Goal: Task Accomplishment & Management: Use online tool/utility

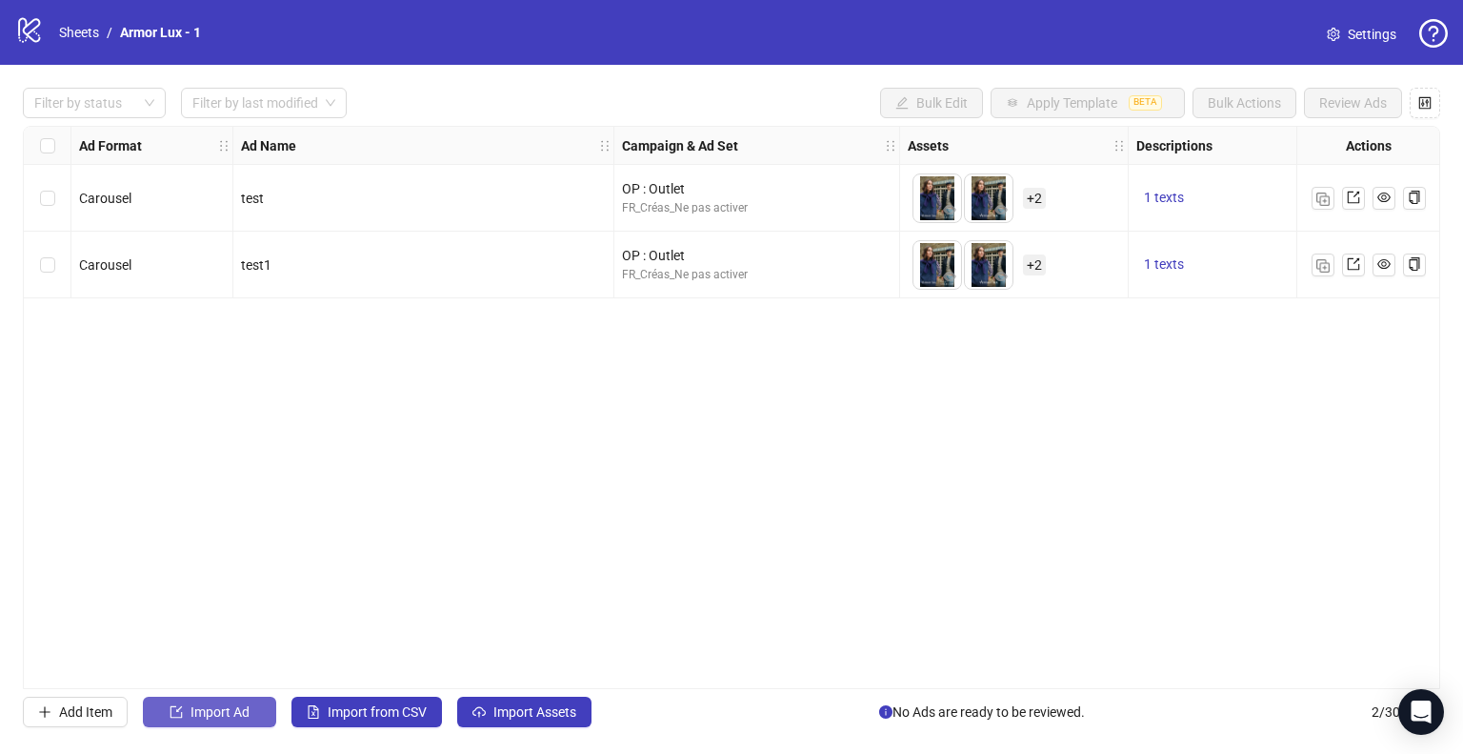
click at [257, 709] on button "Import Ad" at bounding box center [209, 711] width 133 height 30
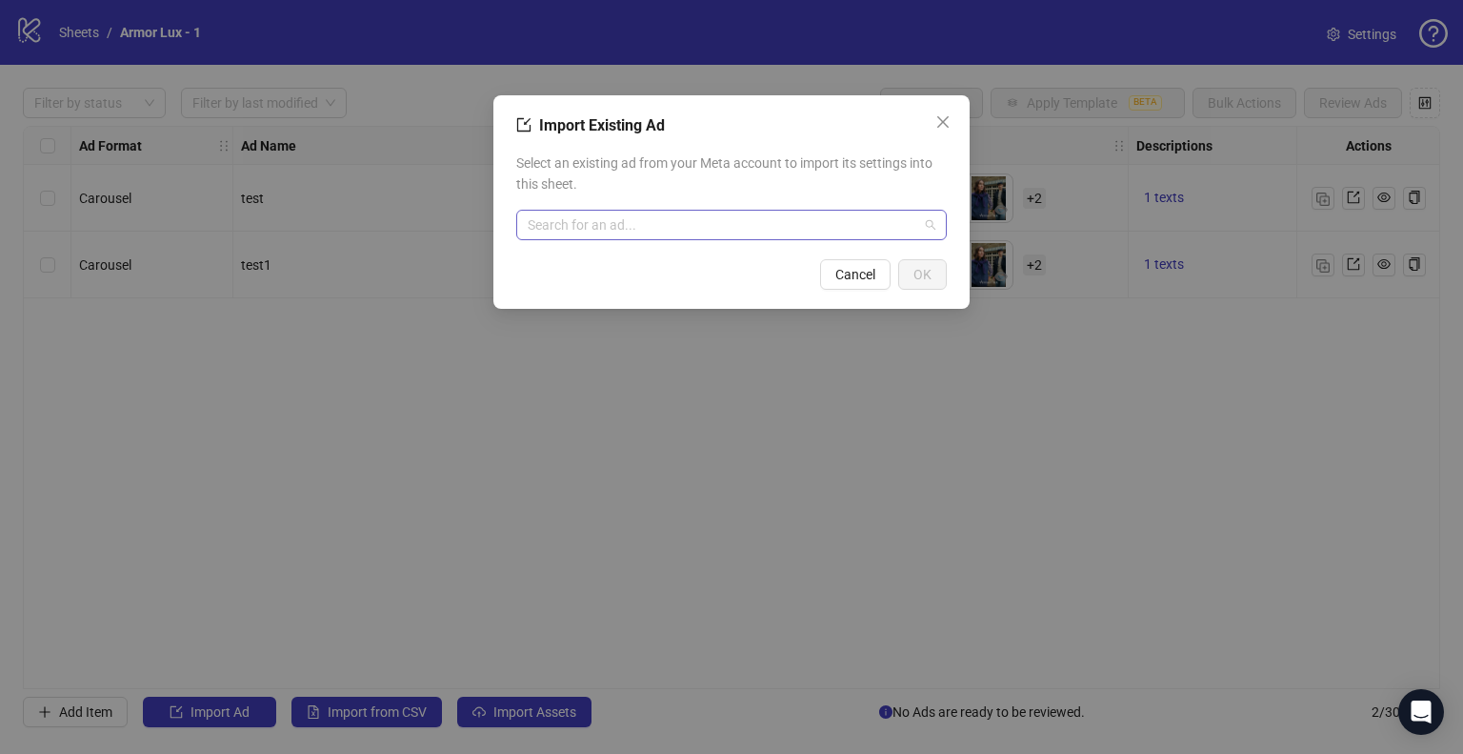
click at [594, 232] on input "search" at bounding box center [723, 225] width 391 height 29
click at [712, 225] on input "search" at bounding box center [723, 225] width 391 height 29
click at [960, 112] on div "Import Existing Ad Select an existing ad from your Meta account to import its s…" at bounding box center [731, 201] width 476 height 213
click at [956, 114] on span "Close" at bounding box center [943, 121] width 30 height 15
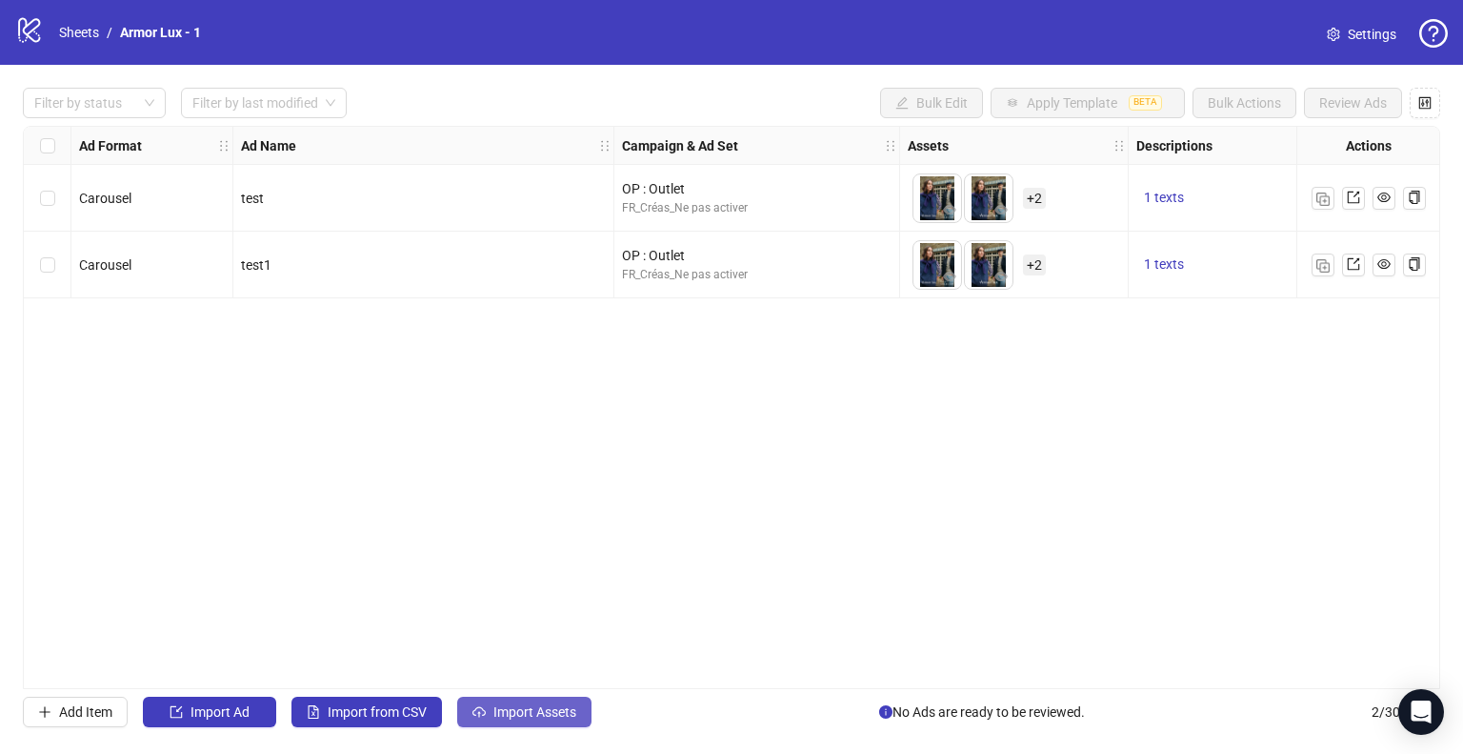
click at [502, 711] on span "Import Assets" at bounding box center [534, 711] width 83 height 15
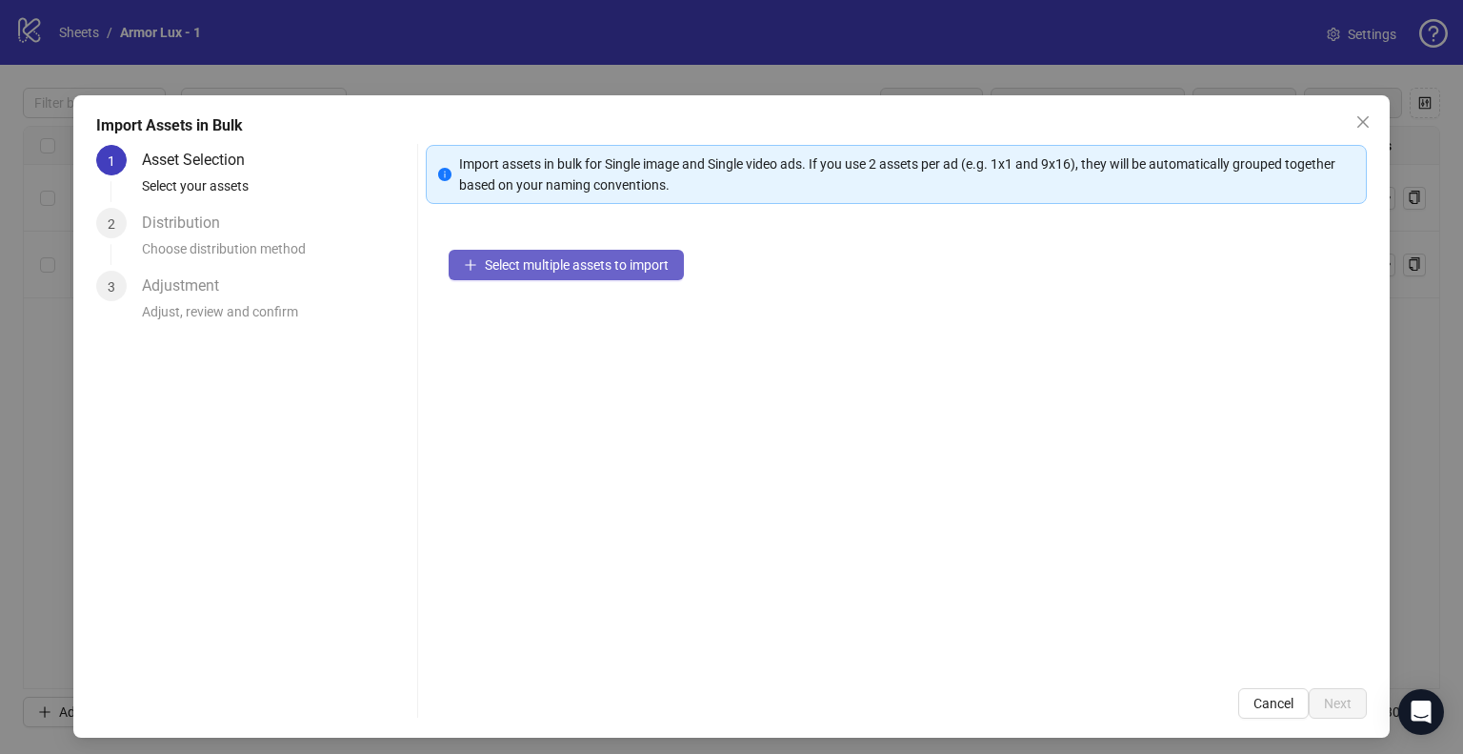
click at [523, 262] on span "Select multiple assets to import" at bounding box center [577, 264] width 184 height 15
click at [481, 275] on button "Select multiple assets to import" at bounding box center [566, 265] width 235 height 30
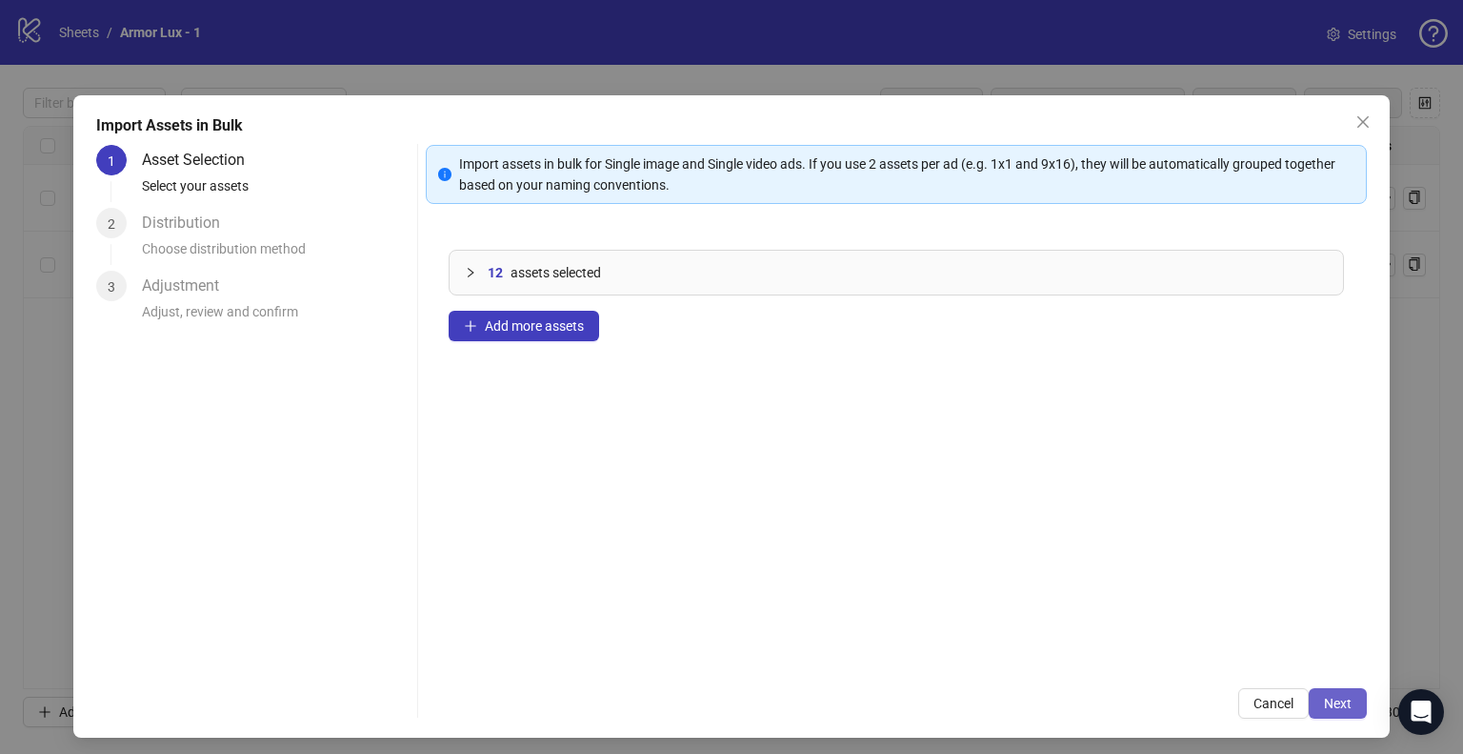
click at [1324, 701] on span "Next" at bounding box center [1338, 702] width 28 height 15
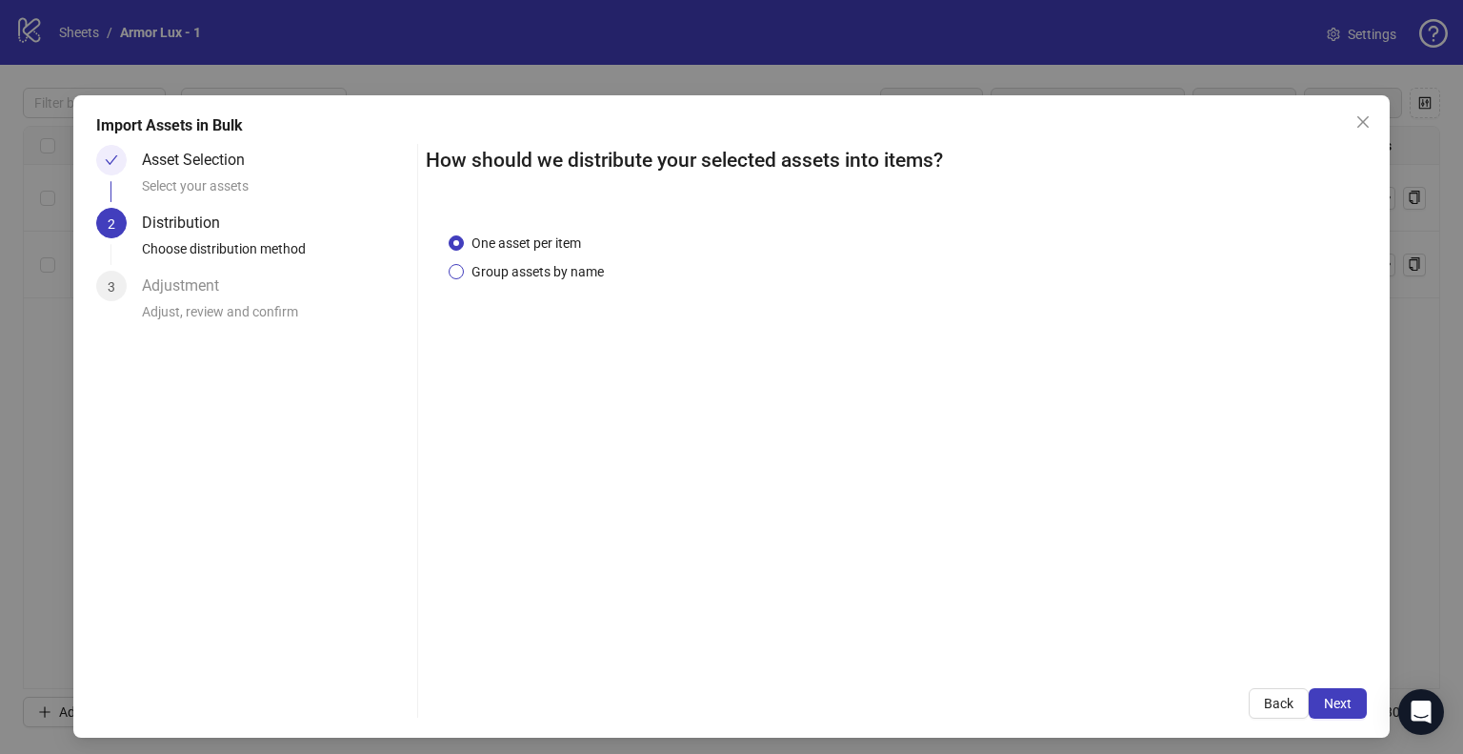
click at [534, 272] on span "Group assets by name" at bounding box center [538, 271] width 148 height 21
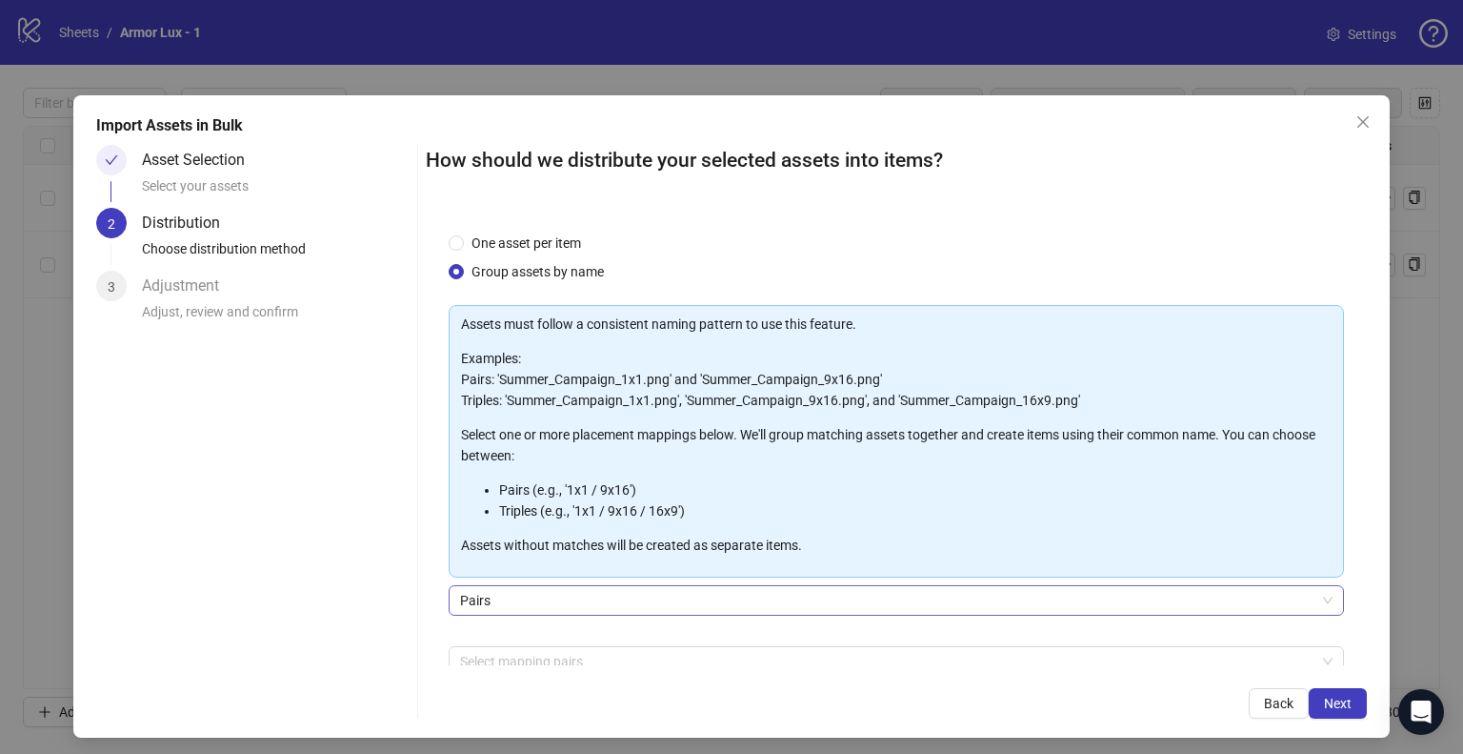
click at [664, 598] on span "Pairs" at bounding box center [896, 600] width 873 height 29
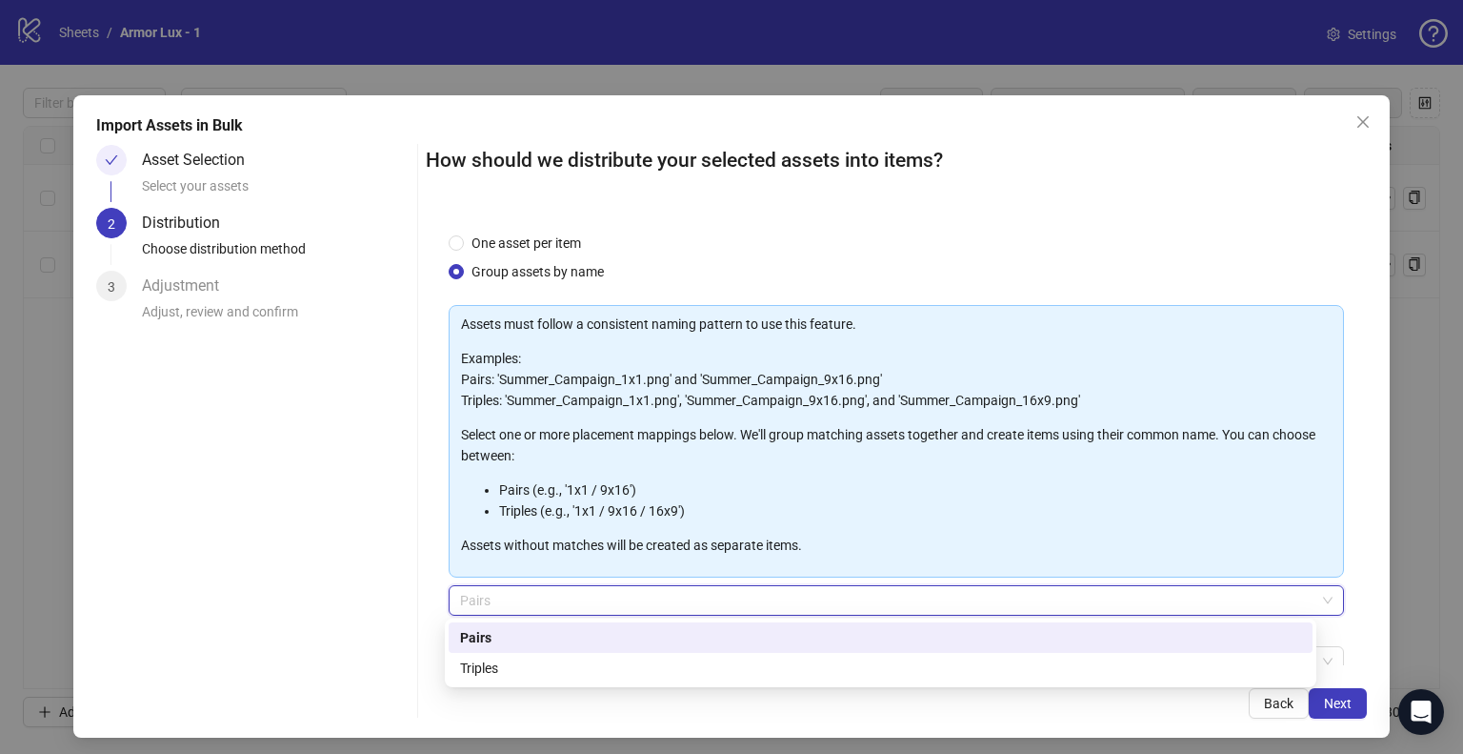
click at [330, 513] on div "Asset Selection Select your assets 2 Distribution Choose distribution method 3 …" at bounding box center [252, 432] width 313 height 574
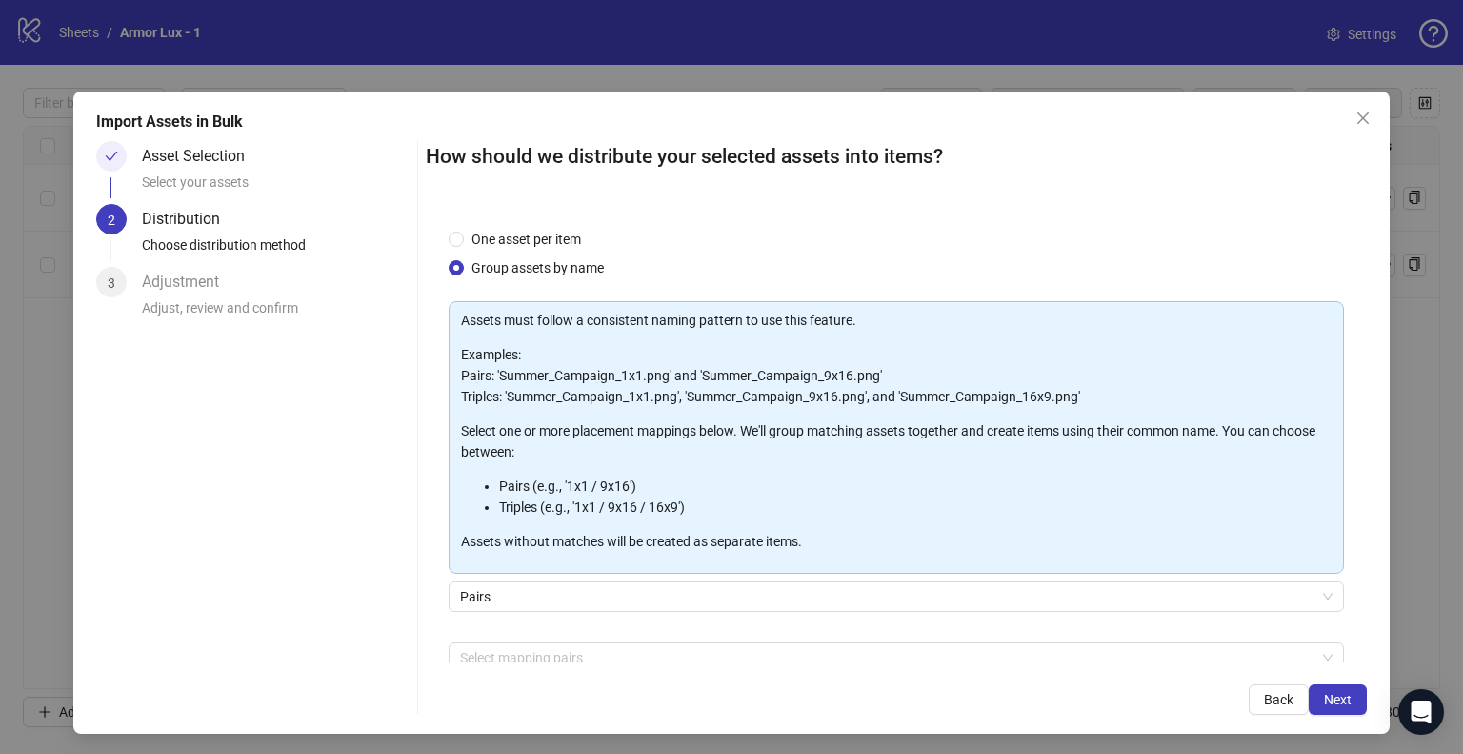
scroll to position [7, 0]
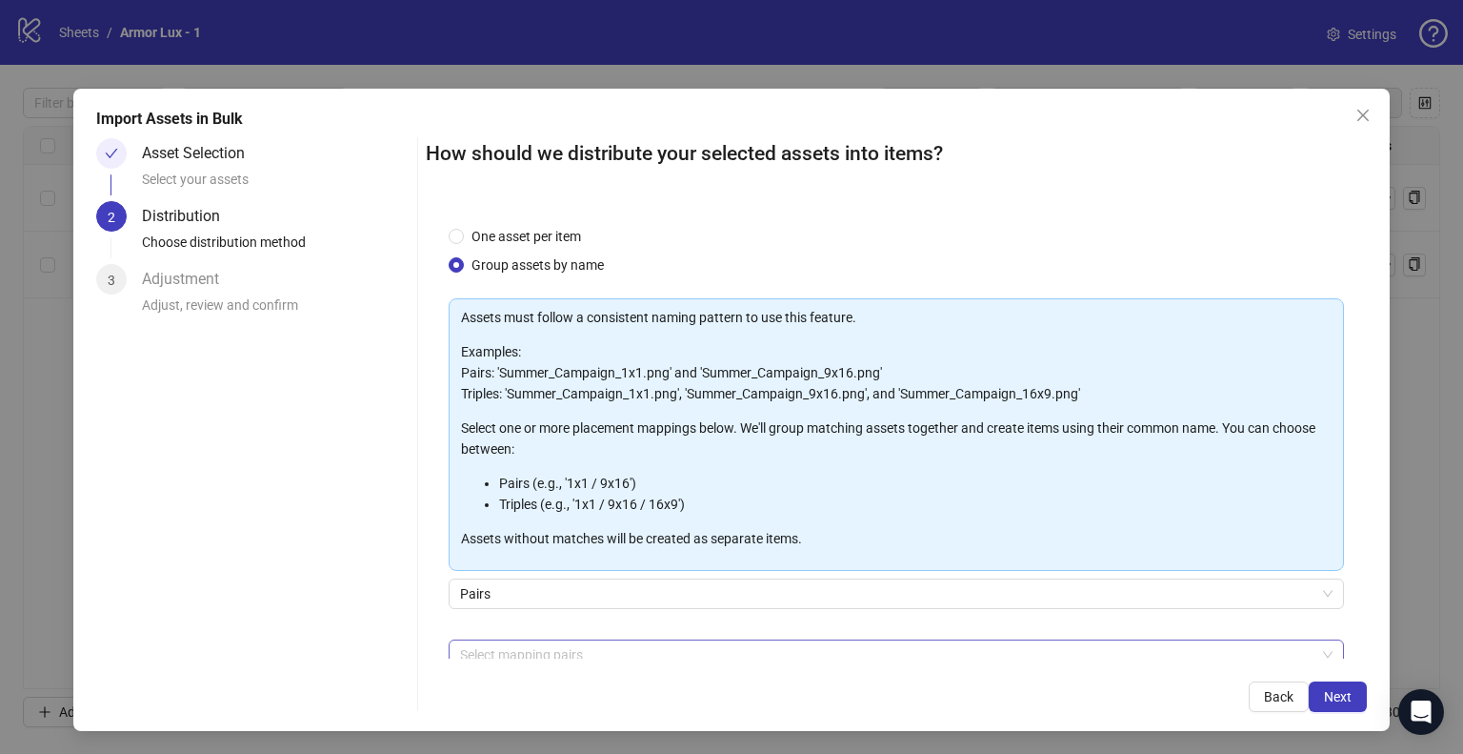
click at [561, 654] on div at bounding box center [887, 654] width 868 height 27
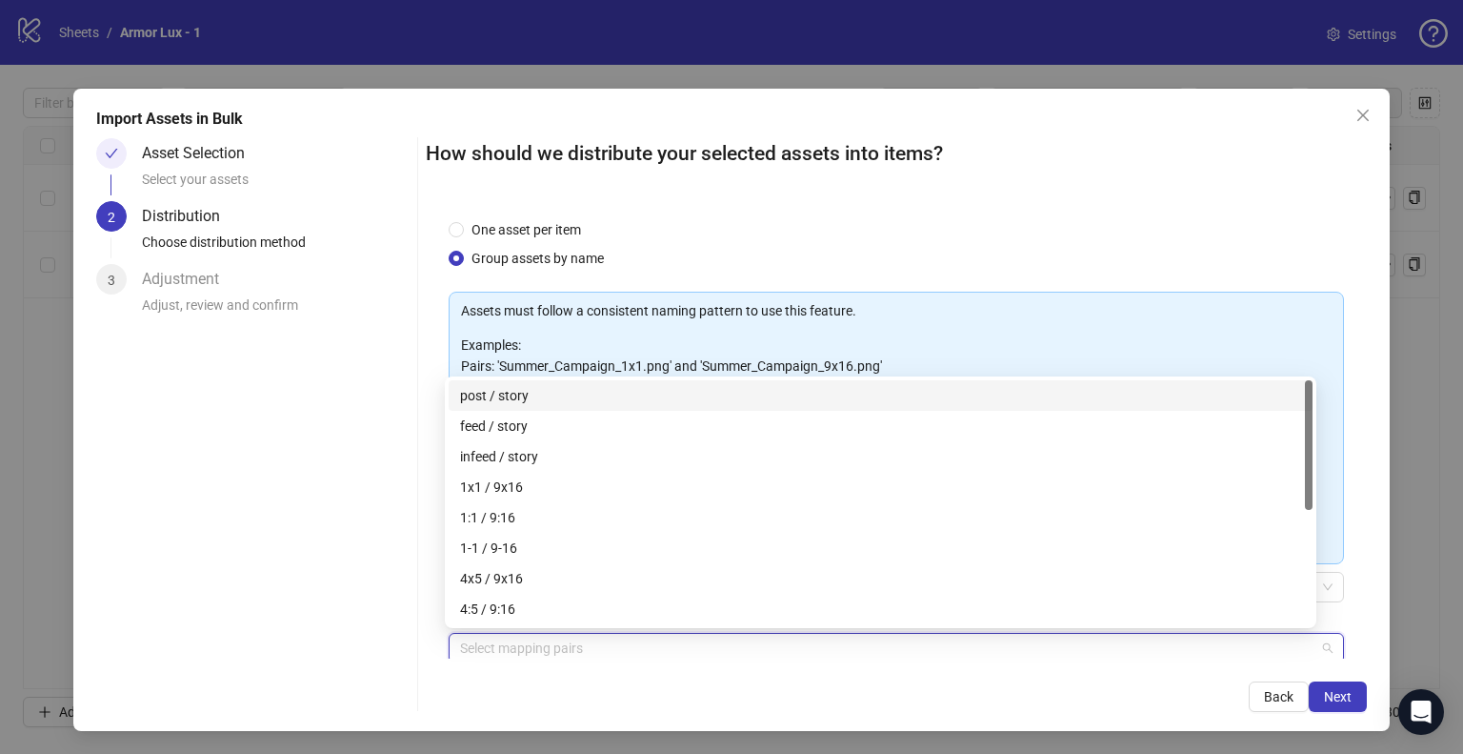
click at [513, 399] on div "post / story" at bounding box center [880, 395] width 841 height 21
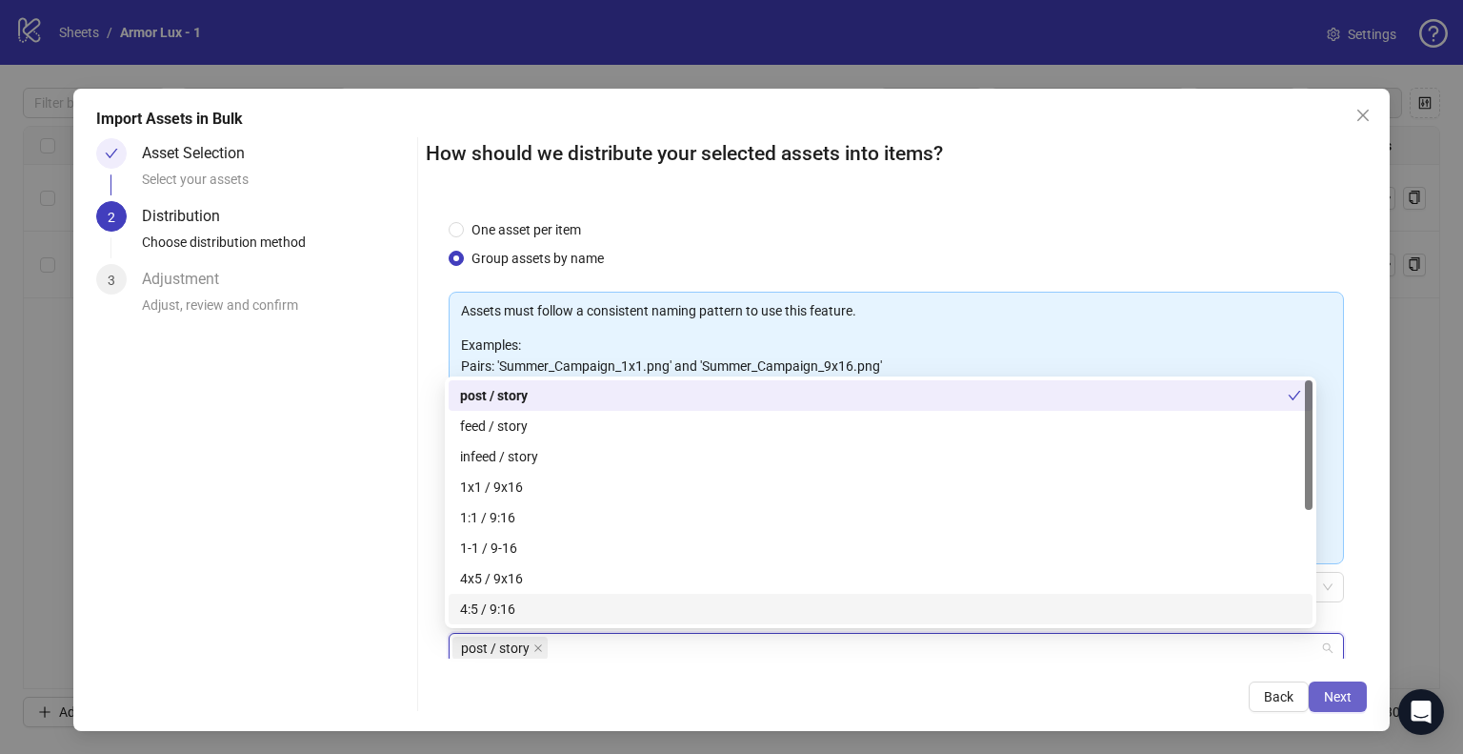
click at [1334, 701] on span "Next" at bounding box center [1338, 696] width 28 height 15
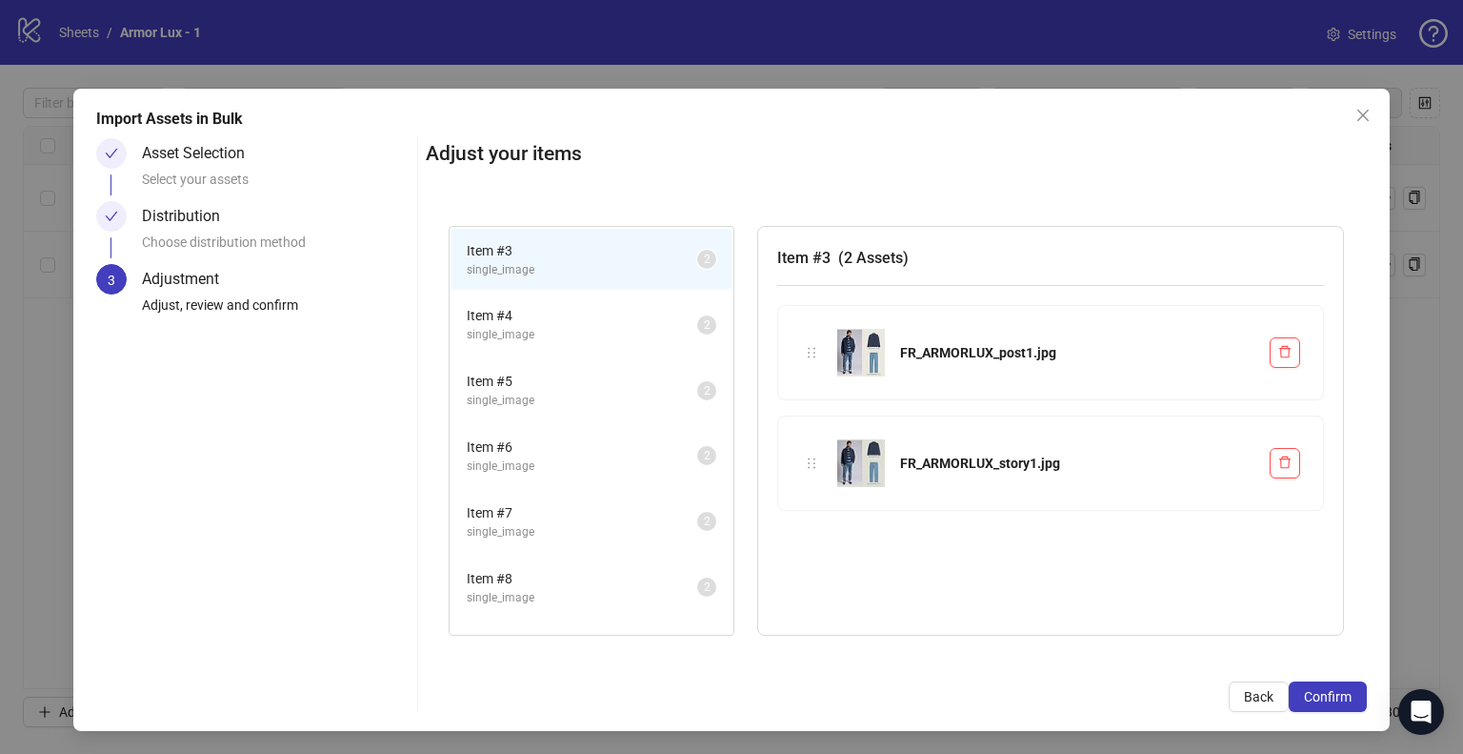
click at [610, 464] on span "single_image" at bounding box center [582, 466] width 231 height 18
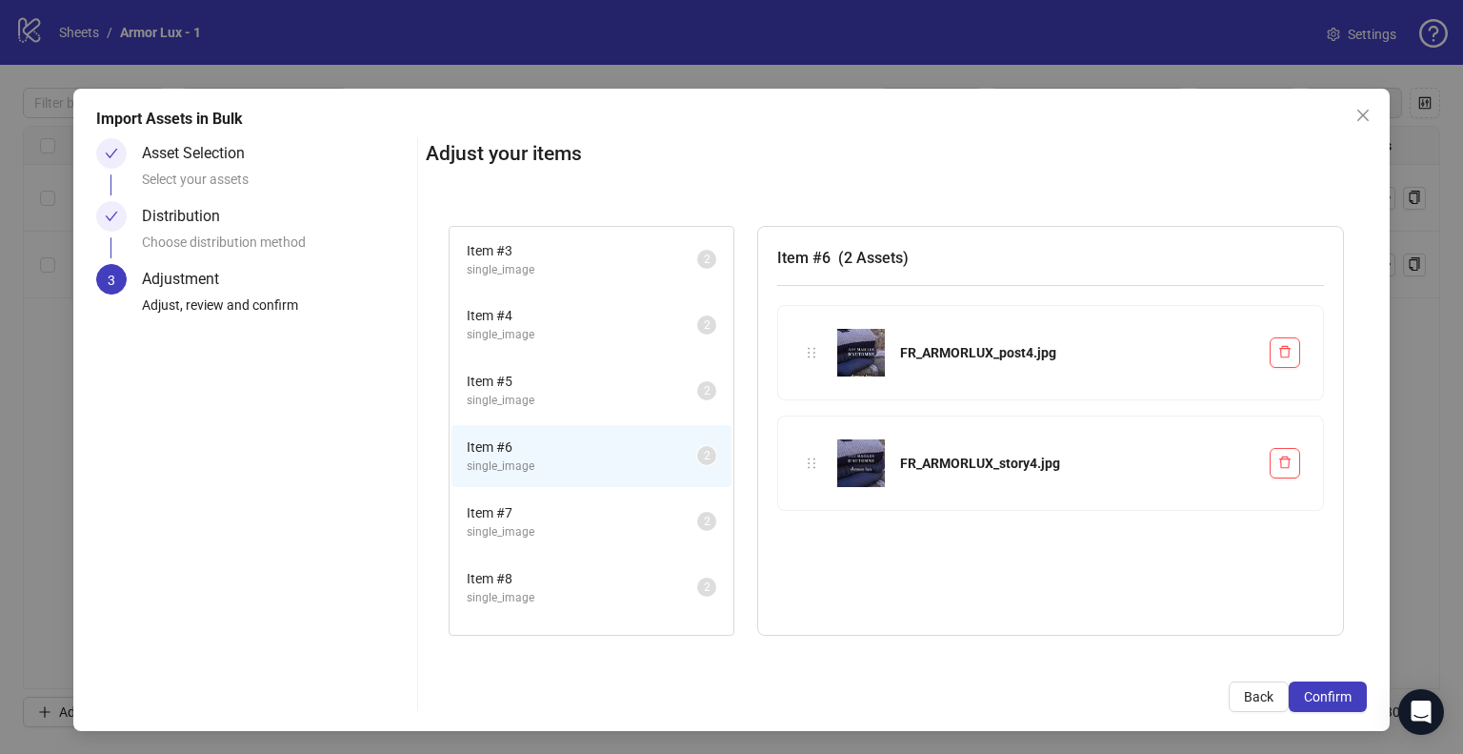
click at [610, 413] on li "Item # 5 single_image 2" at bounding box center [592, 390] width 280 height 62
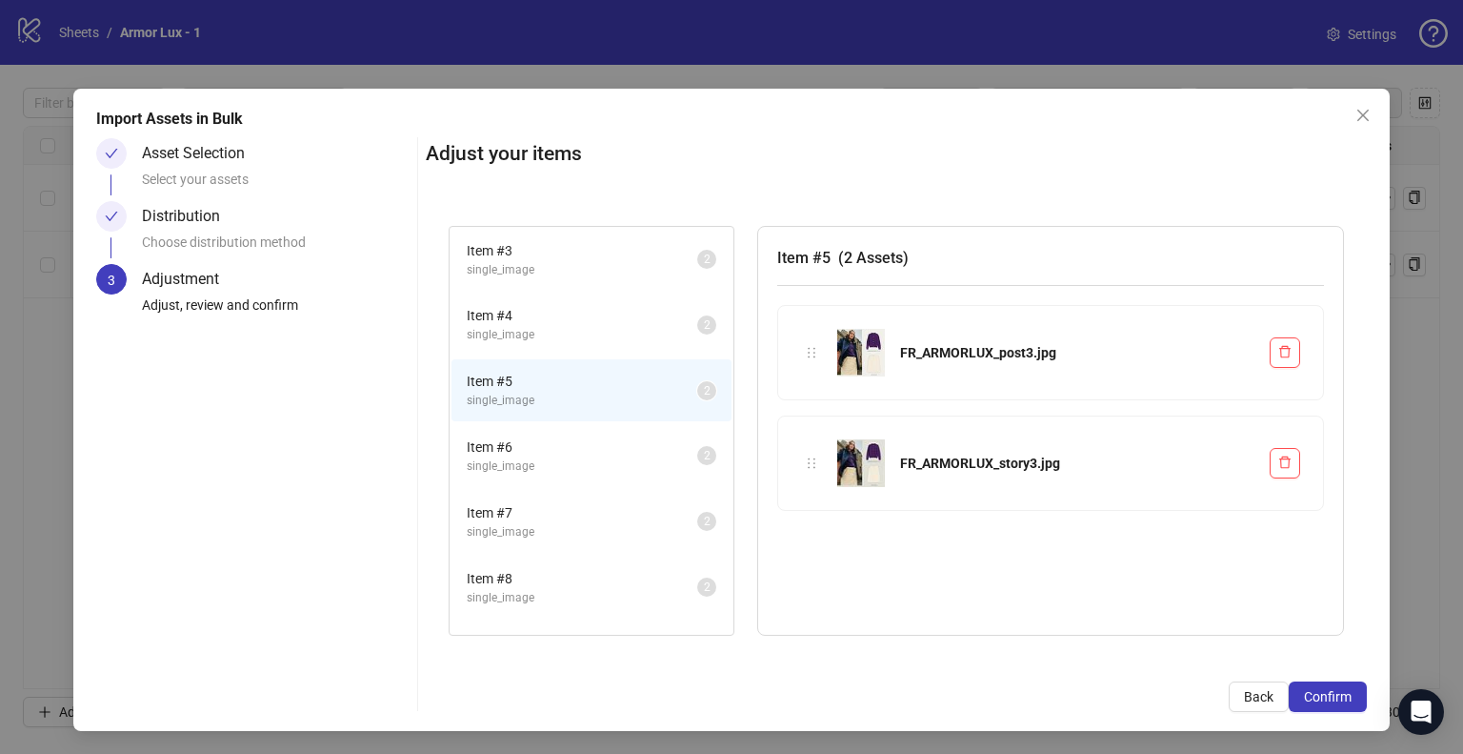
click at [604, 363] on li "Item # 5 single_image 2" at bounding box center [592, 390] width 280 height 62
click at [598, 313] on span "Item # 4" at bounding box center [582, 315] width 231 height 21
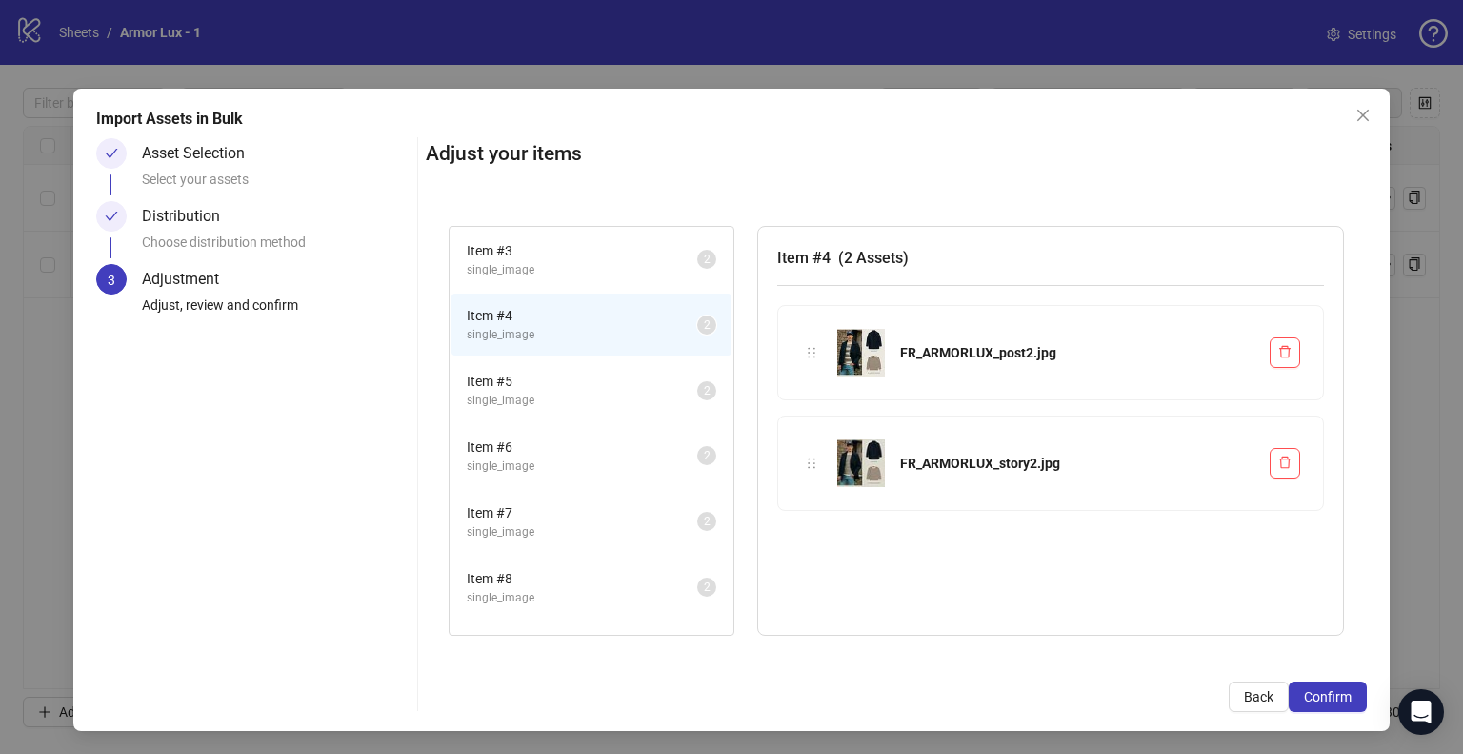
click at [599, 265] on span "single_image" at bounding box center [582, 270] width 231 height 18
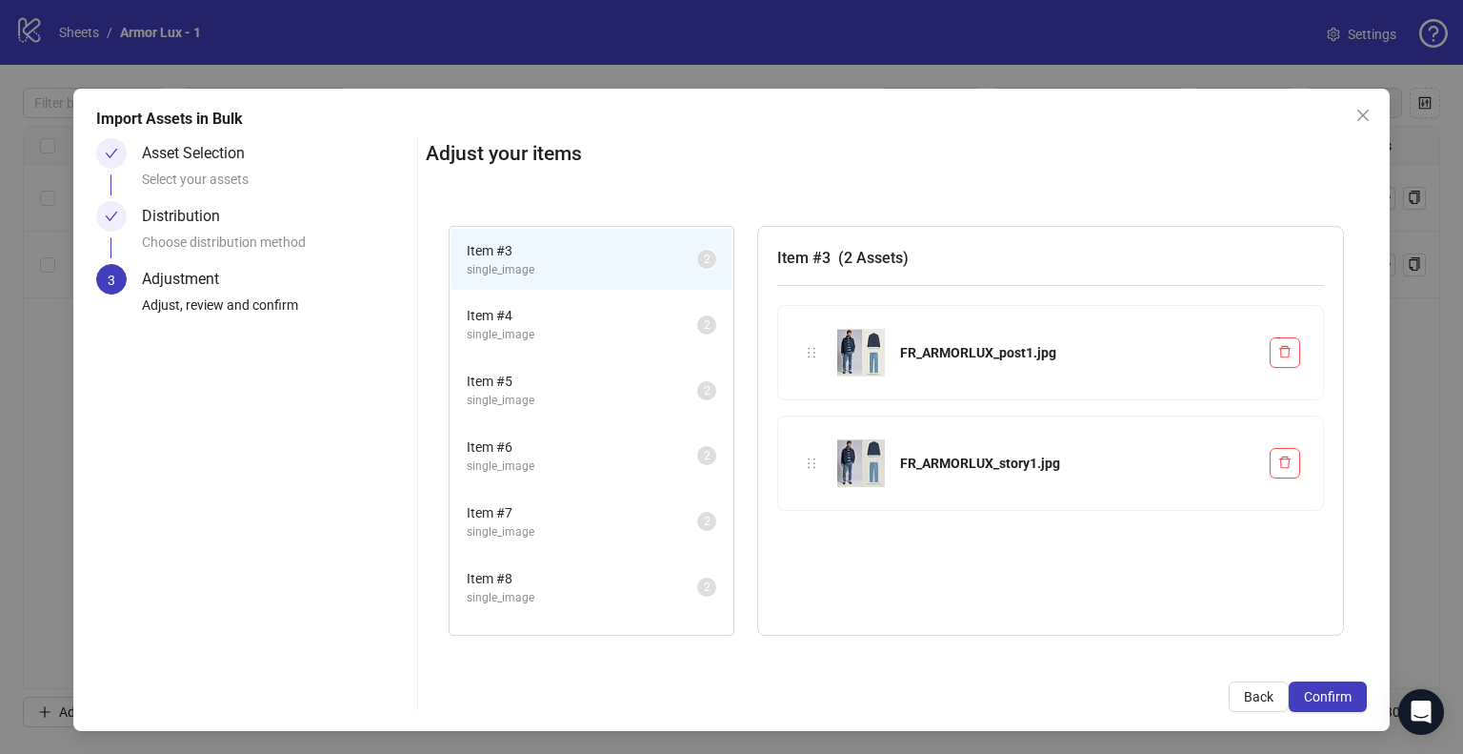
click at [598, 353] on li "Item # 4 single_image 2" at bounding box center [592, 324] width 280 height 62
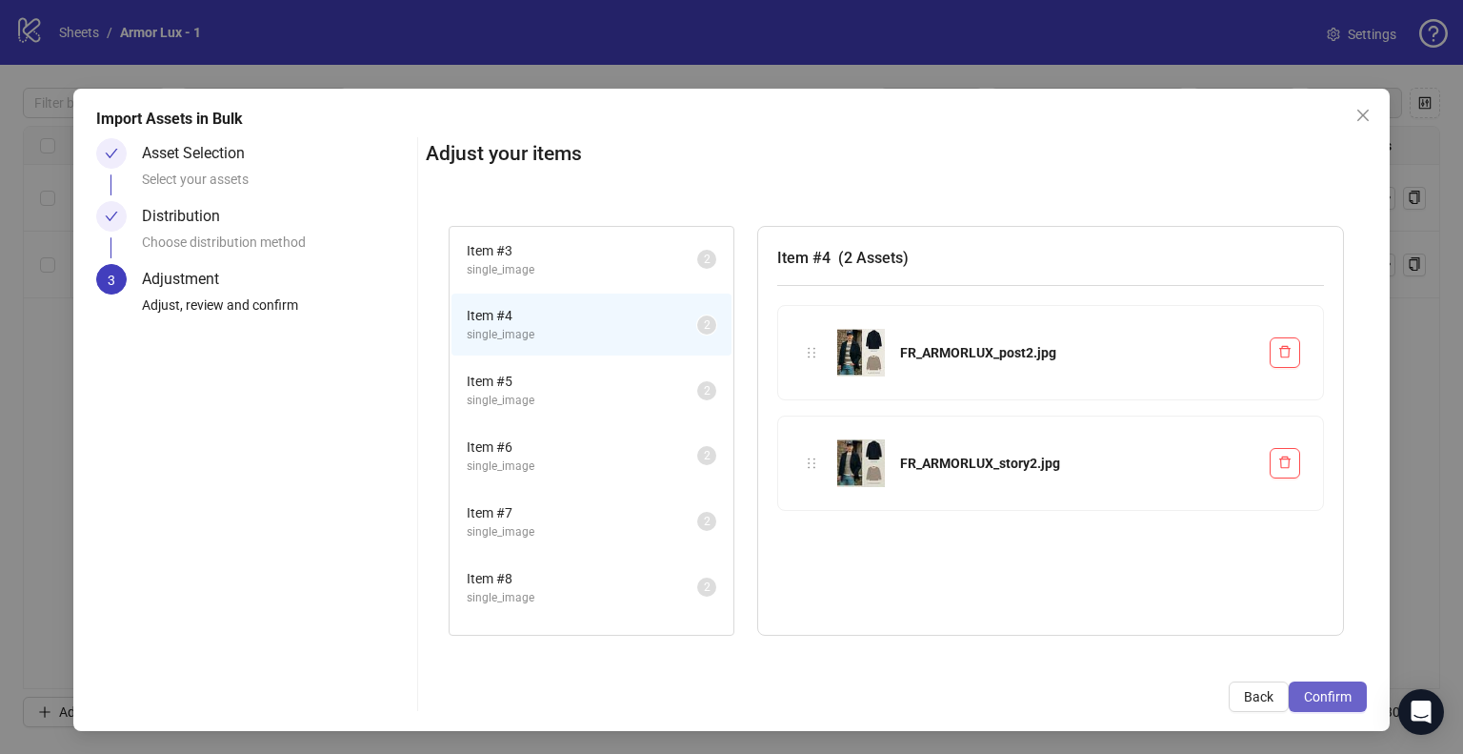
click at [1304, 697] on span "Confirm" at bounding box center [1328, 696] width 48 height 15
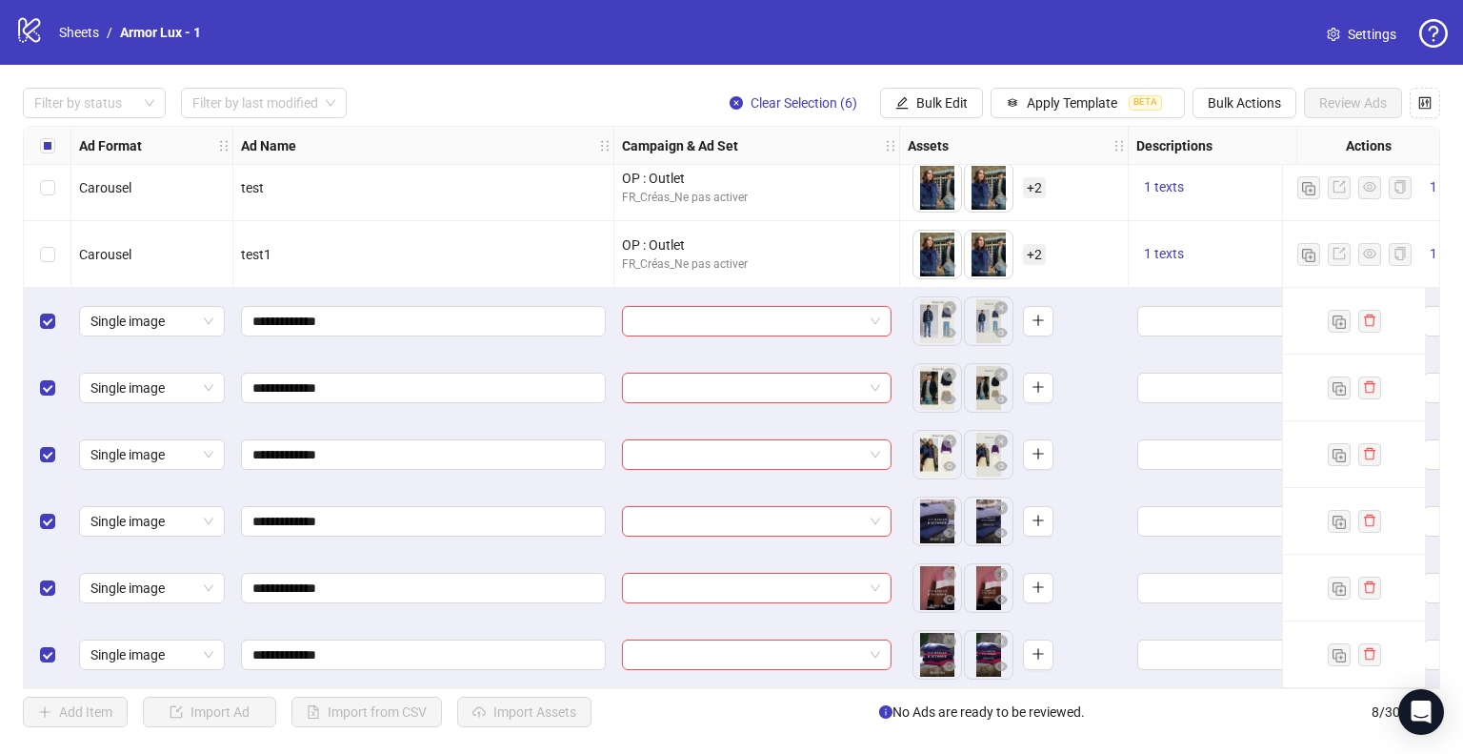
scroll to position [0, 0]
click at [716, 295] on div at bounding box center [757, 321] width 286 height 67
click at [934, 107] on span "Bulk Edit" at bounding box center [941, 102] width 51 height 15
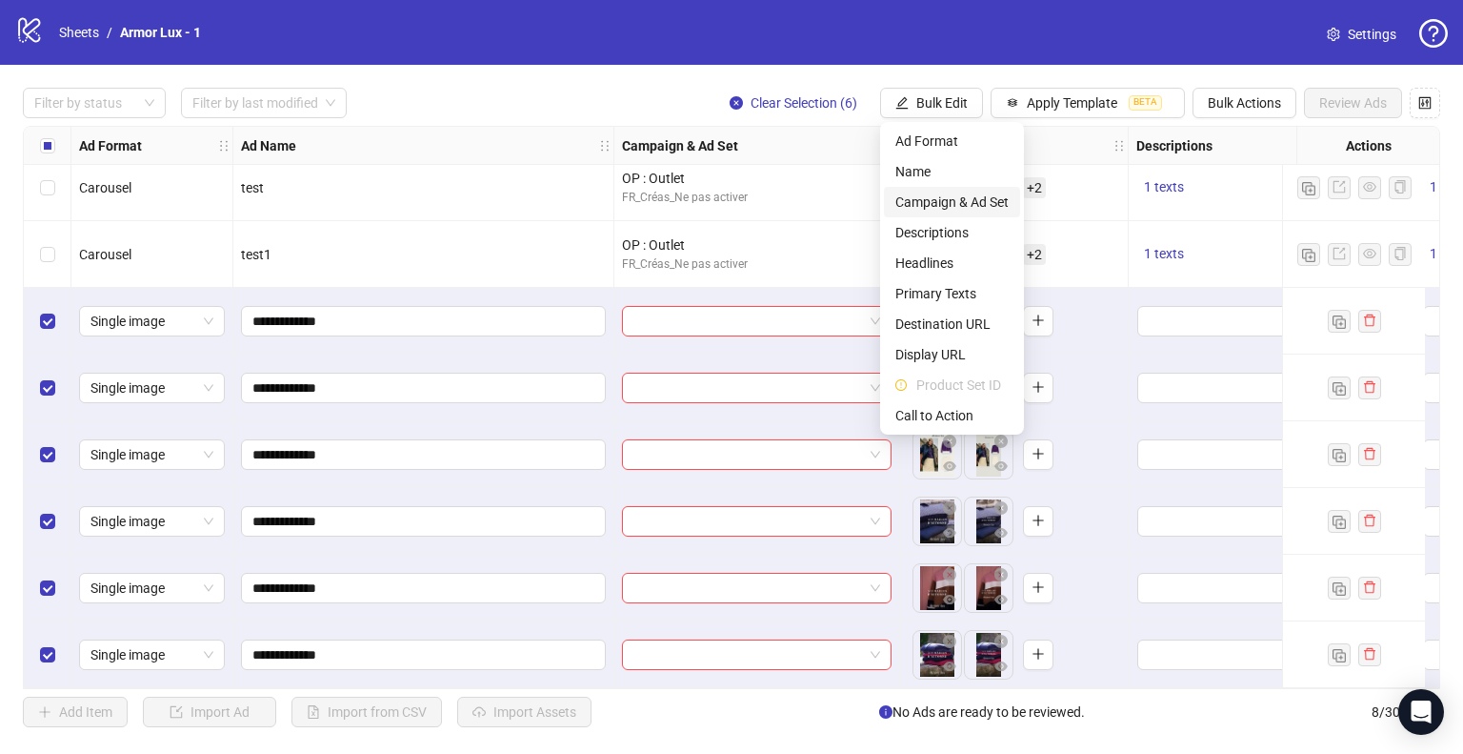
click at [956, 195] on span "Campaign & Ad Set" at bounding box center [952, 201] width 113 height 21
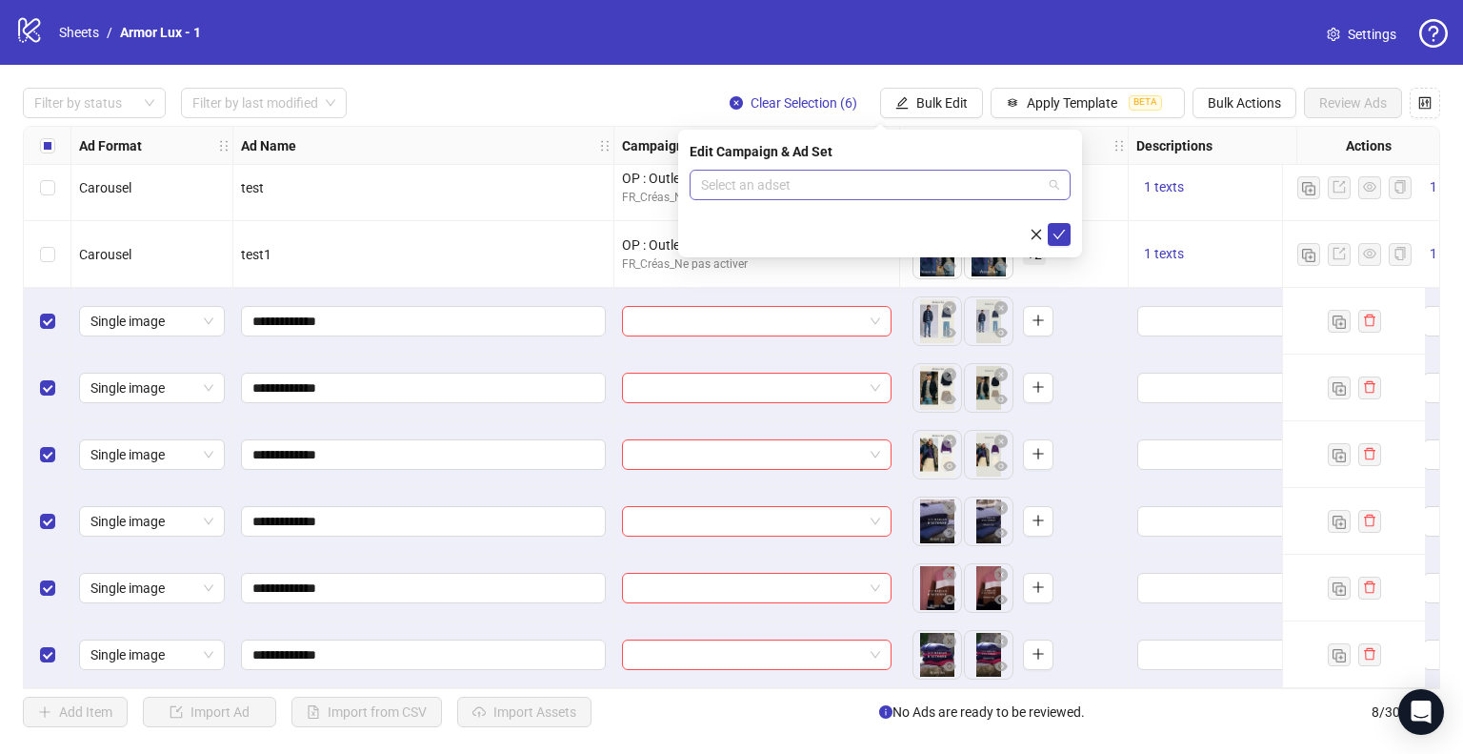
click at [792, 180] on input "search" at bounding box center [871, 185] width 341 height 29
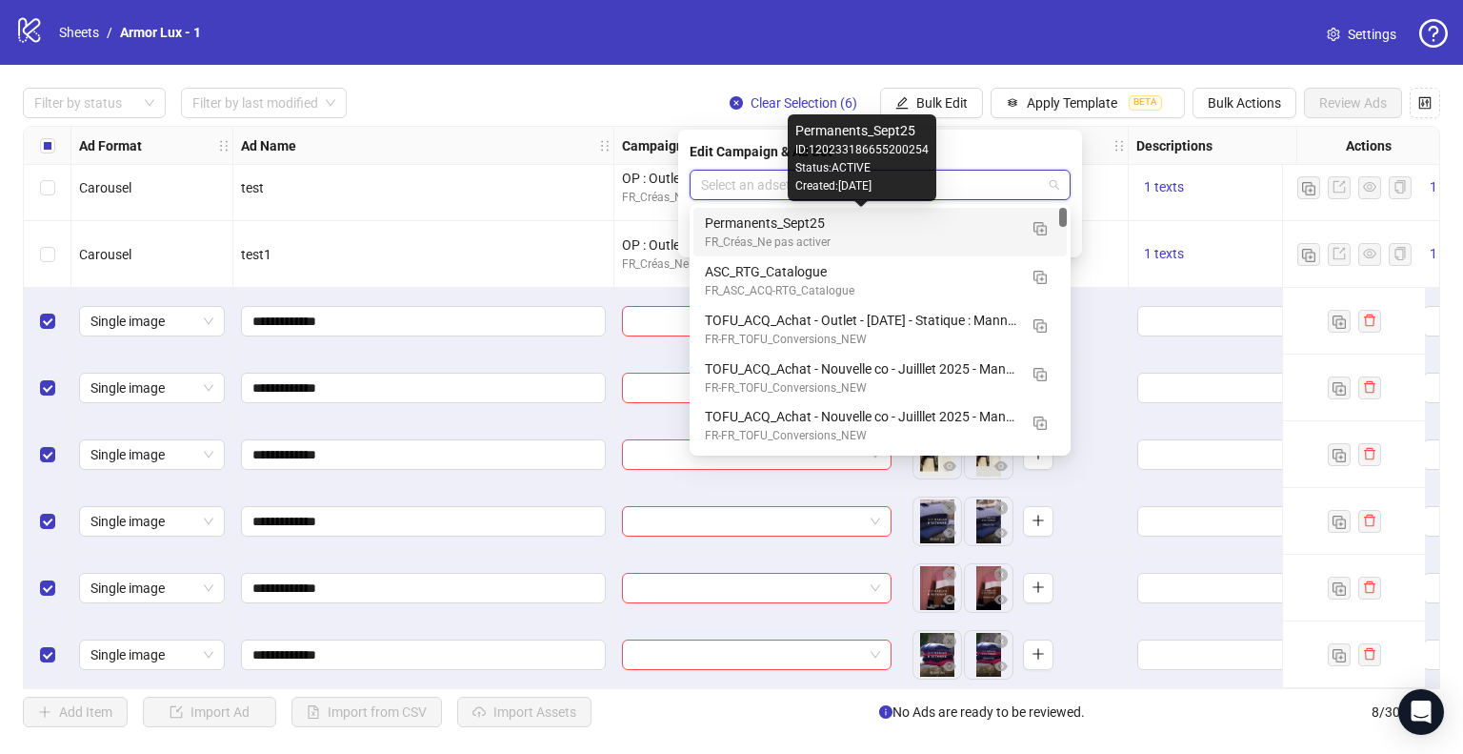
click at [801, 224] on div "Permanents_Sept25" at bounding box center [861, 222] width 312 height 21
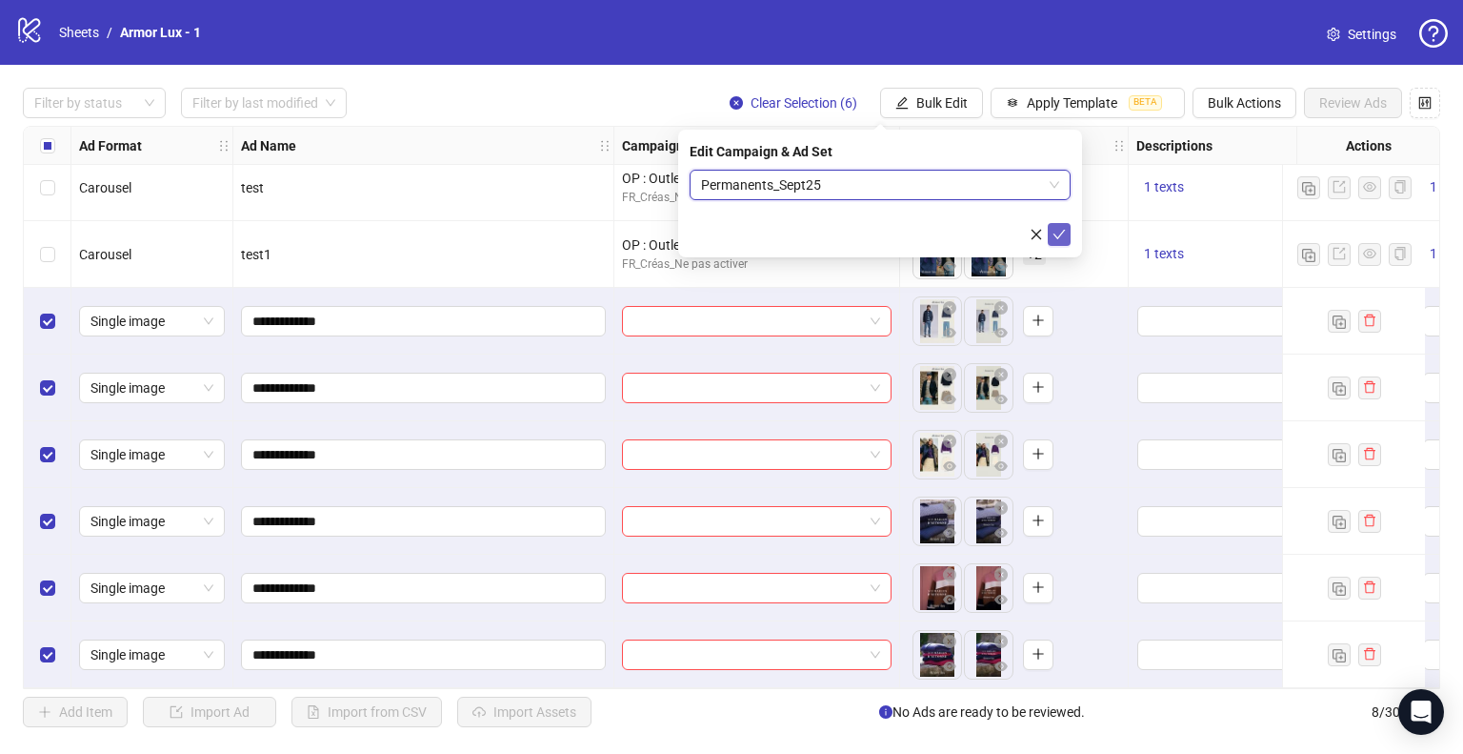
click at [1055, 231] on icon "check" at bounding box center [1059, 234] width 13 height 13
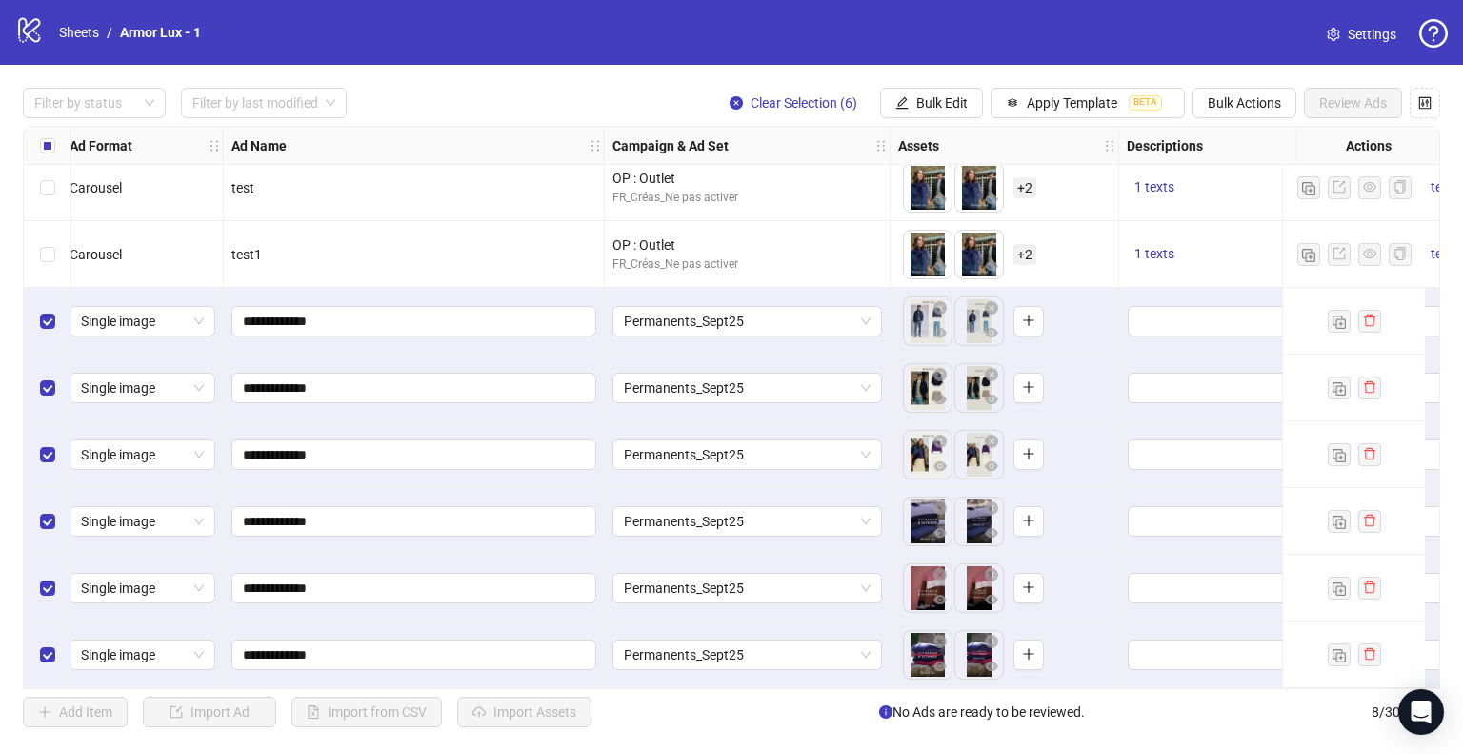
scroll to position [17, 0]
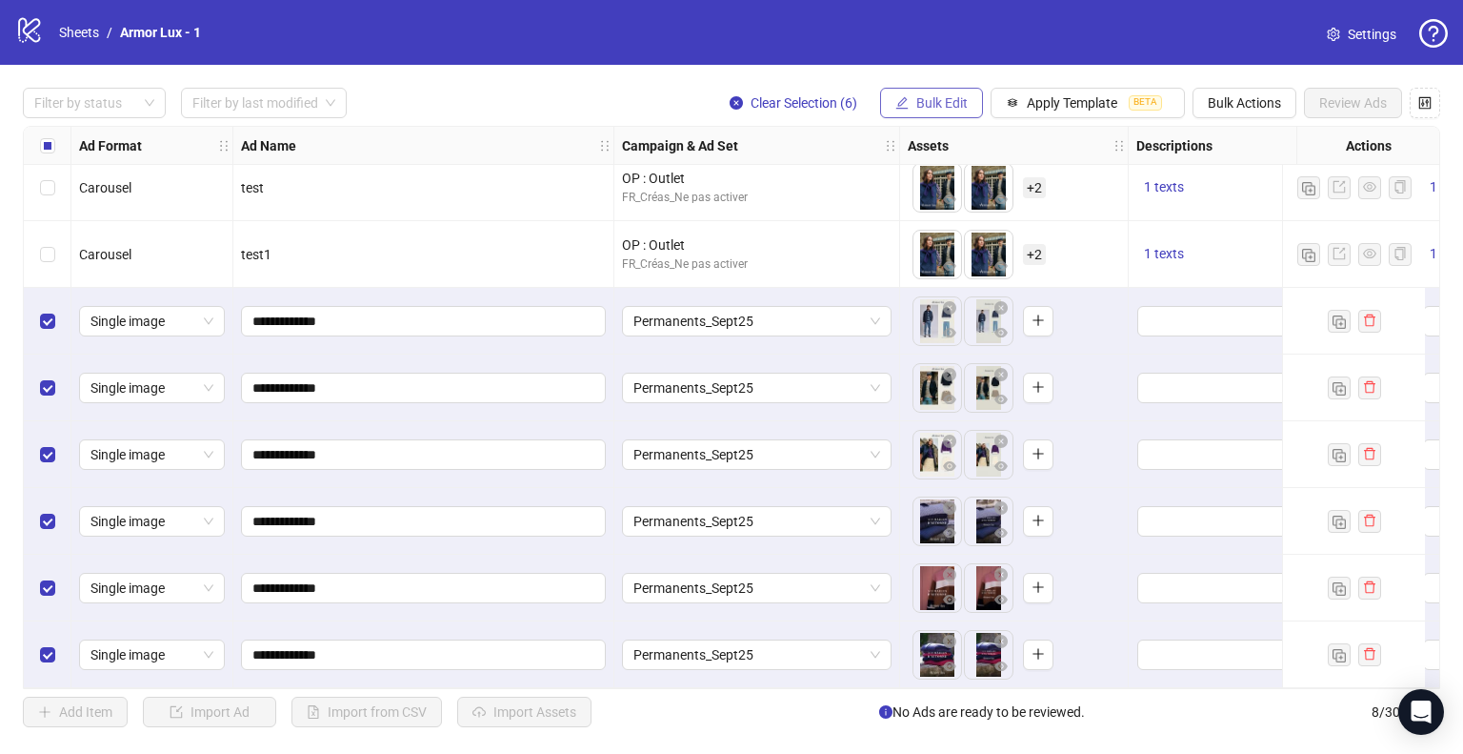
click at [934, 90] on button "Bulk Edit" at bounding box center [931, 103] width 103 height 30
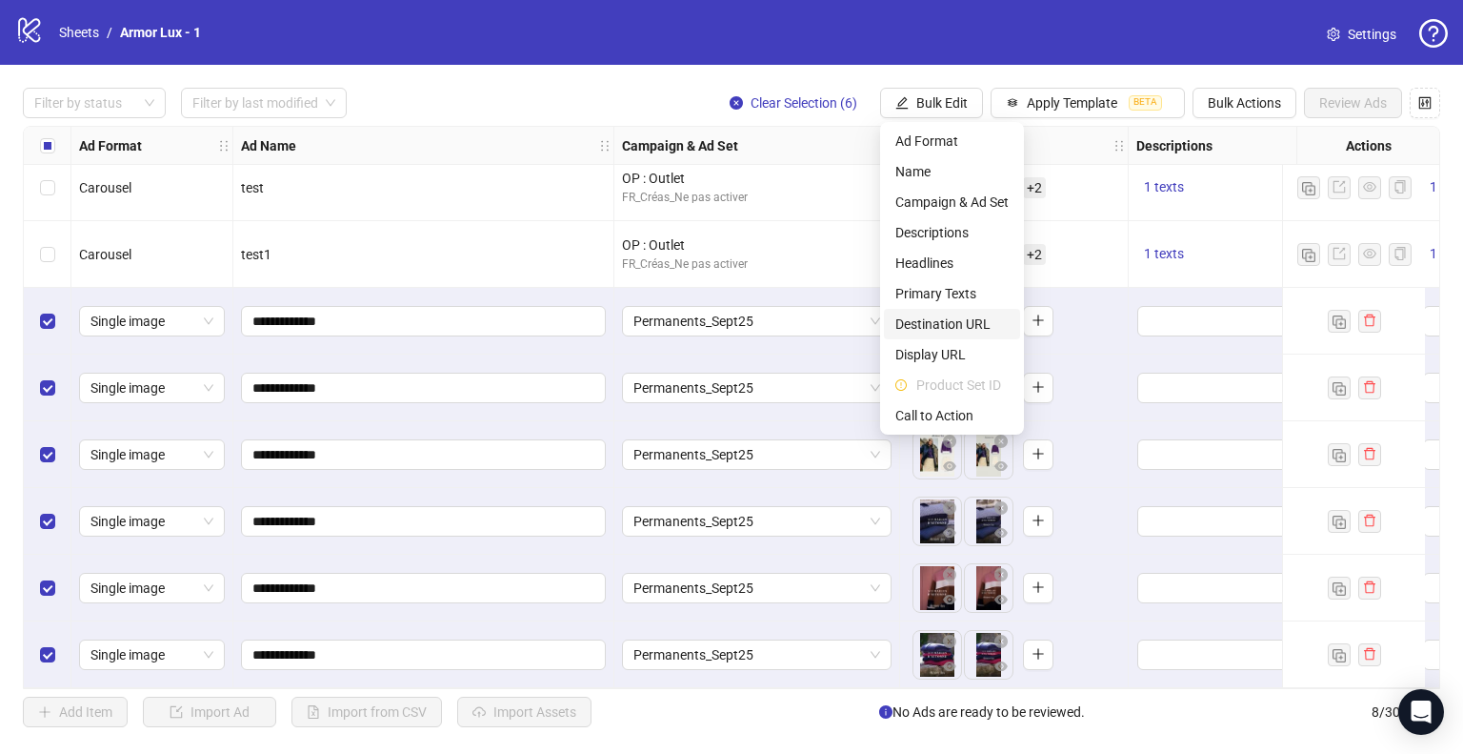
click at [942, 323] on span "Destination URL" at bounding box center [952, 323] width 113 height 21
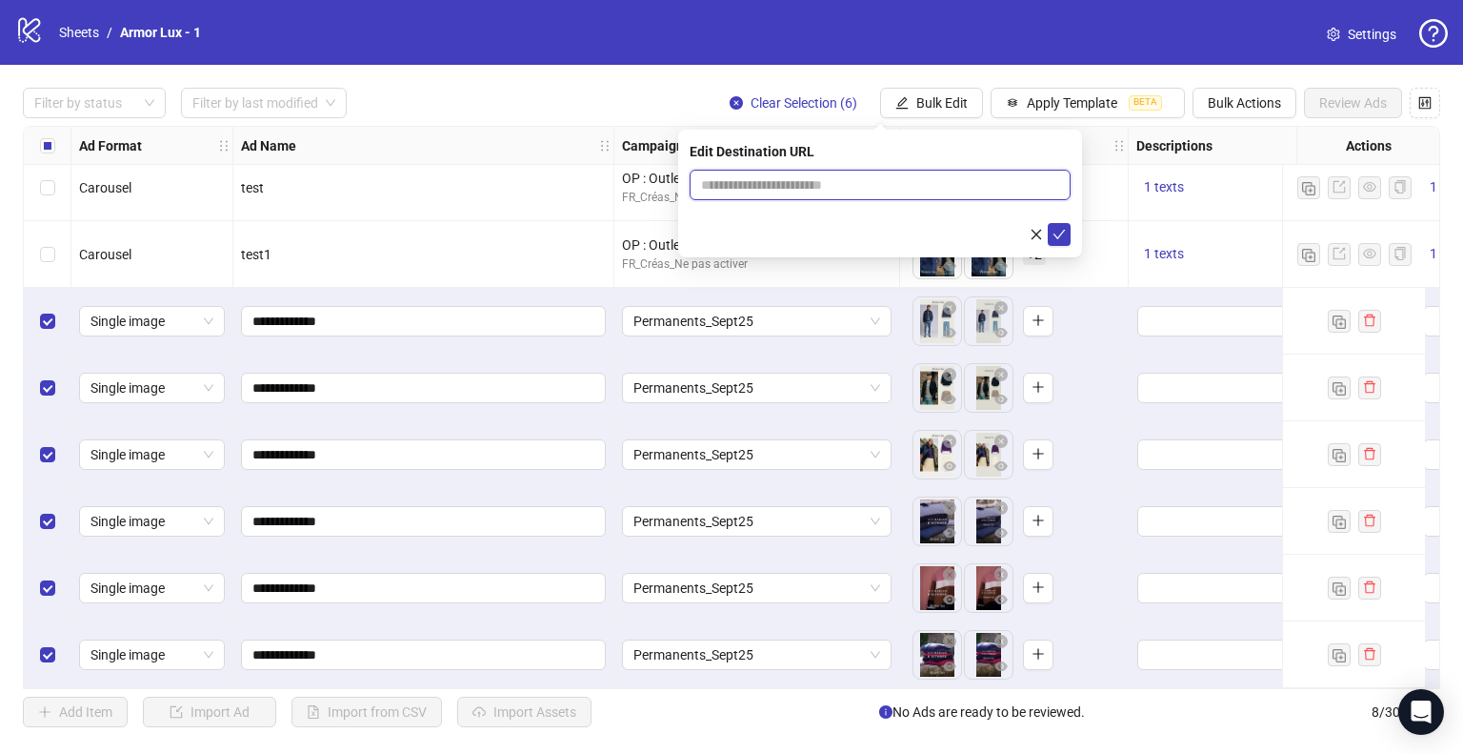
click at [754, 181] on input "text" at bounding box center [872, 184] width 343 height 21
paste input "**********"
type input "**********"
click at [1060, 238] on icon "check" at bounding box center [1059, 234] width 13 height 13
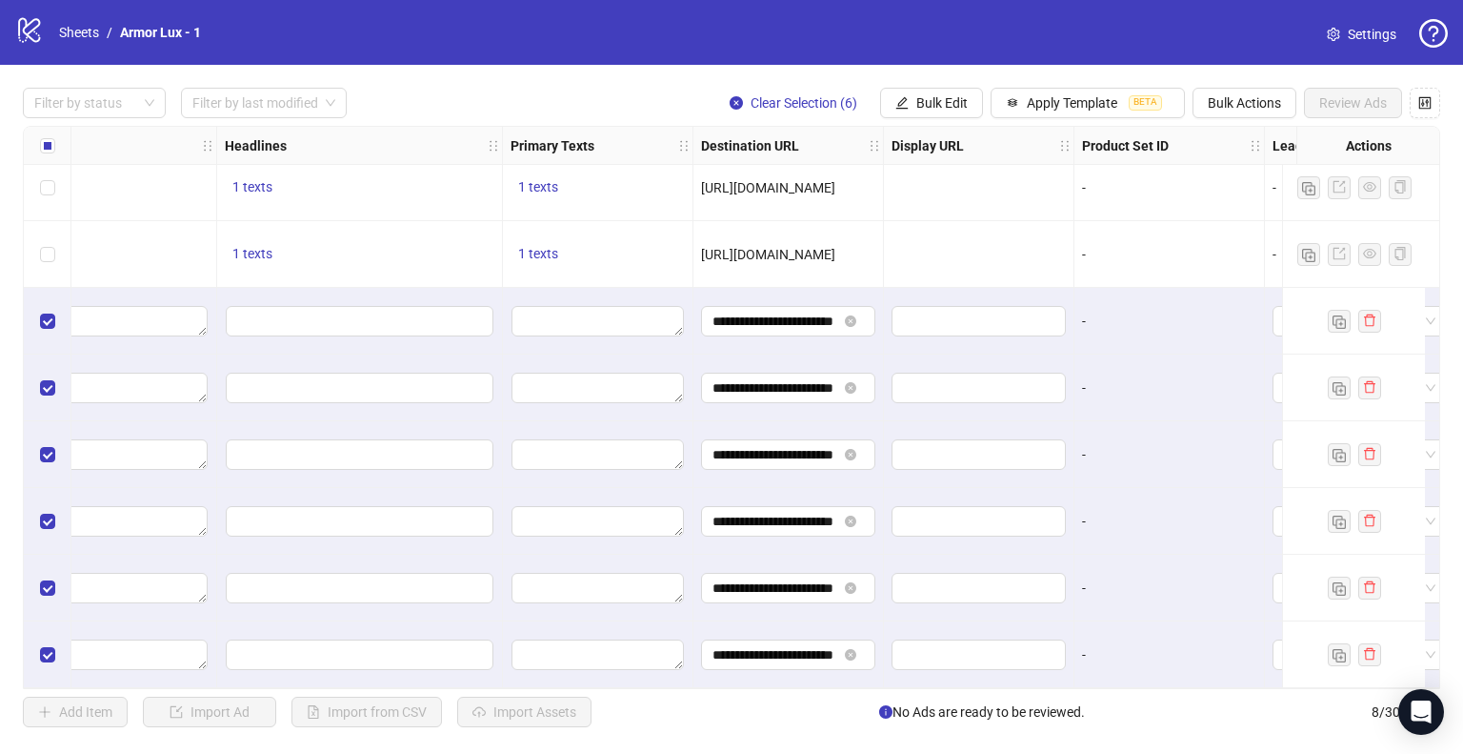
scroll to position [17, 1202]
click at [1028, 103] on span "Apply Template" at bounding box center [1072, 102] width 91 height 15
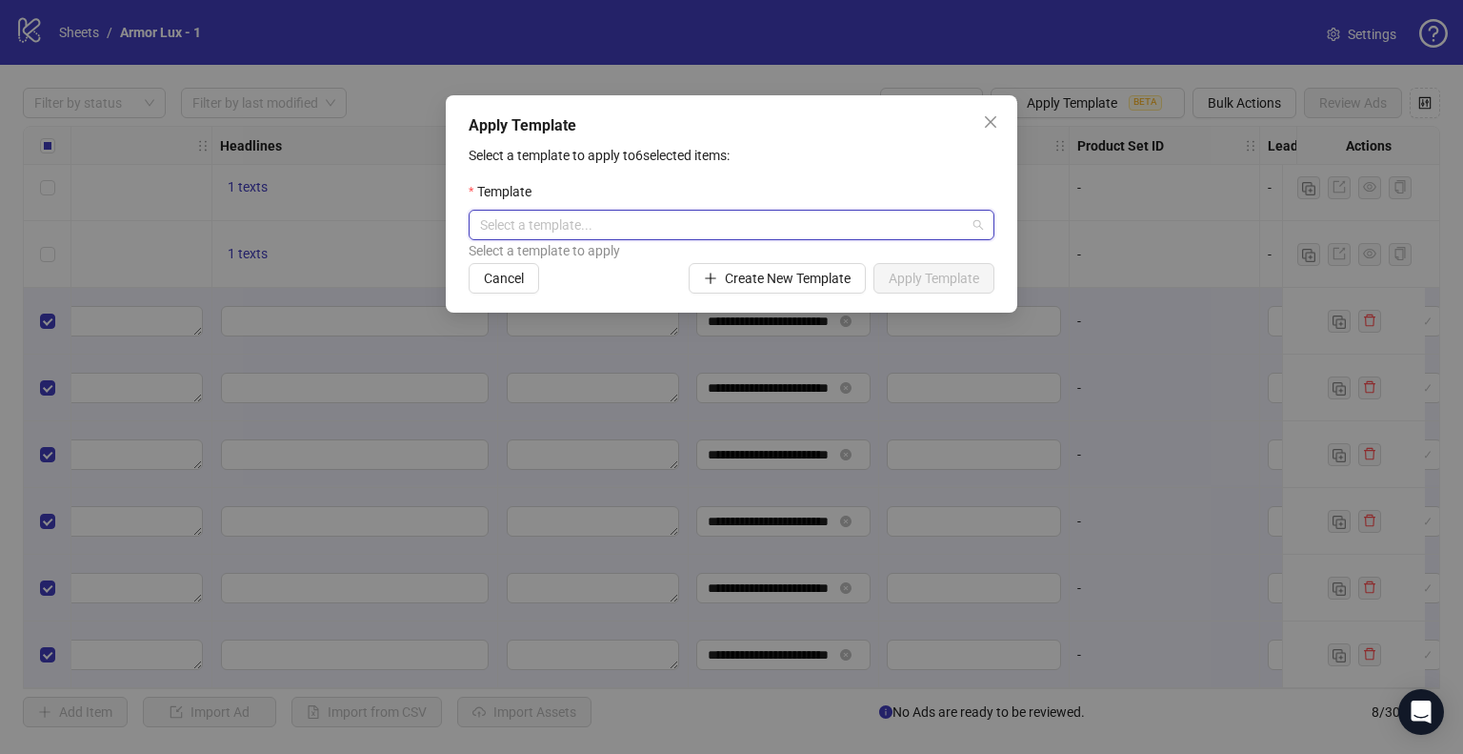
click at [562, 212] on input "search" at bounding box center [723, 225] width 486 height 29
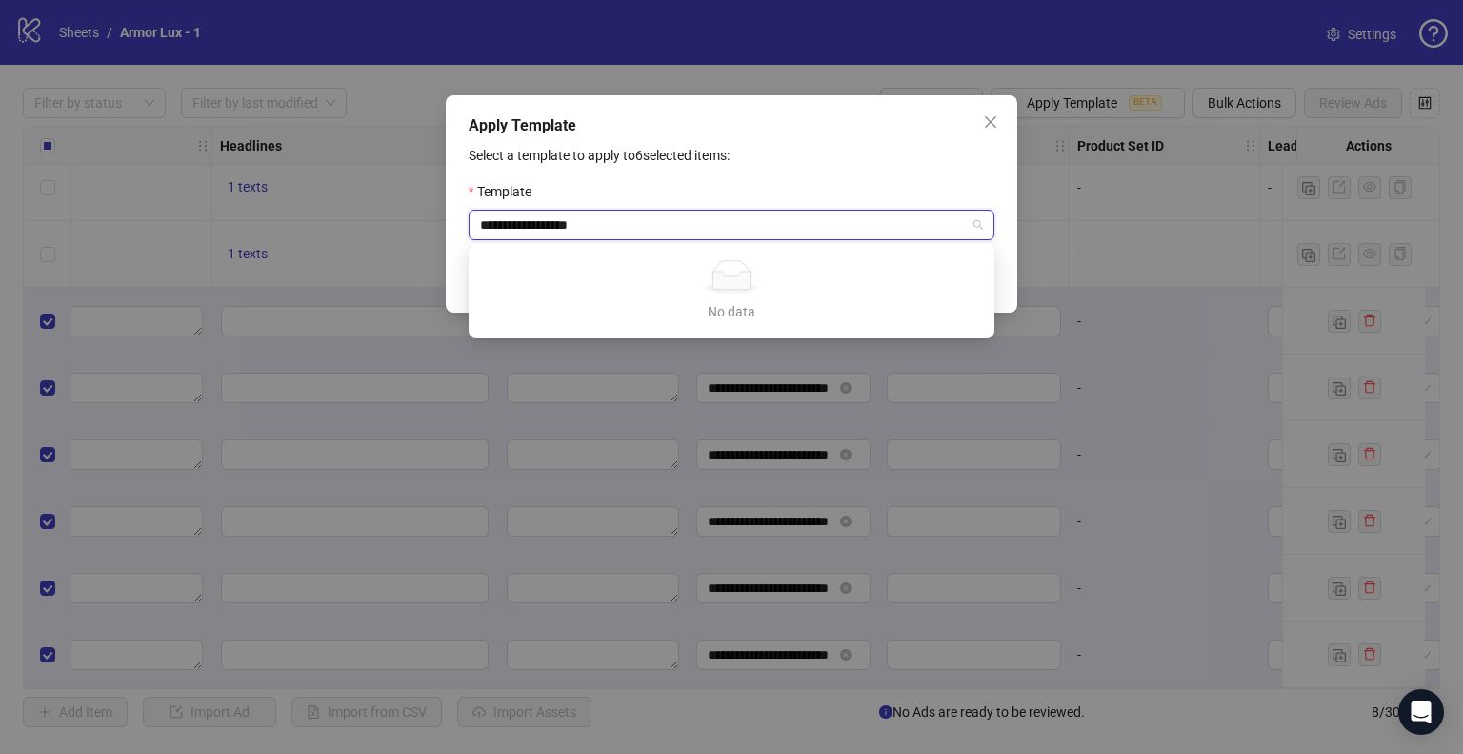
type input "**********"
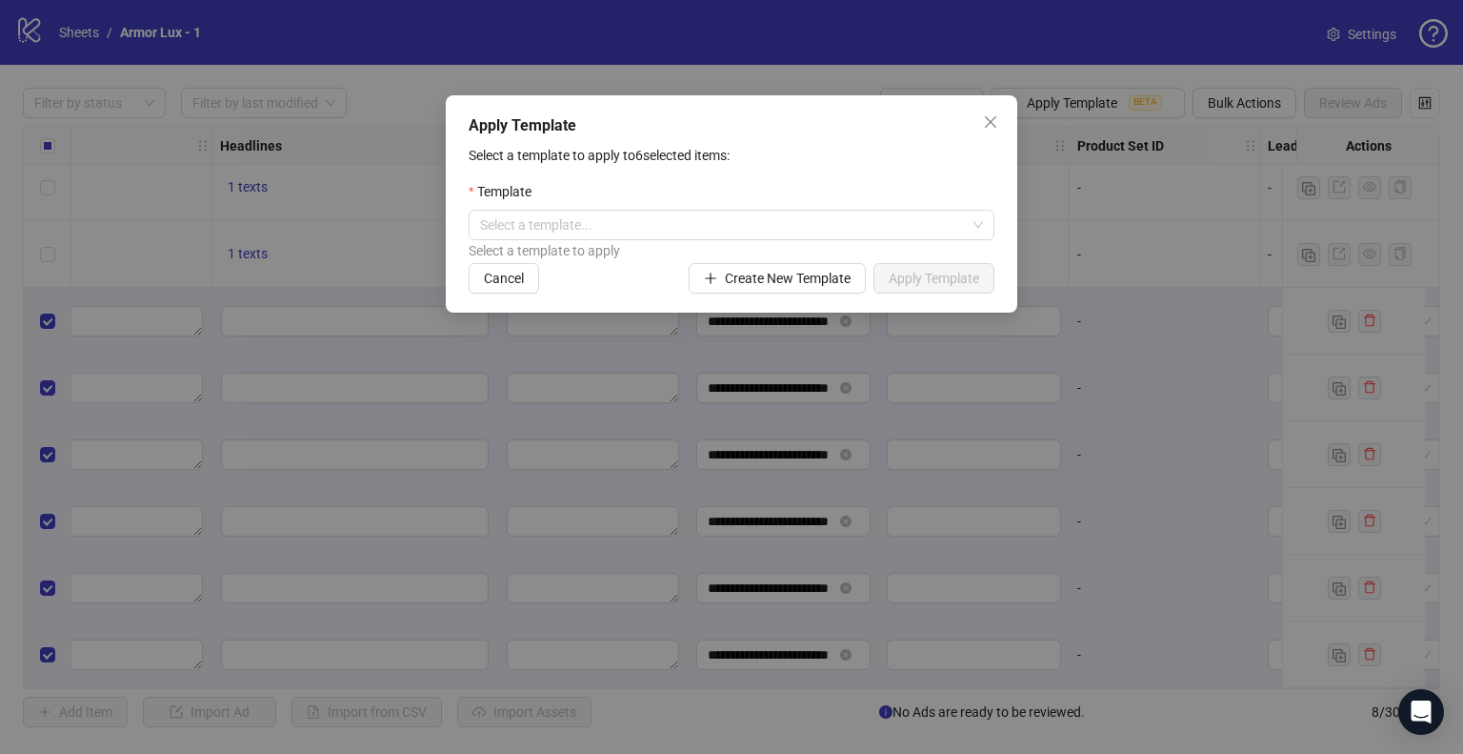
click at [694, 166] on div "Select a template to apply to 6 selected items: Template Select a template... S…" at bounding box center [732, 219] width 526 height 149
click at [743, 281] on span "Create New Template" at bounding box center [788, 278] width 126 height 15
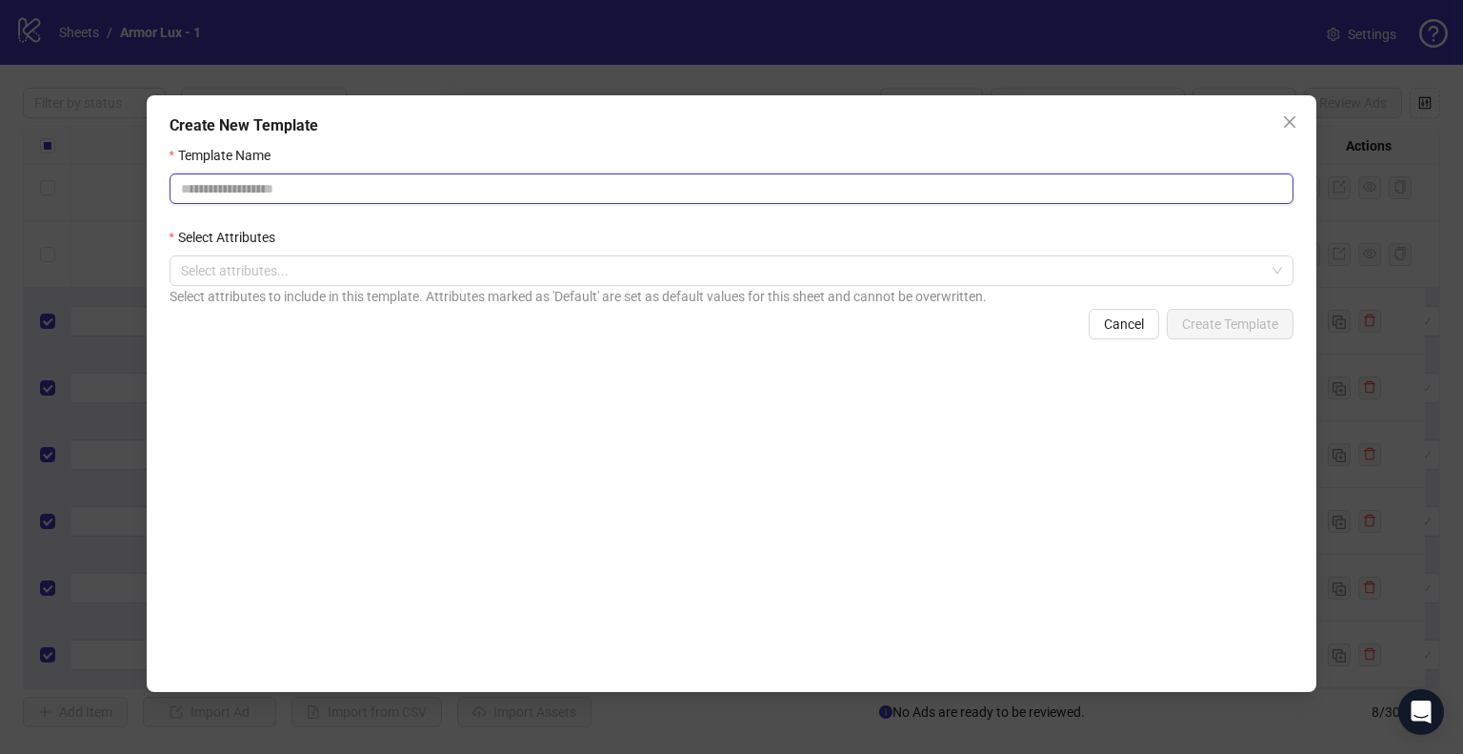
click at [325, 185] on input "Template Name" at bounding box center [732, 188] width 1125 height 30
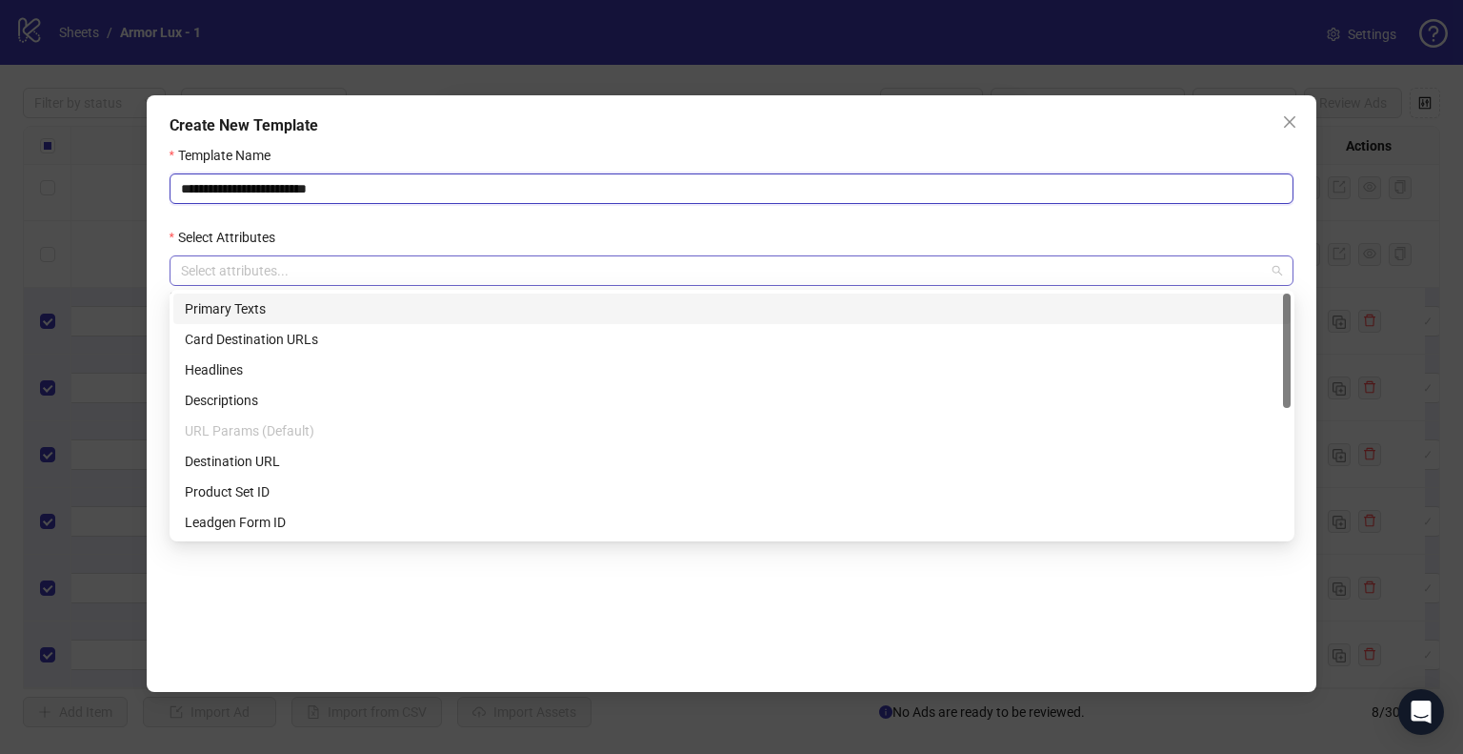
click at [278, 273] on div at bounding box center [721, 270] width 1097 height 27
type input "**********"
click at [270, 302] on div "Primary Texts" at bounding box center [732, 308] width 1095 height 21
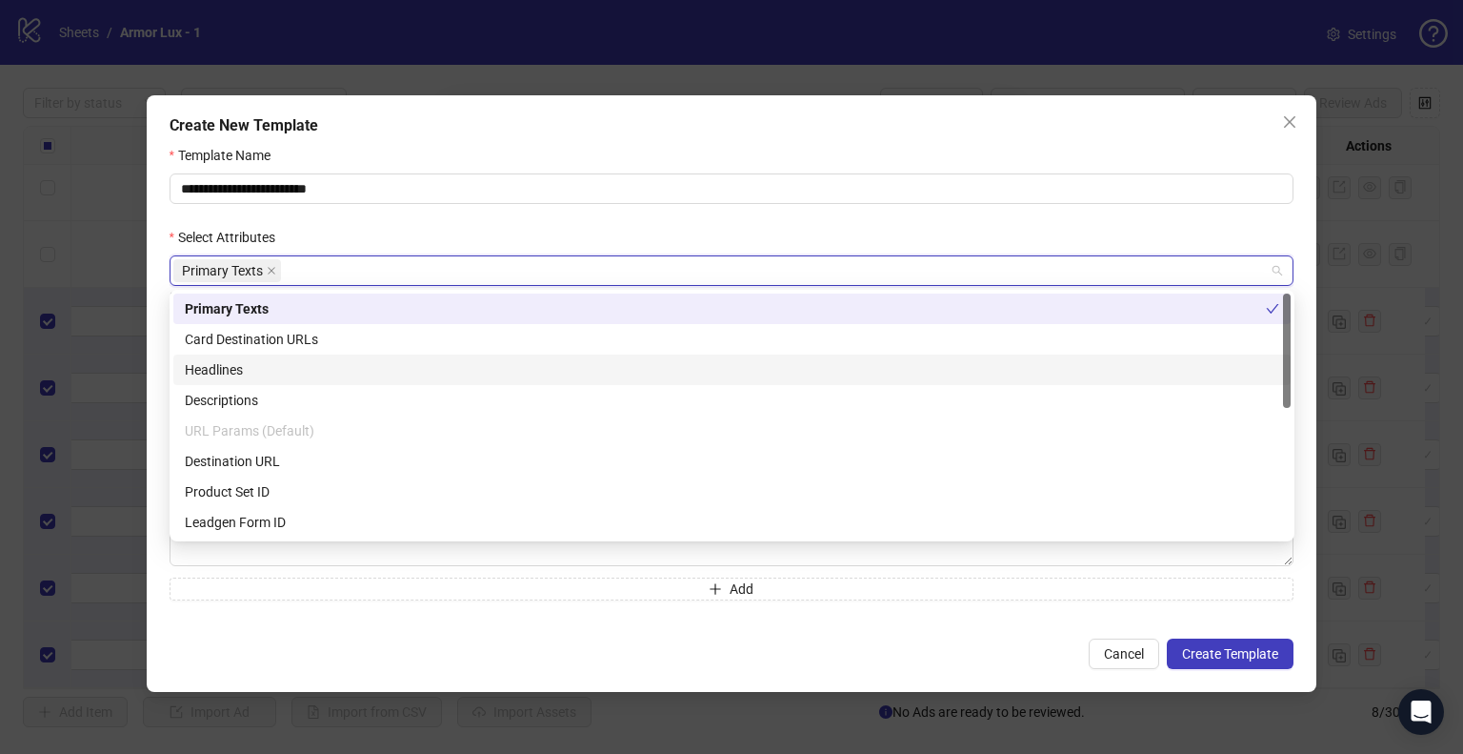
click at [252, 368] on div "Headlines" at bounding box center [732, 369] width 1095 height 21
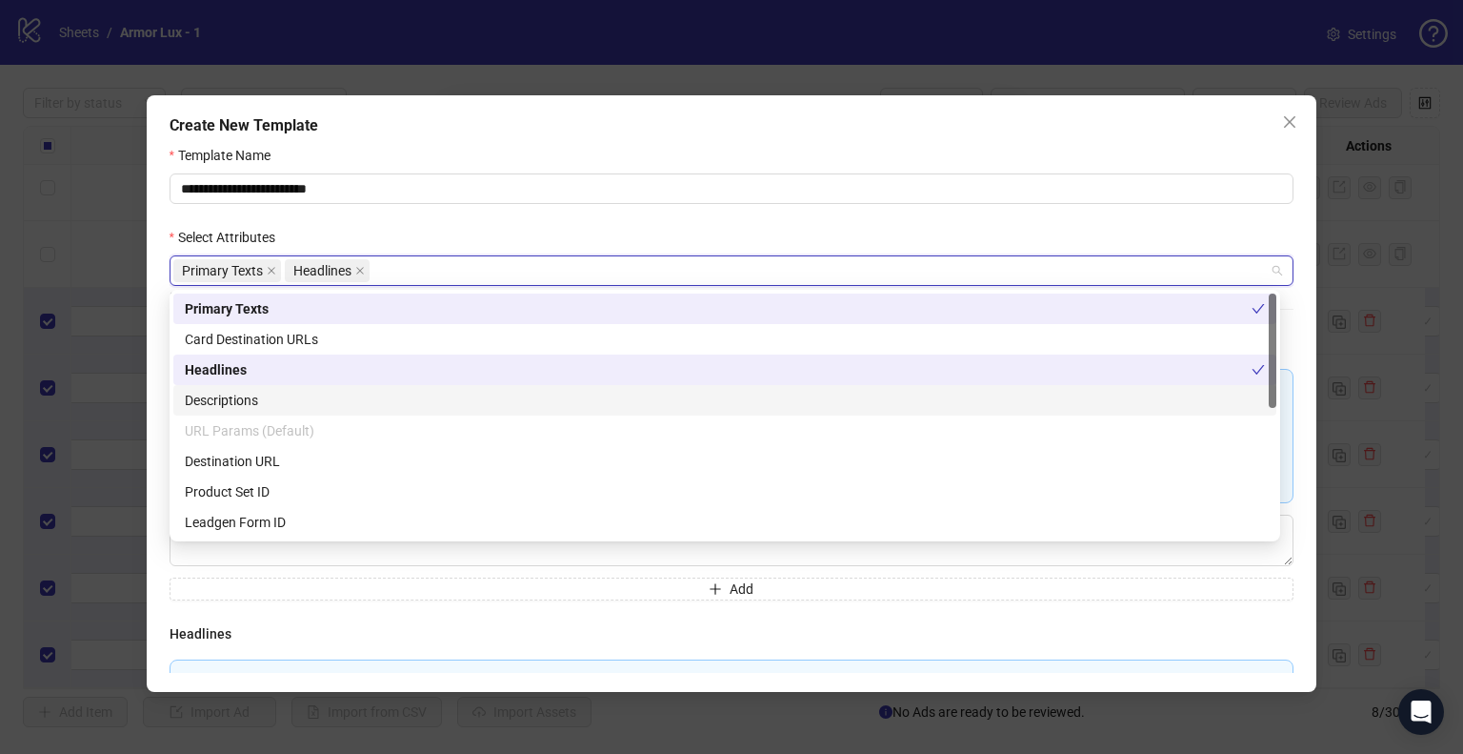
click at [252, 395] on div "Descriptions" at bounding box center [725, 400] width 1080 height 21
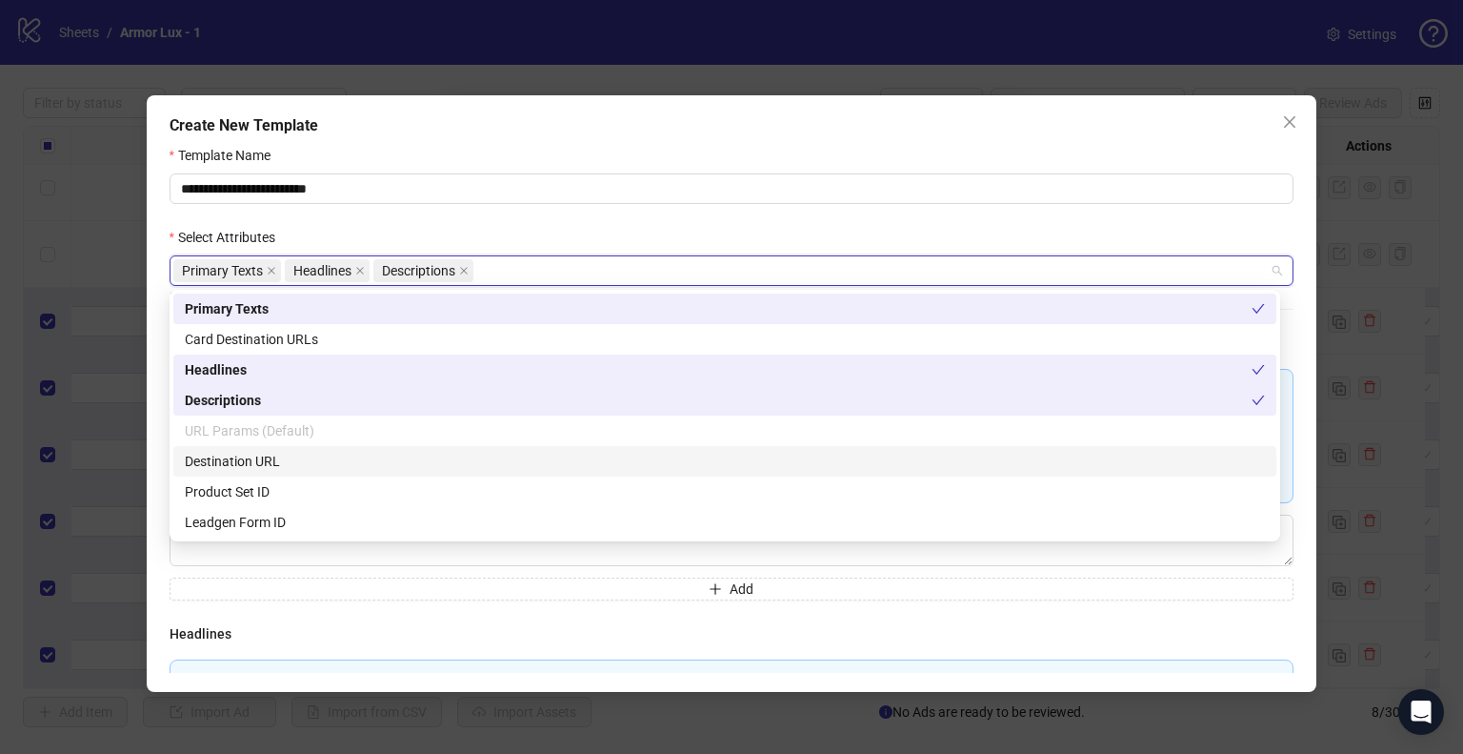
click at [288, 468] on div "Destination URL" at bounding box center [725, 461] width 1080 height 21
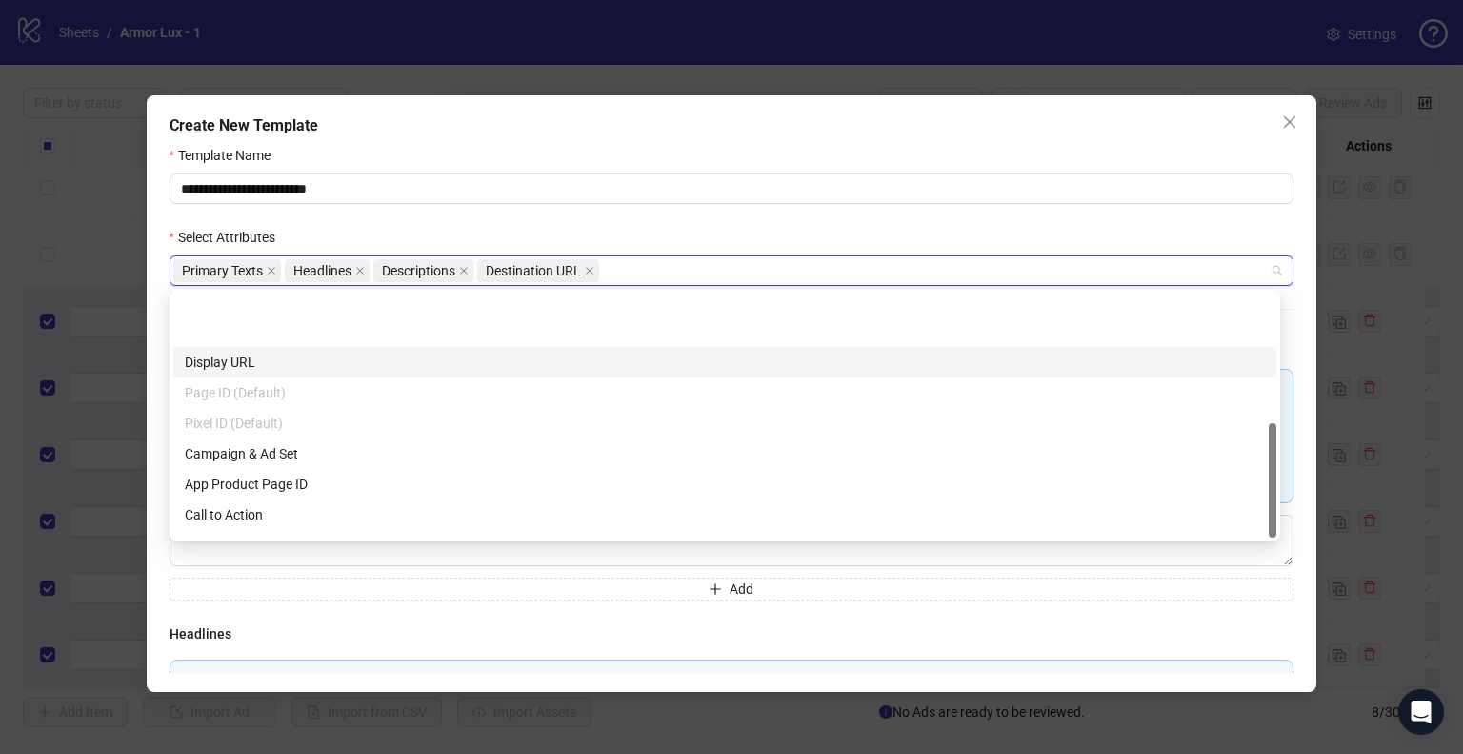
scroll to position [274, 0]
click at [292, 365] on div "Campaign & Ad Set" at bounding box center [725, 369] width 1080 height 21
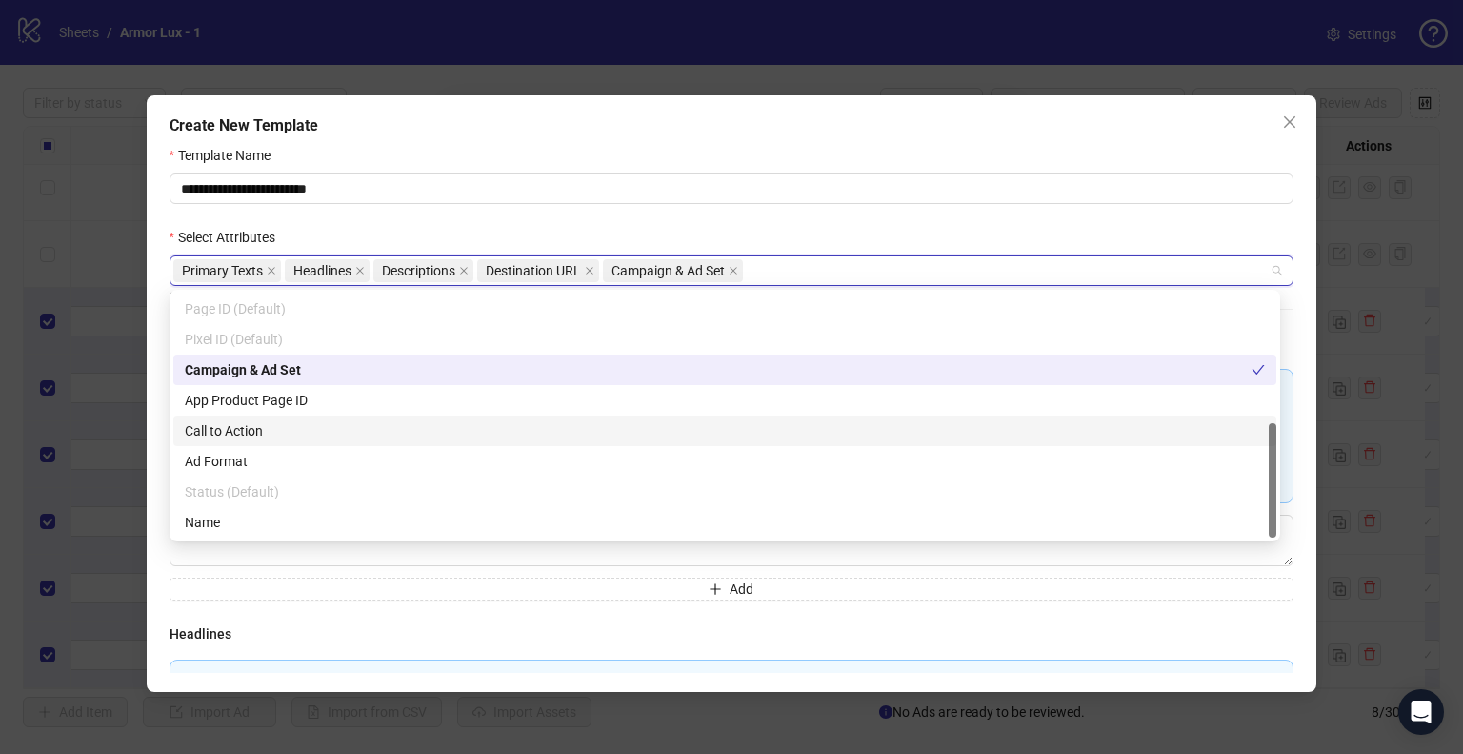
click at [269, 443] on div "Call to Action" at bounding box center [724, 430] width 1103 height 30
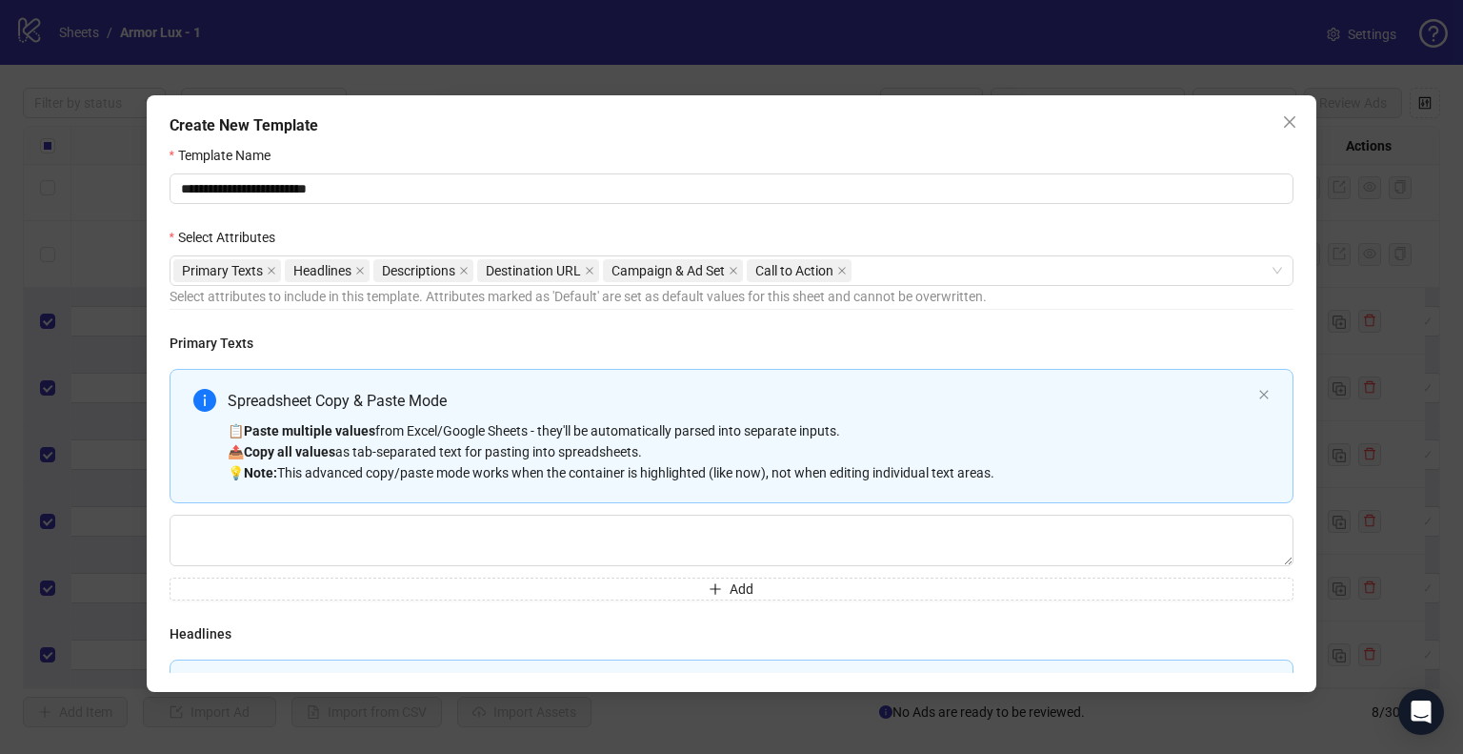
click at [804, 229] on div "Select Attributes" at bounding box center [732, 241] width 1125 height 29
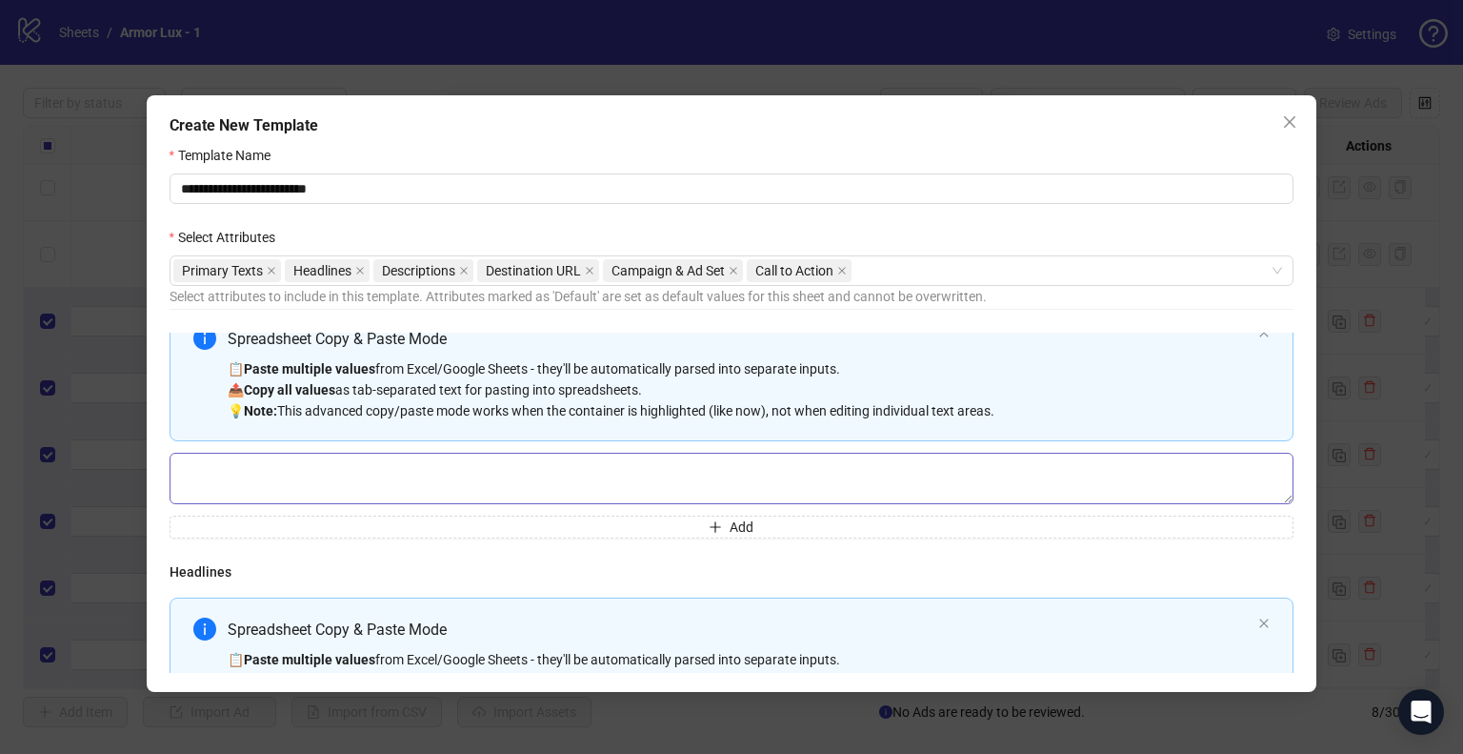
scroll to position [95, 0]
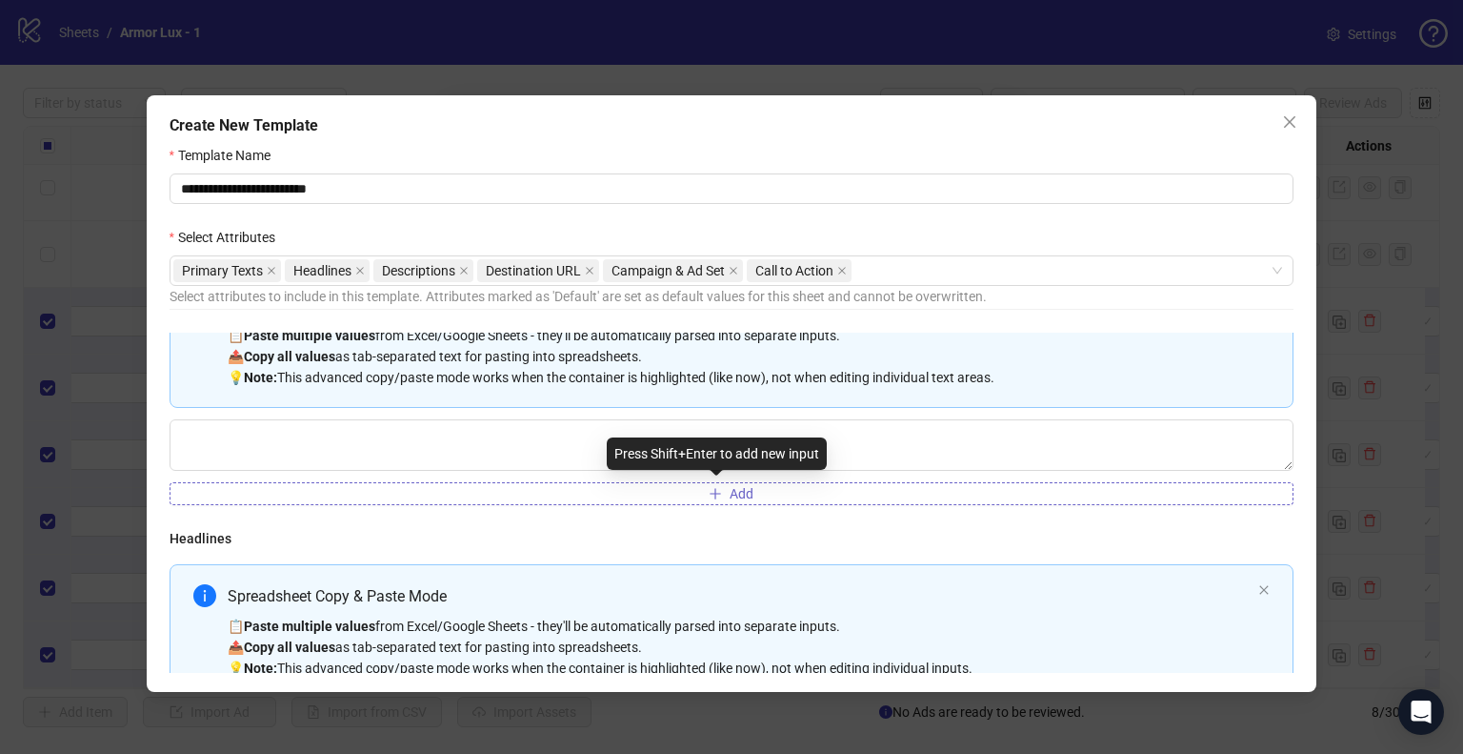
click at [668, 484] on button "Add" at bounding box center [732, 493] width 1125 height 23
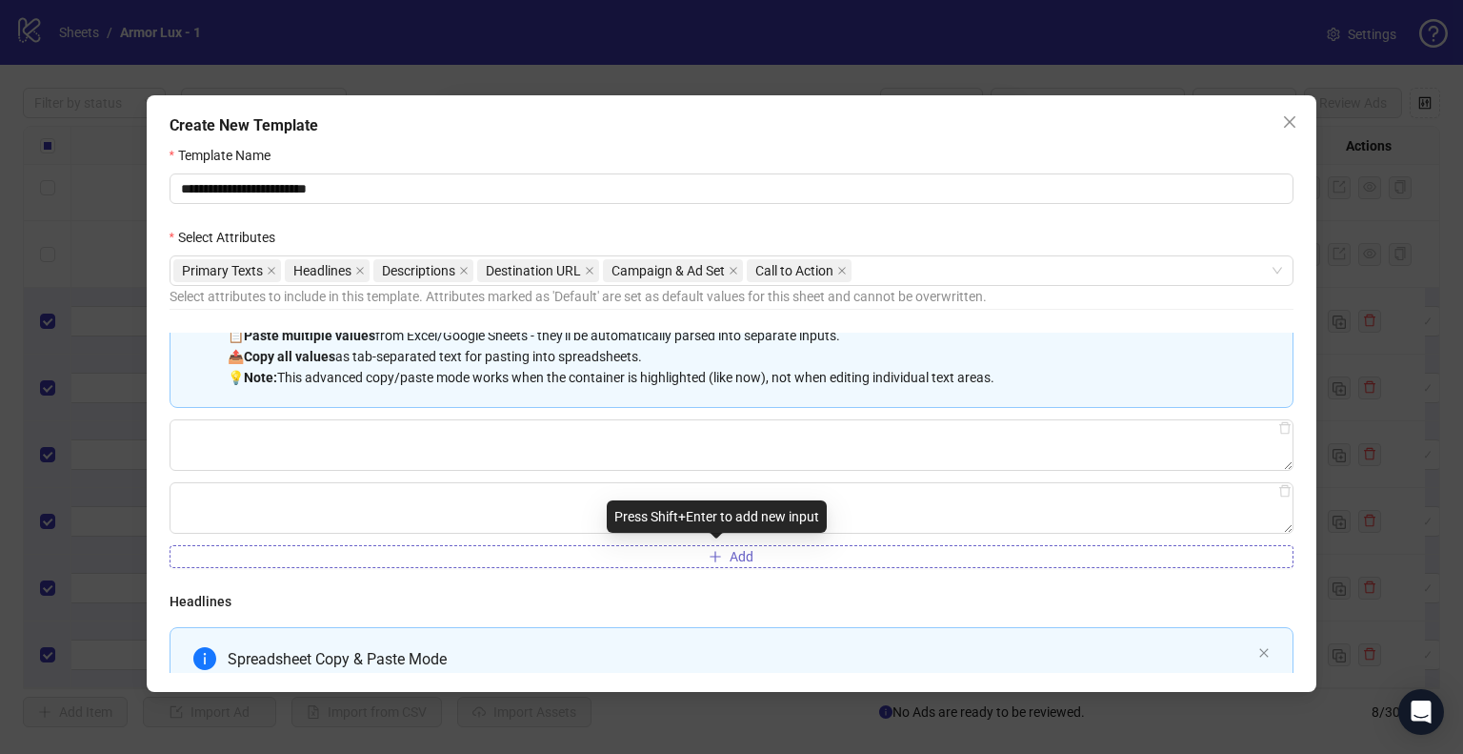
click at [684, 566] on button "Add" at bounding box center [732, 556] width 1125 height 23
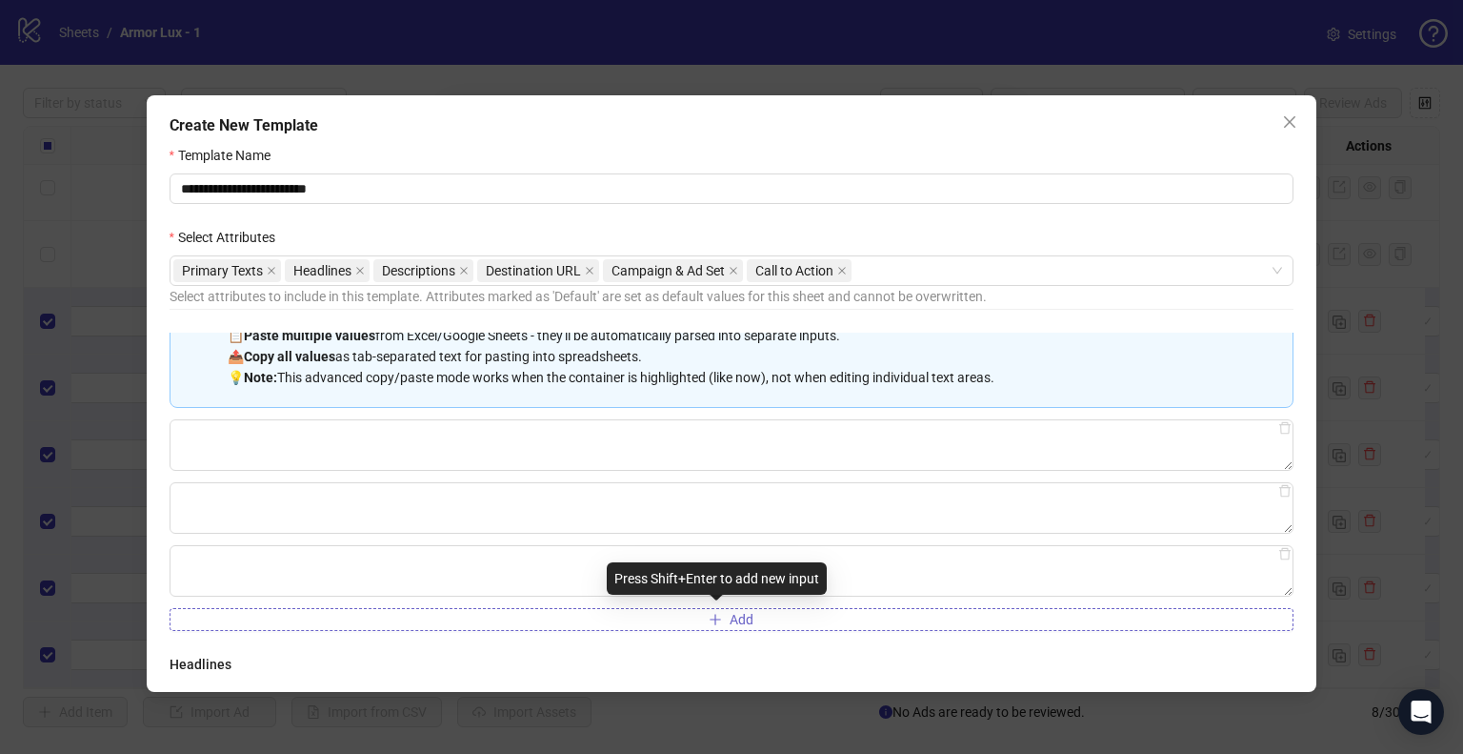
click at [688, 609] on button "Add" at bounding box center [732, 619] width 1125 height 23
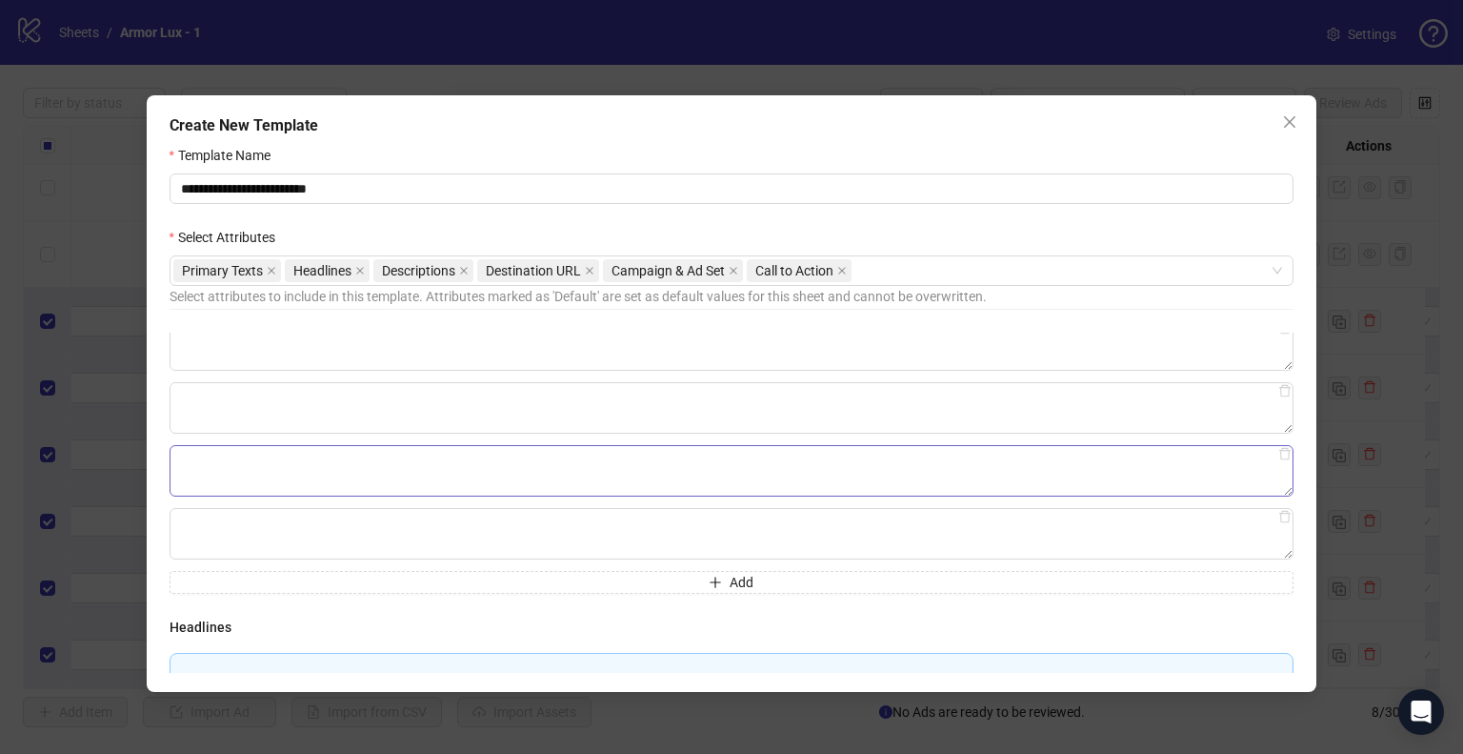
scroll to position [286, 0]
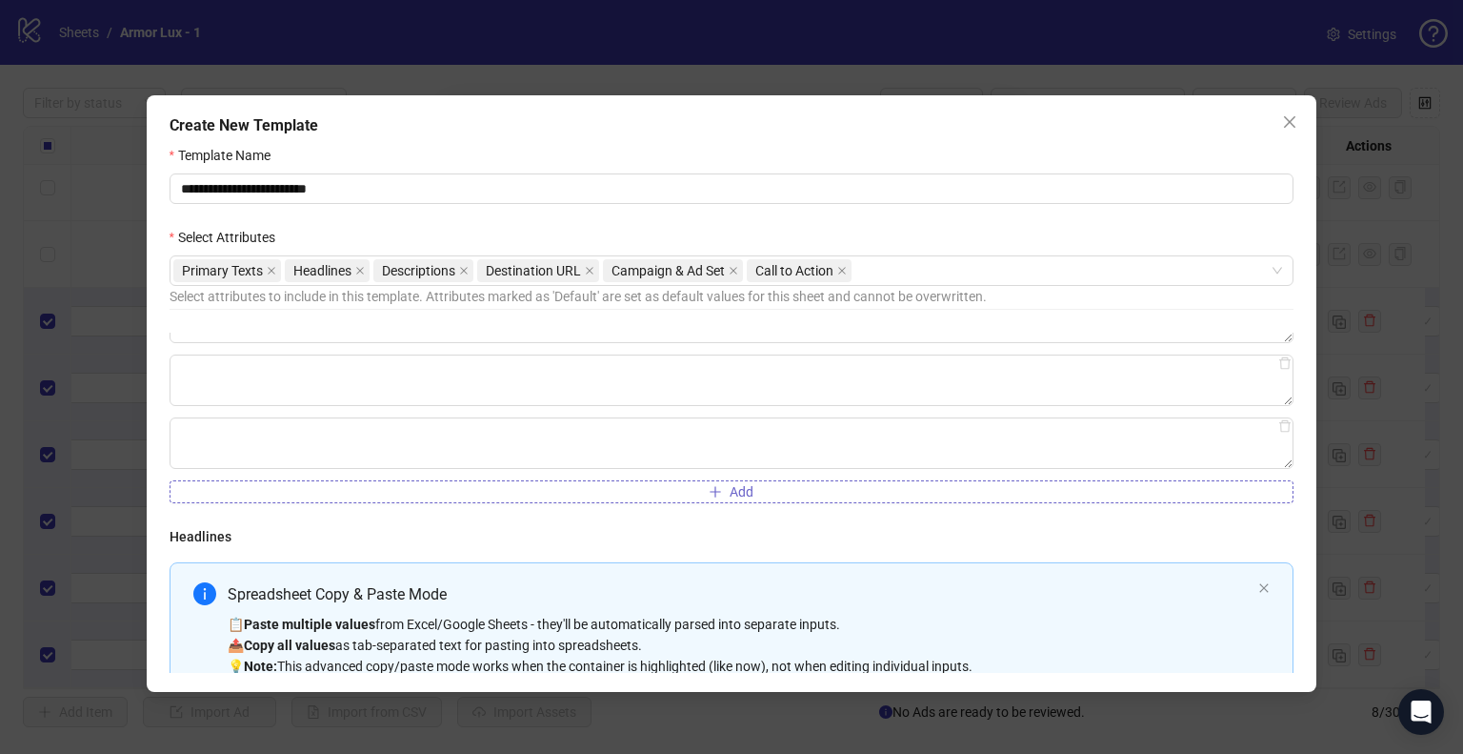
click at [730, 486] on span "Add" at bounding box center [742, 491] width 24 height 15
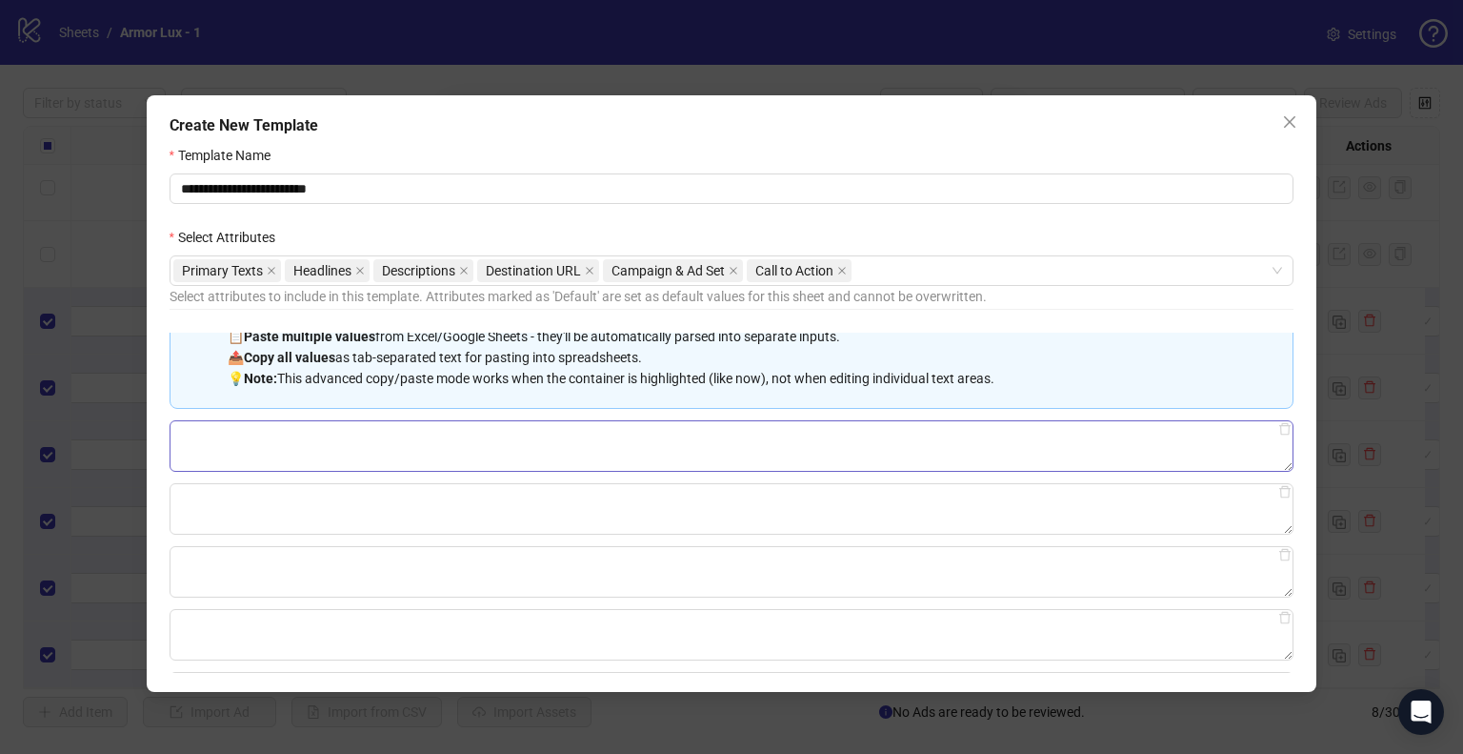
scroll to position [95, 0]
click at [279, 433] on textarea "Multi-text input container - paste or copy values" at bounding box center [732, 444] width 1125 height 51
paste textarea "**********"
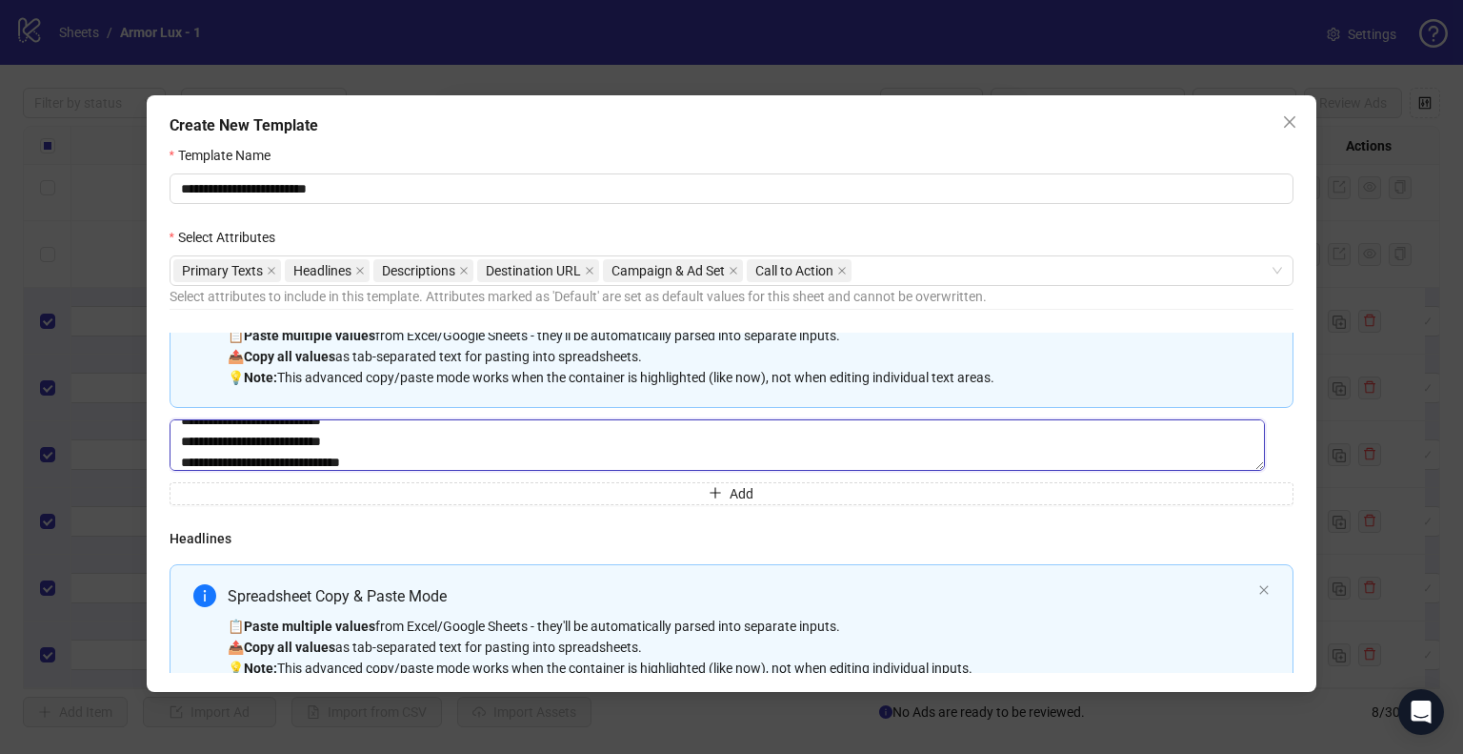
type textarea "**********"
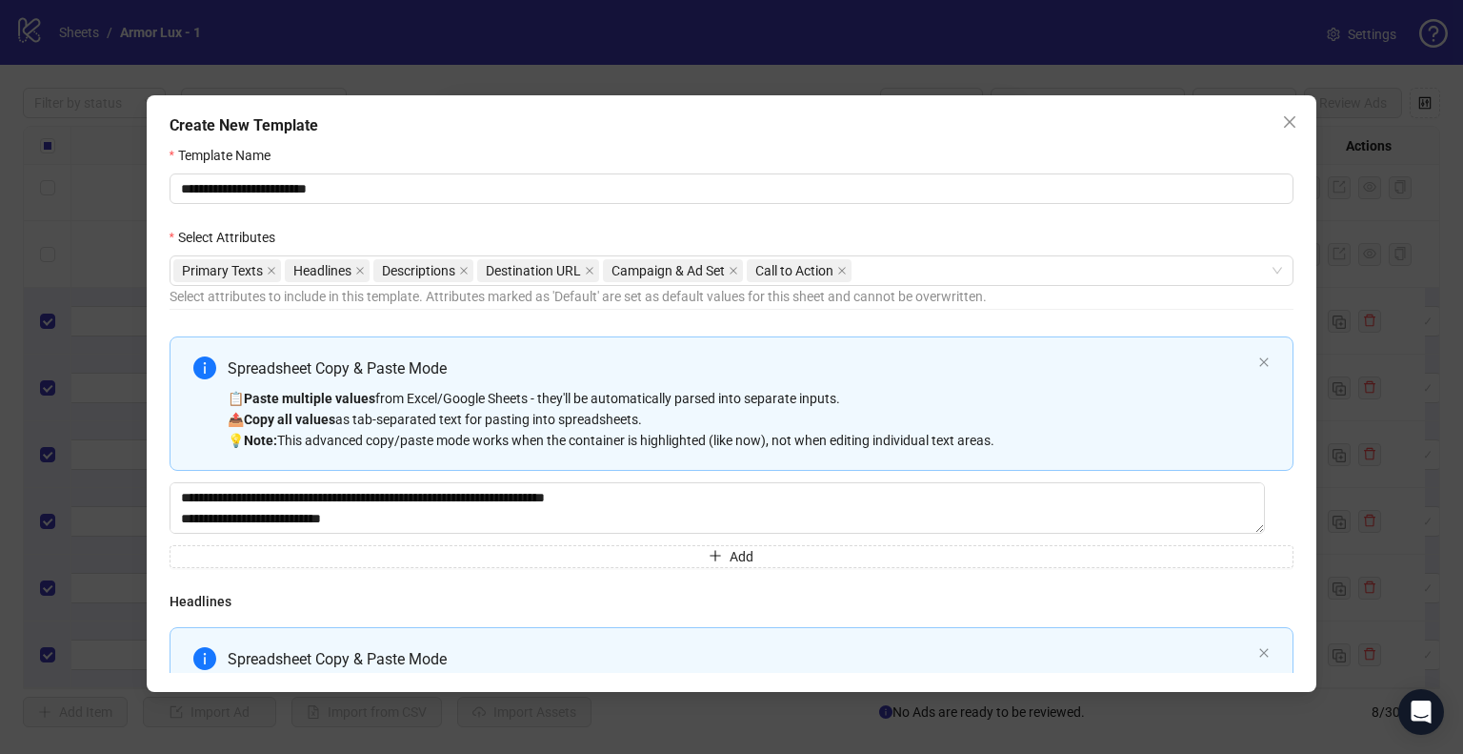
scroll to position [0, 0]
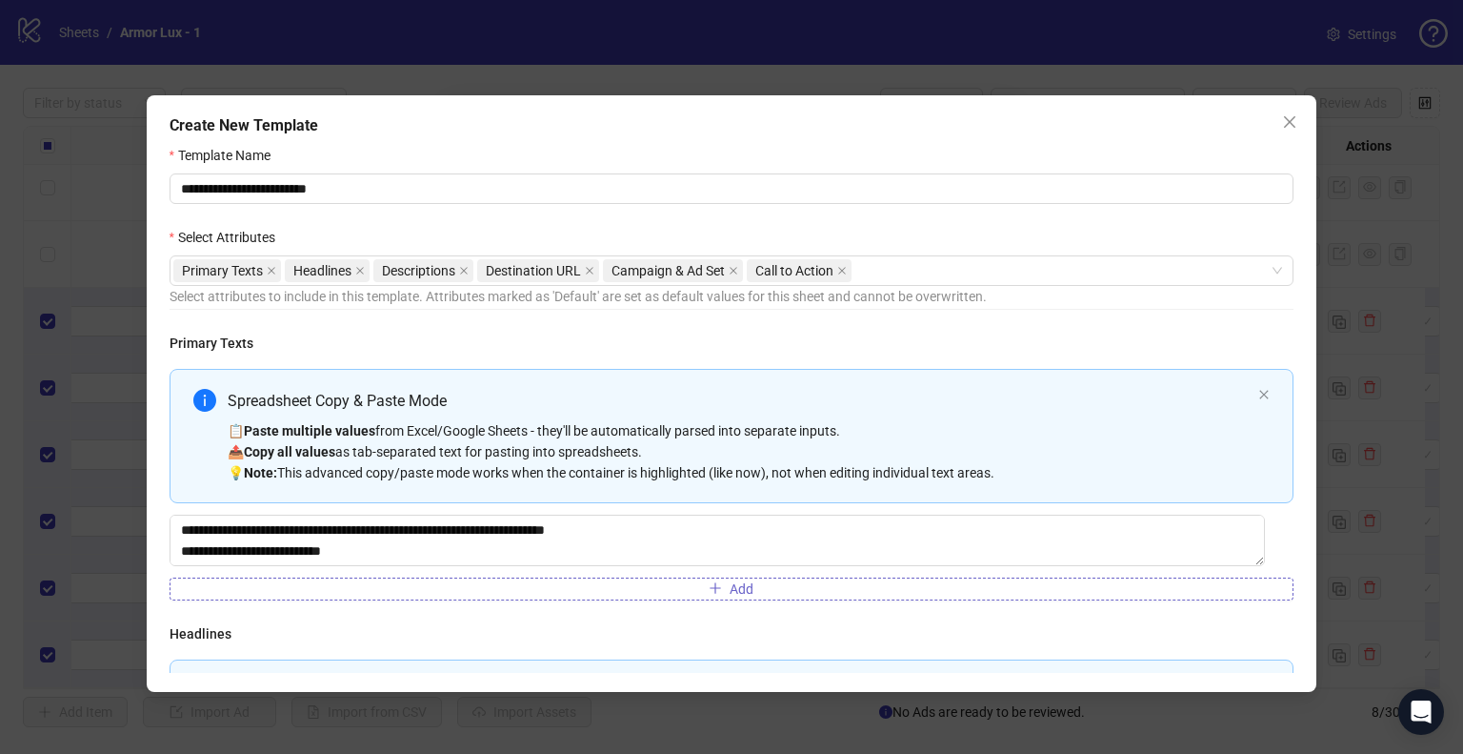
click at [730, 585] on span "Add" at bounding box center [742, 588] width 24 height 15
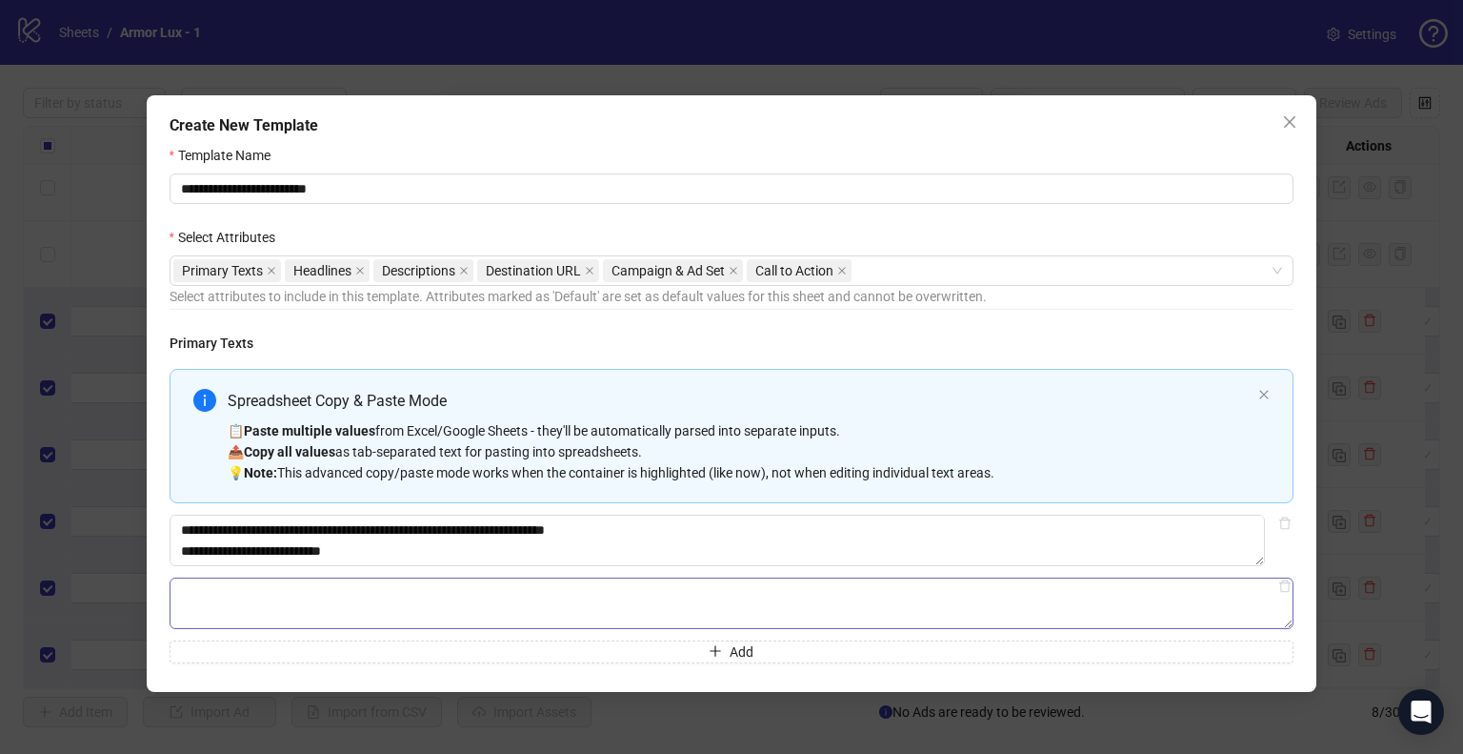
click at [506, 584] on textarea "Multi-text input container - paste or copy values" at bounding box center [732, 602] width 1125 height 51
type textarea "**********"
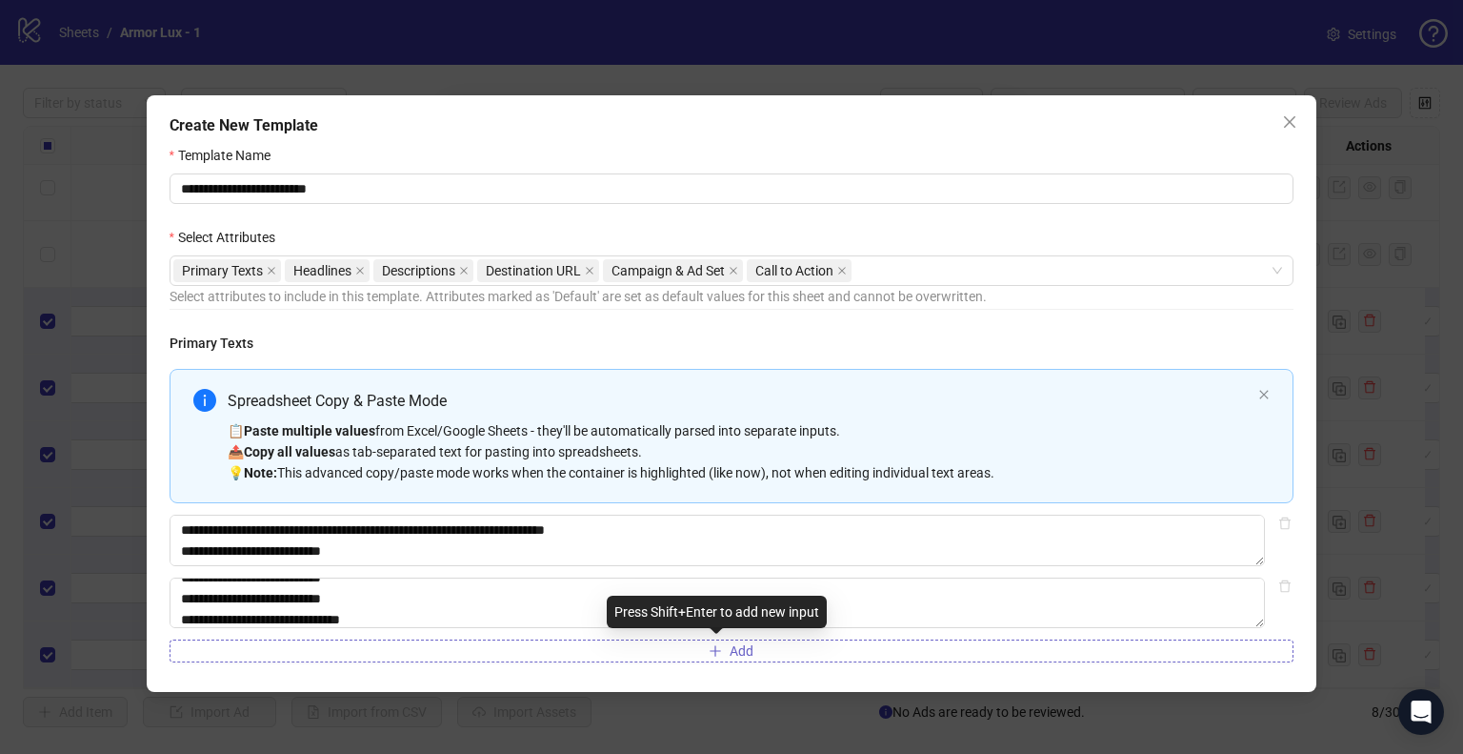
click at [694, 659] on button "Add" at bounding box center [732, 650] width 1125 height 23
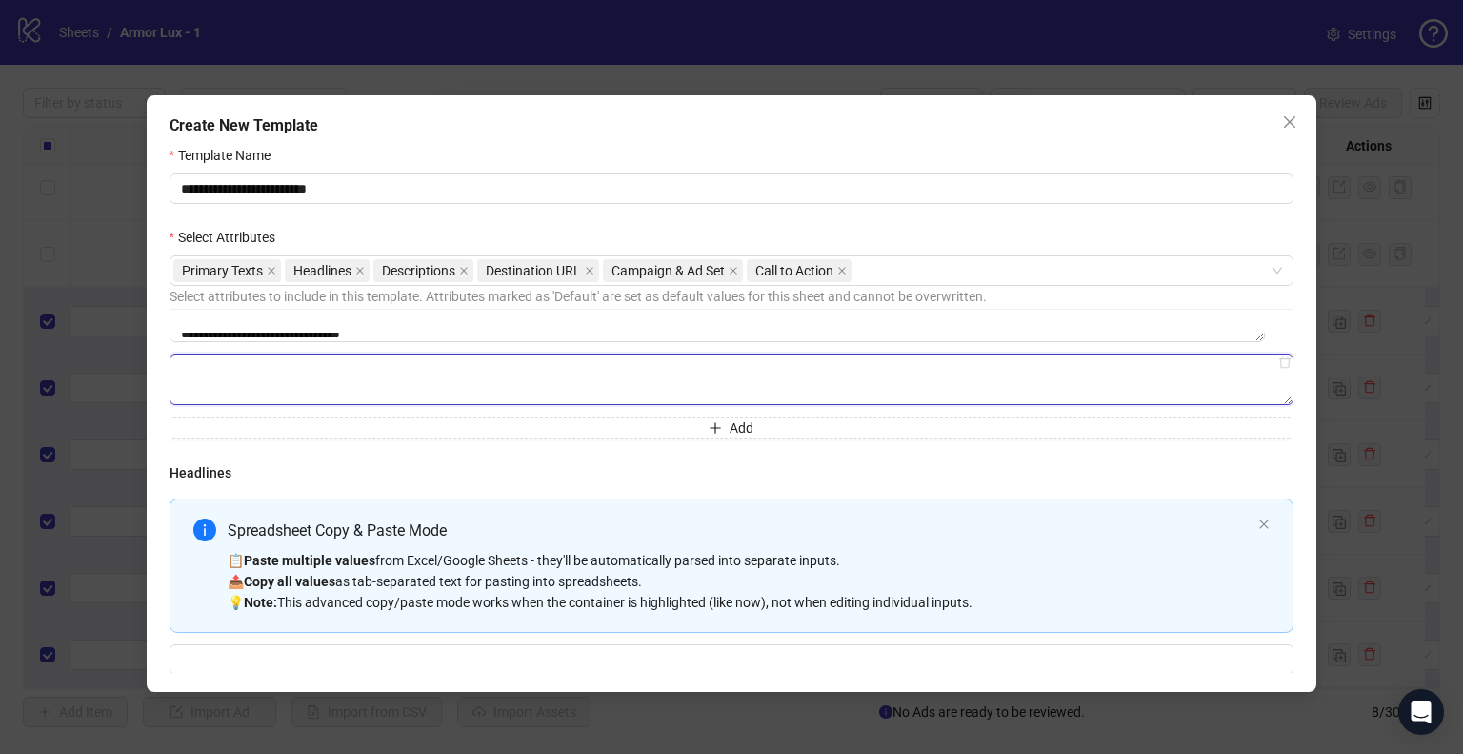
click at [261, 363] on textarea "Multi-text input container - paste or copy values" at bounding box center [732, 378] width 1125 height 51
paste textarea "**********"
type textarea "**********"
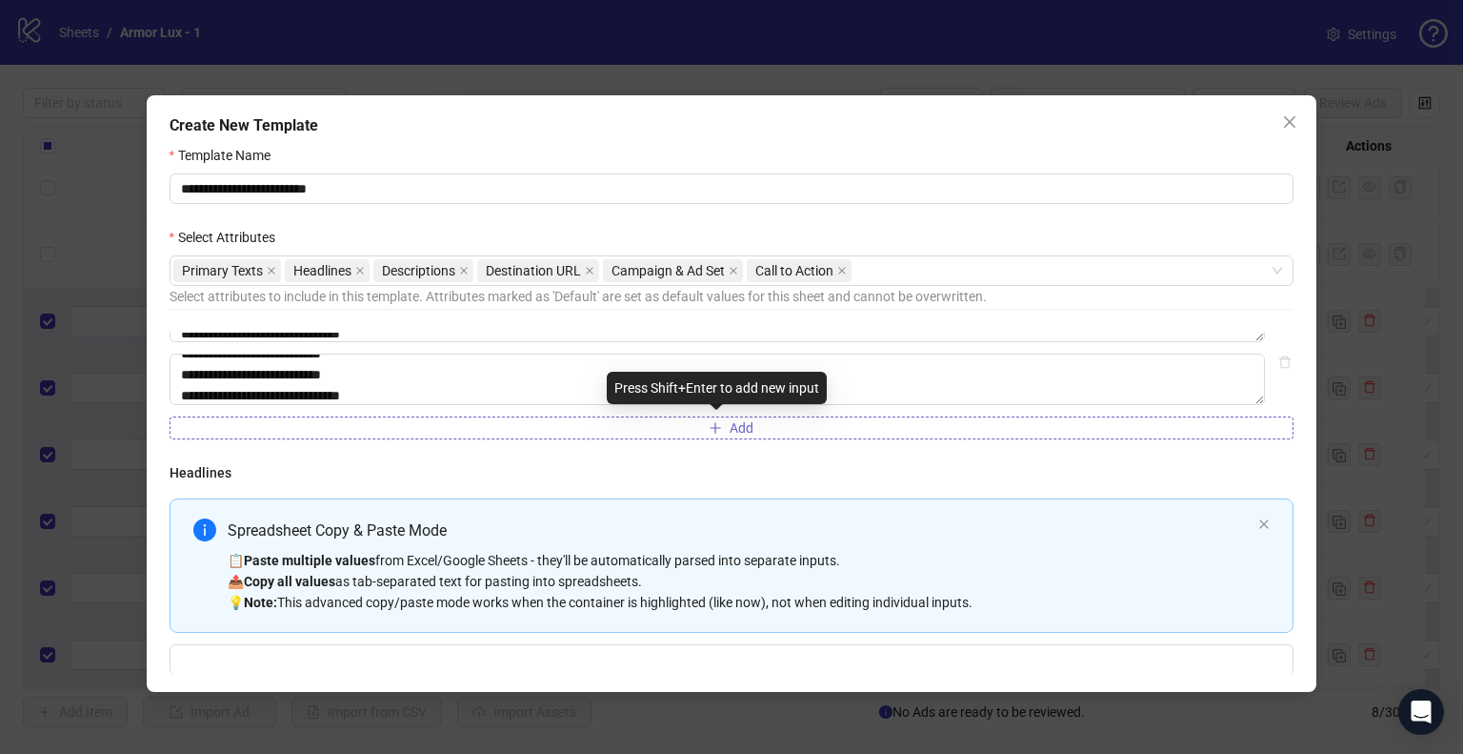
click at [290, 426] on button "Add" at bounding box center [732, 427] width 1125 height 23
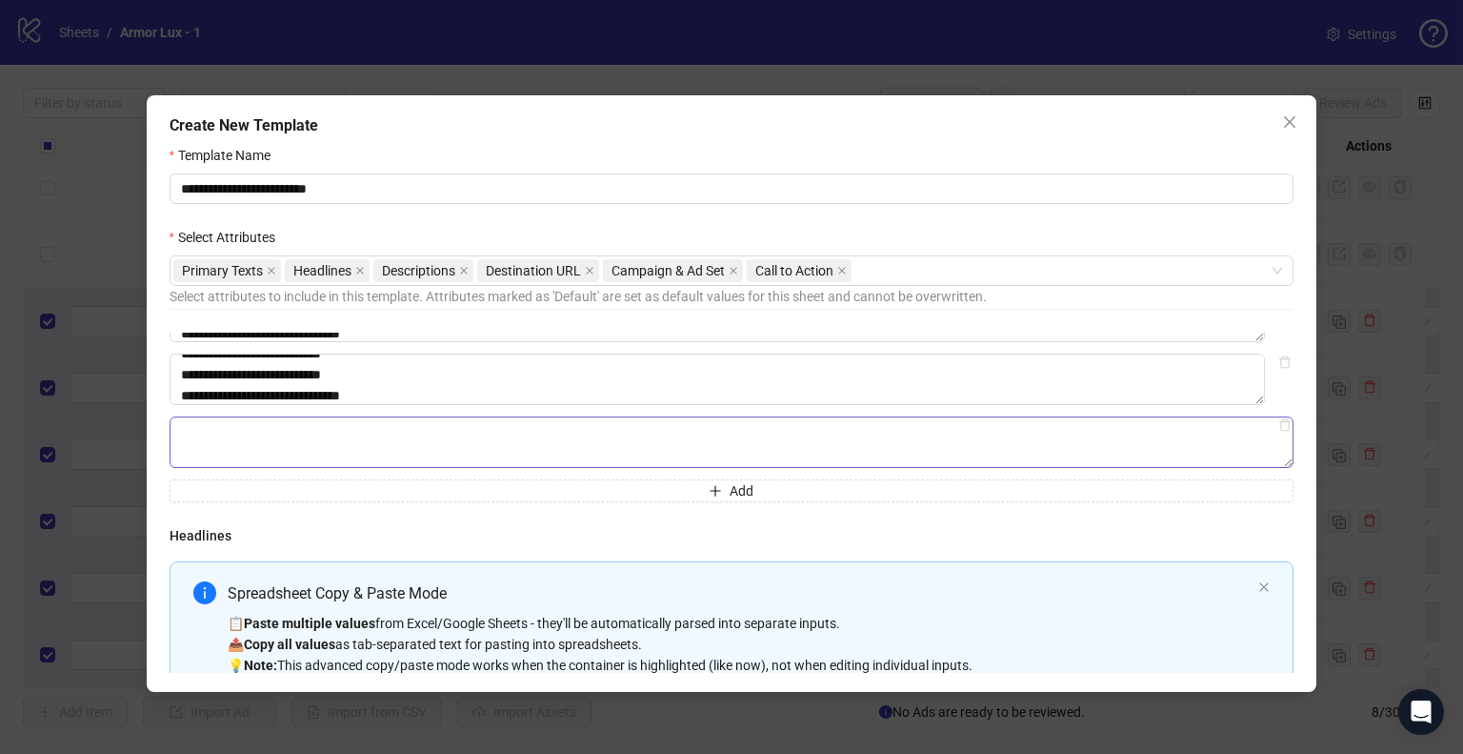
click at [289, 441] on textarea "Multi-text input container - paste or copy values" at bounding box center [732, 441] width 1125 height 51
drag, startPoint x: 350, startPoint y: 429, endPoint x: 252, endPoint y: 414, distance: 99.2
click at [252, 414] on div "**********" at bounding box center [732, 292] width 1125 height 419
type textarea "**********"
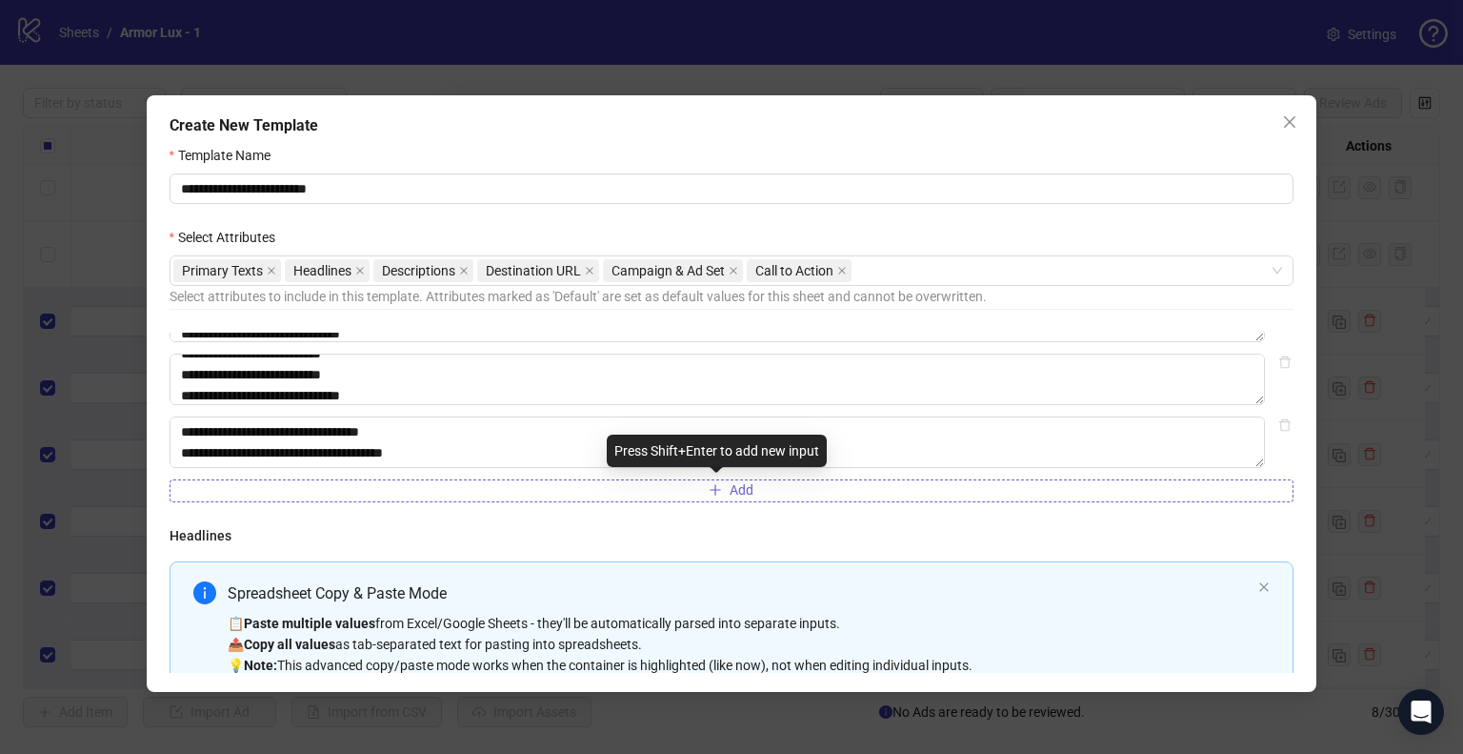
click at [445, 491] on button "Add" at bounding box center [732, 490] width 1125 height 23
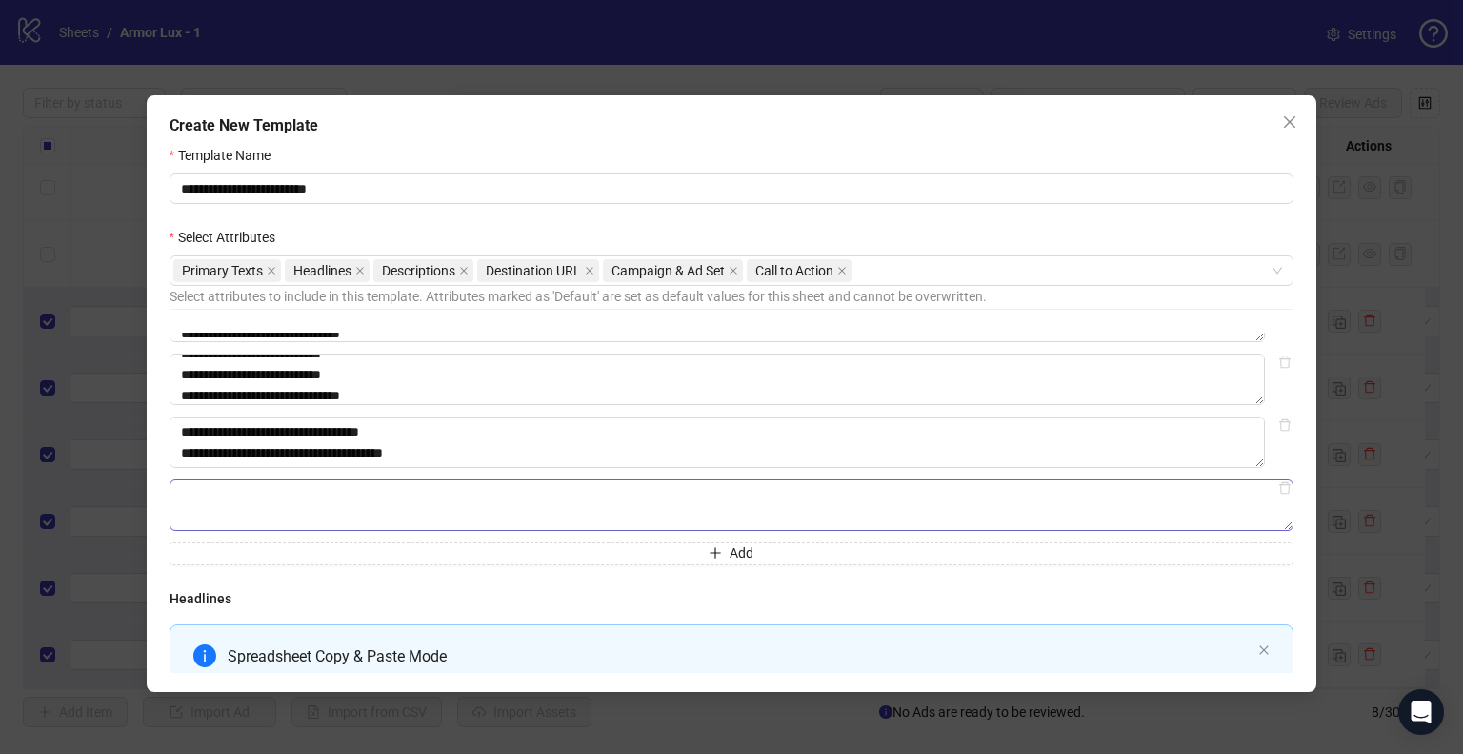
click at [440, 502] on textarea "Multi-text input container - paste or copy values" at bounding box center [732, 504] width 1125 height 51
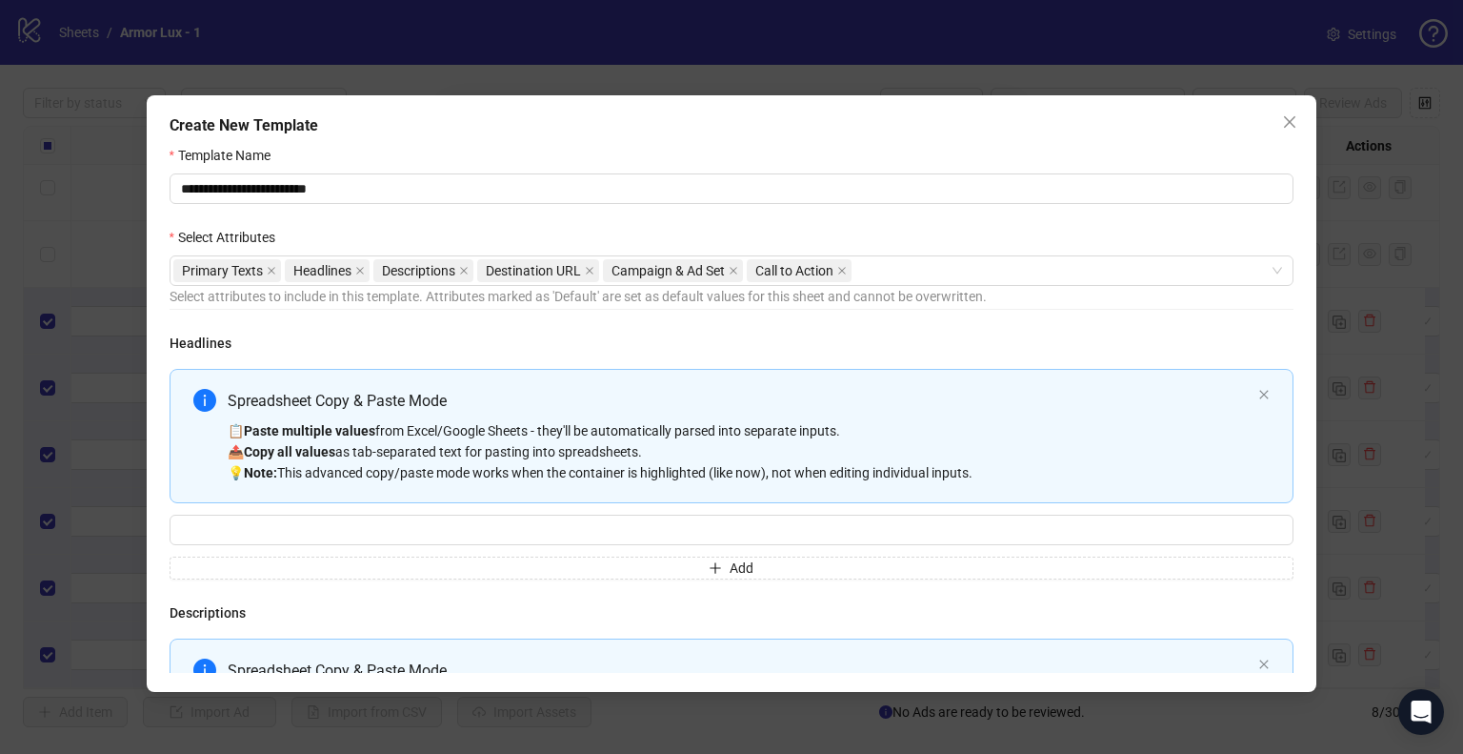
scroll to position [572, 0]
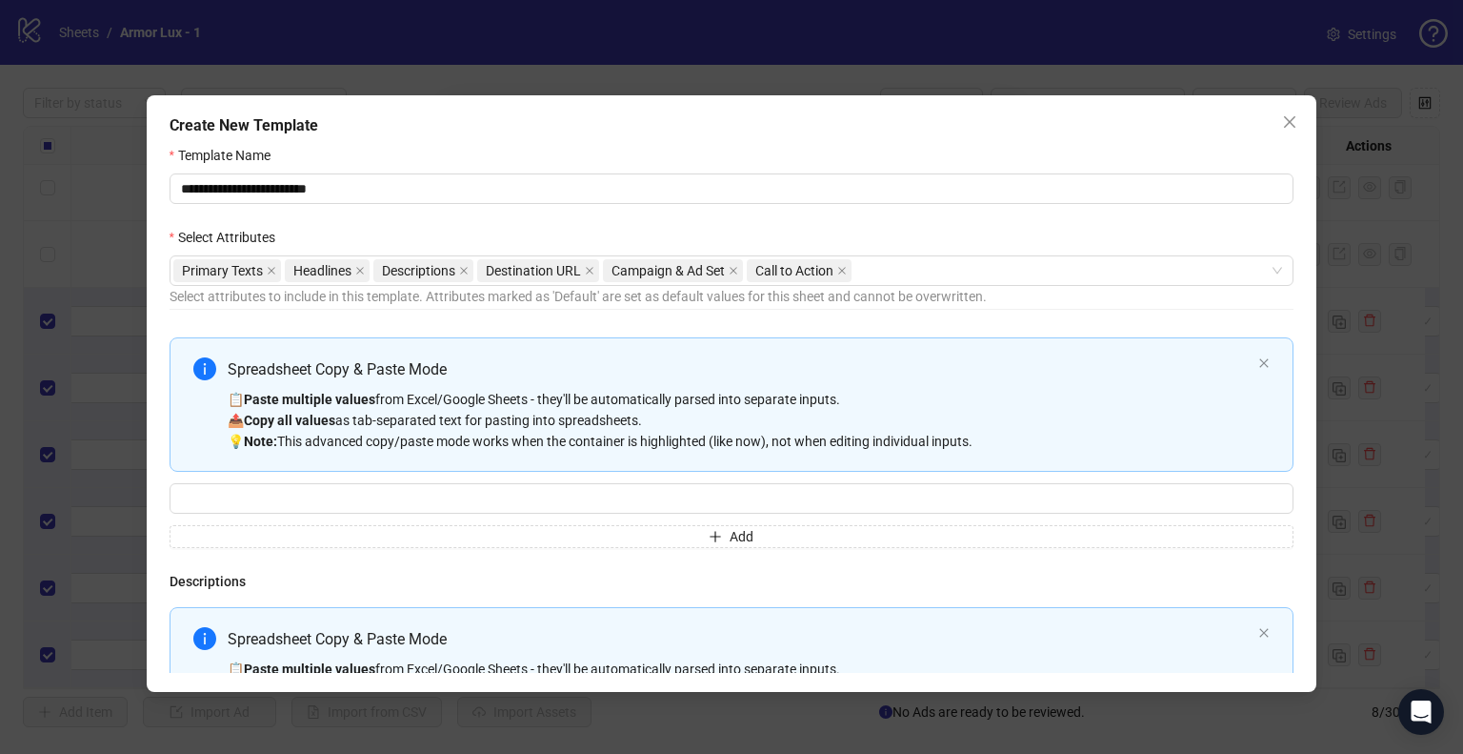
type textarea "**********"
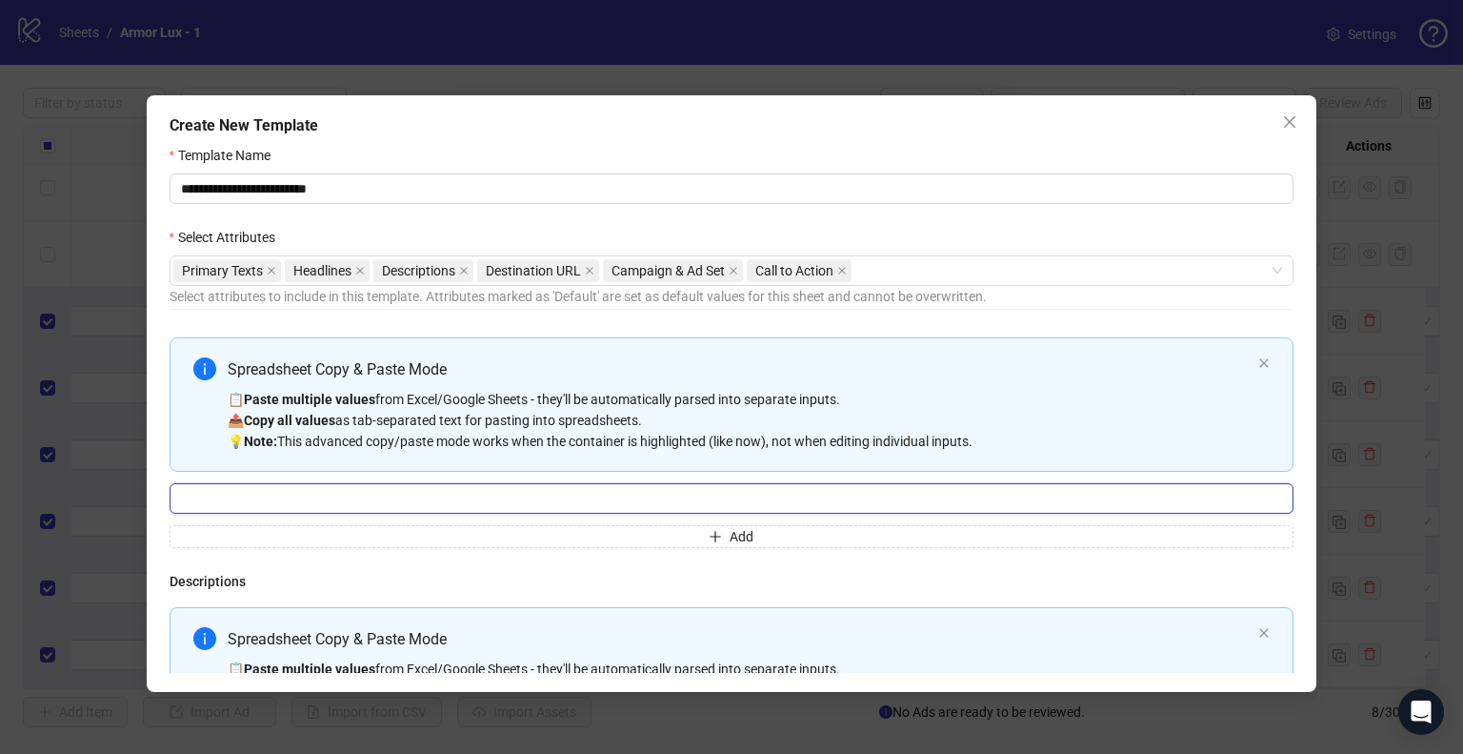
click at [435, 503] on input "Multi-input container - paste or copy values" at bounding box center [732, 498] width 1125 height 30
paste input "**********"
type input "**********"
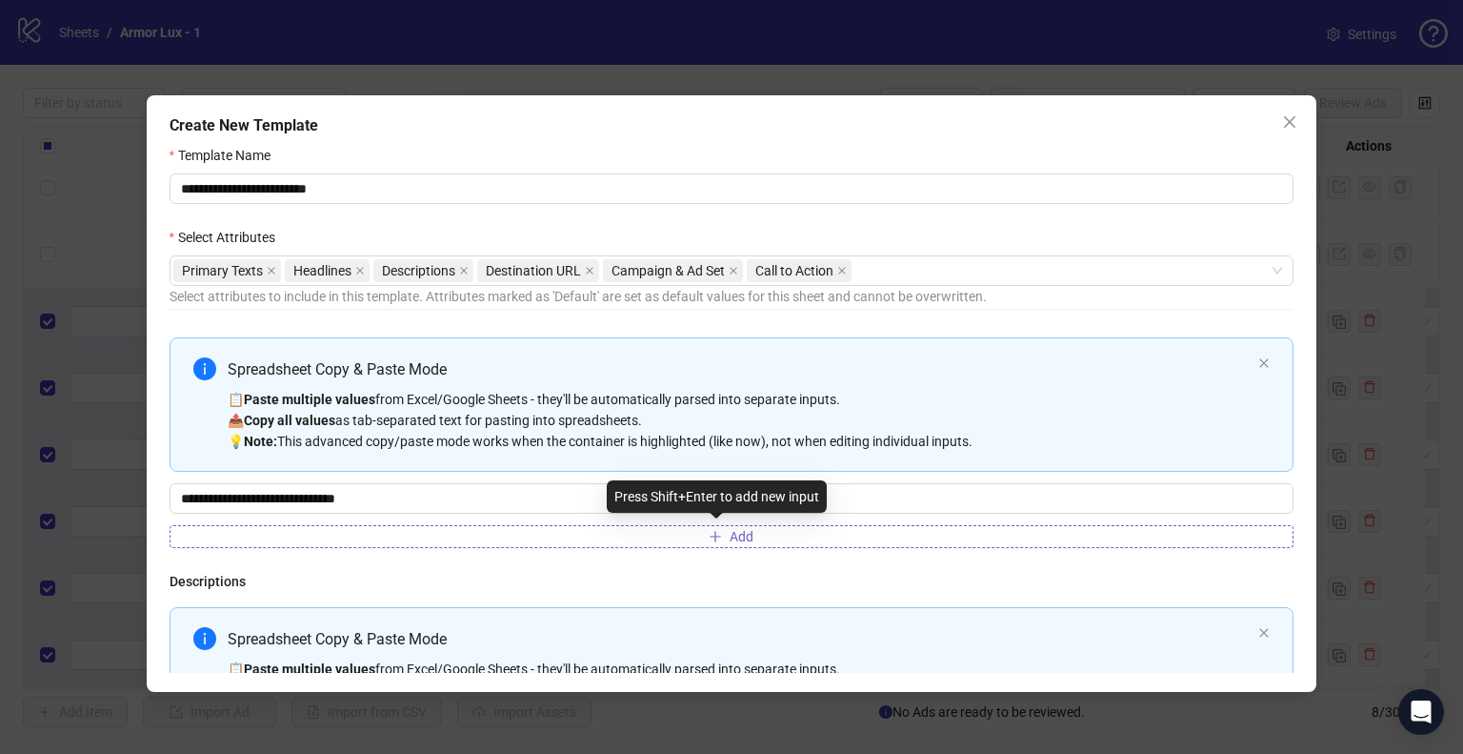
click at [462, 533] on button "Add" at bounding box center [732, 536] width 1125 height 23
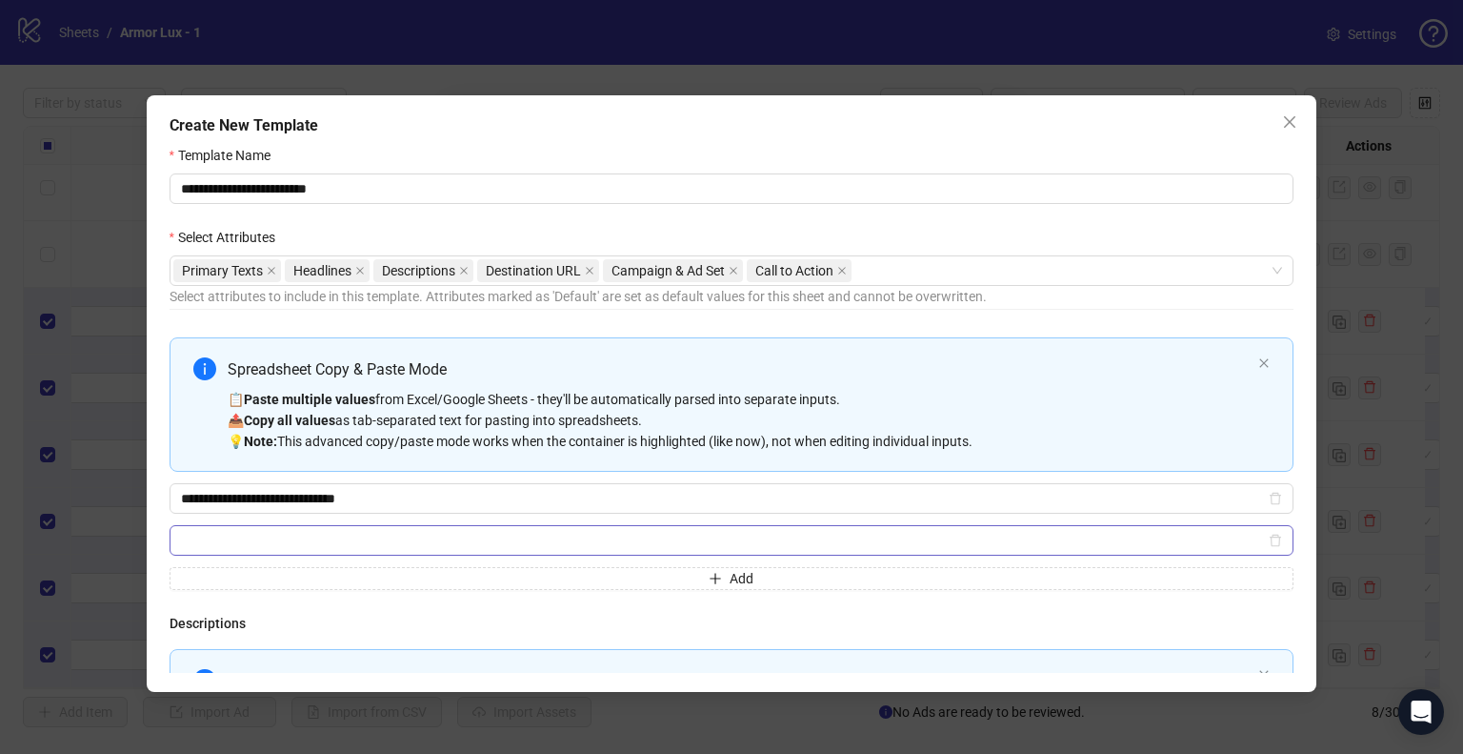
click at [429, 534] on input "Multi-input container - paste or copy values" at bounding box center [723, 540] width 1085 height 21
type input "**********"
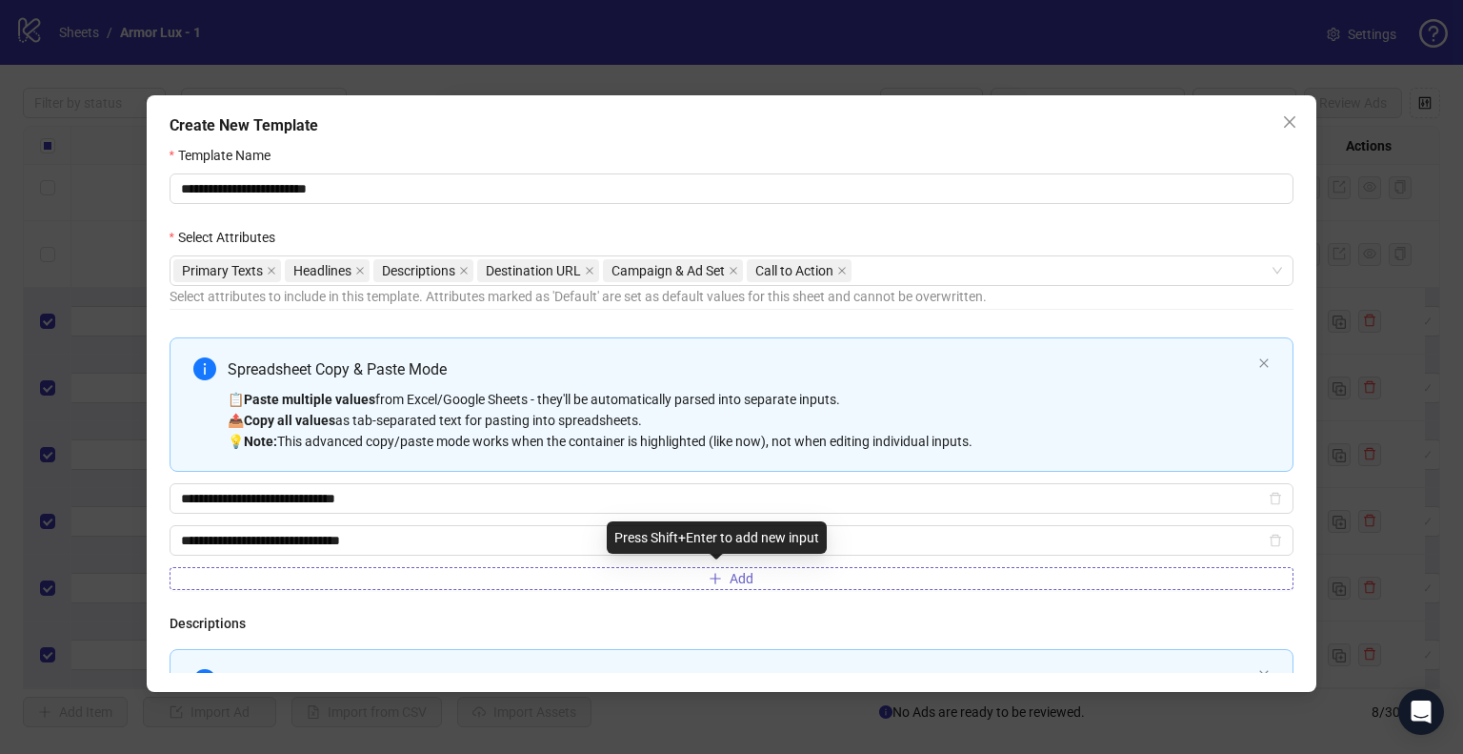
click at [410, 580] on button "Add" at bounding box center [732, 578] width 1125 height 23
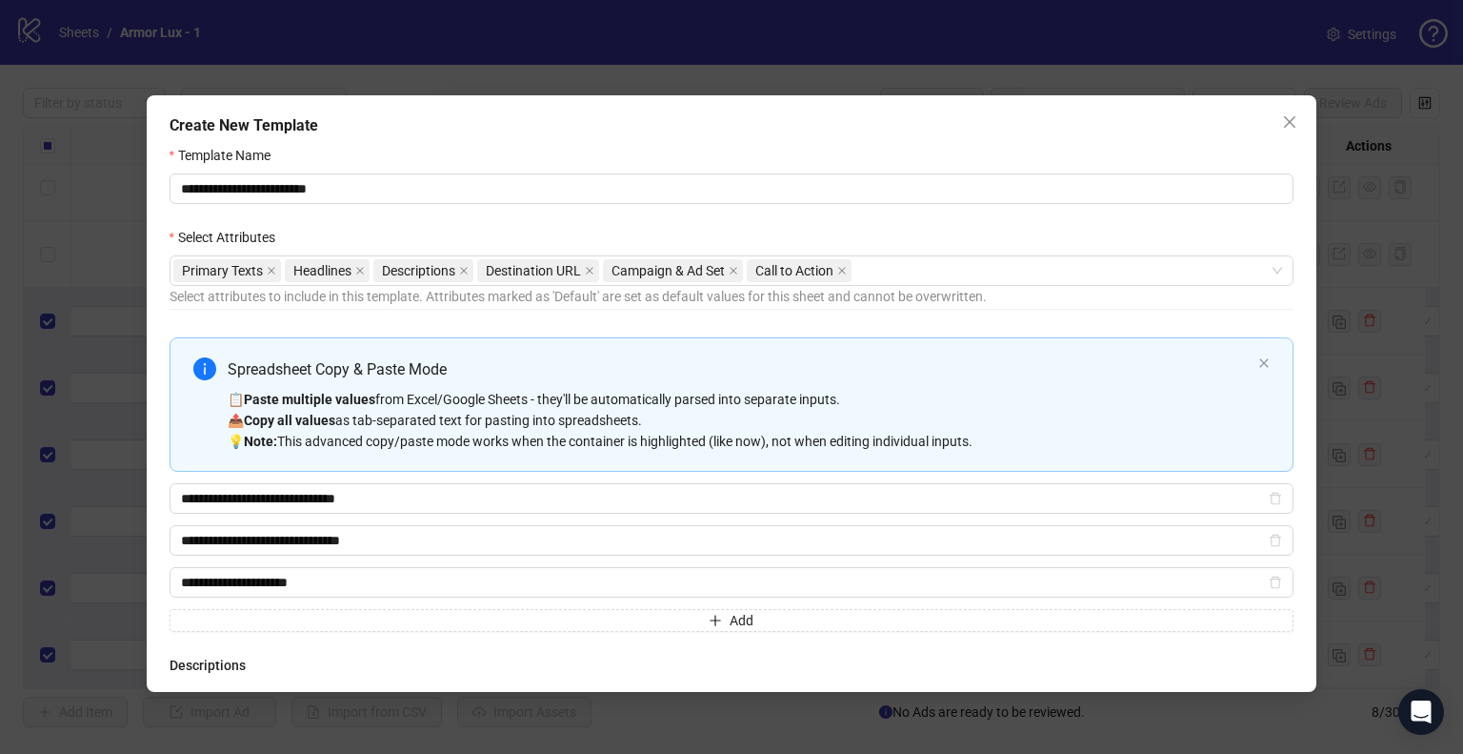
type input "**********"
click at [530, 633] on div "**********" at bounding box center [732, 522] width 1125 height 381
click at [477, 617] on button "Add" at bounding box center [732, 620] width 1125 height 23
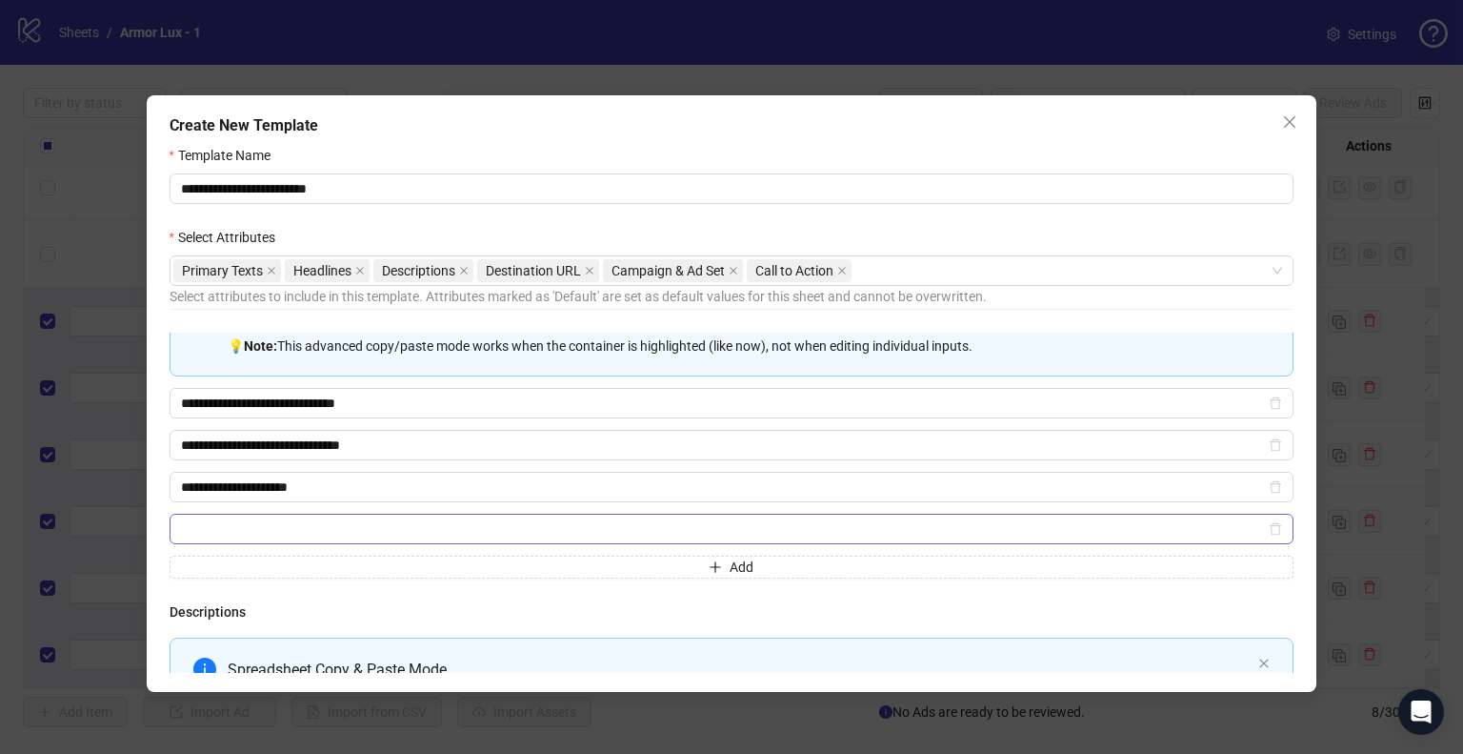
click at [464, 533] on input "Multi-input container - paste or copy values" at bounding box center [723, 528] width 1085 height 21
type input "**********"
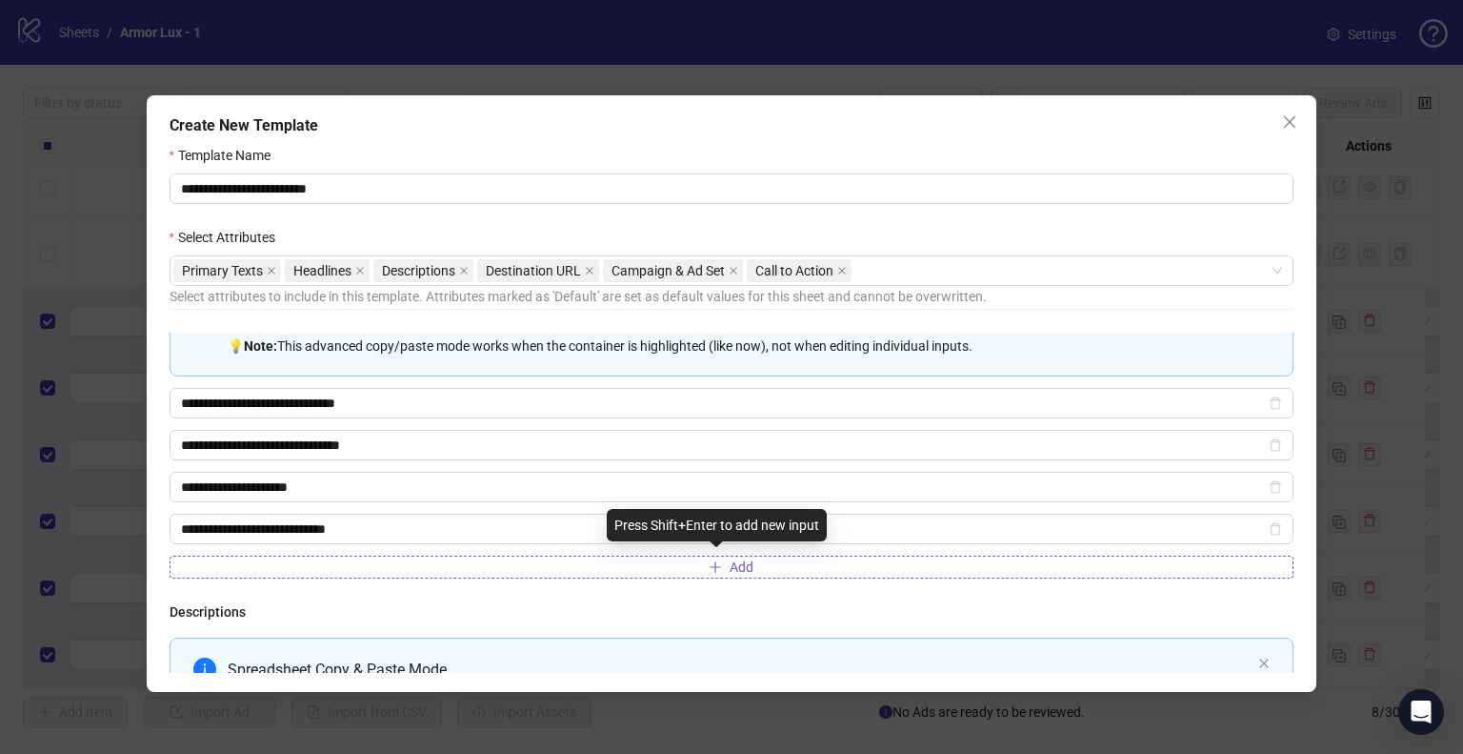
click at [333, 564] on button "Add" at bounding box center [732, 566] width 1125 height 23
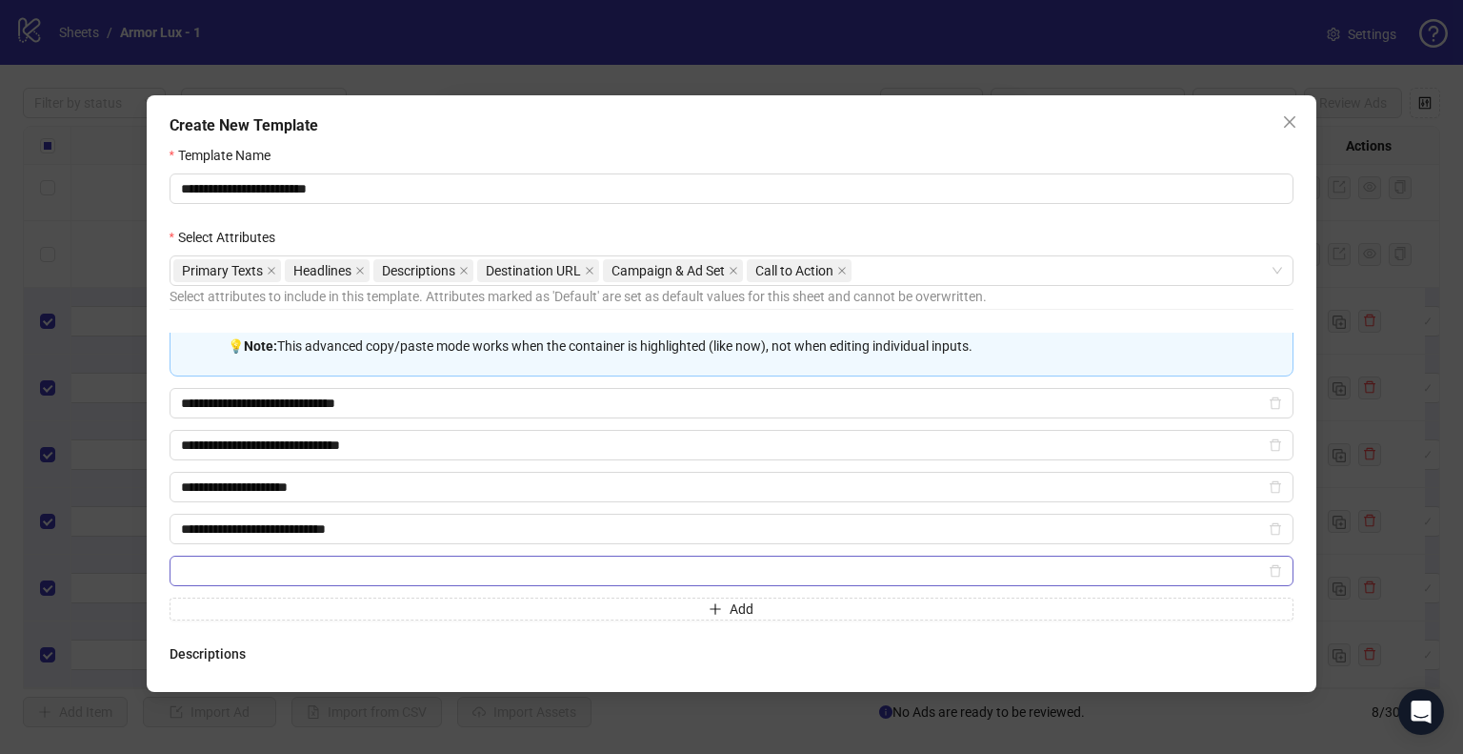
click at [329, 571] on input "Multi-input container - paste or copy values" at bounding box center [723, 570] width 1085 height 21
type input "**********"
click at [161, 520] on div "**********" at bounding box center [732, 393] width 1171 height 596
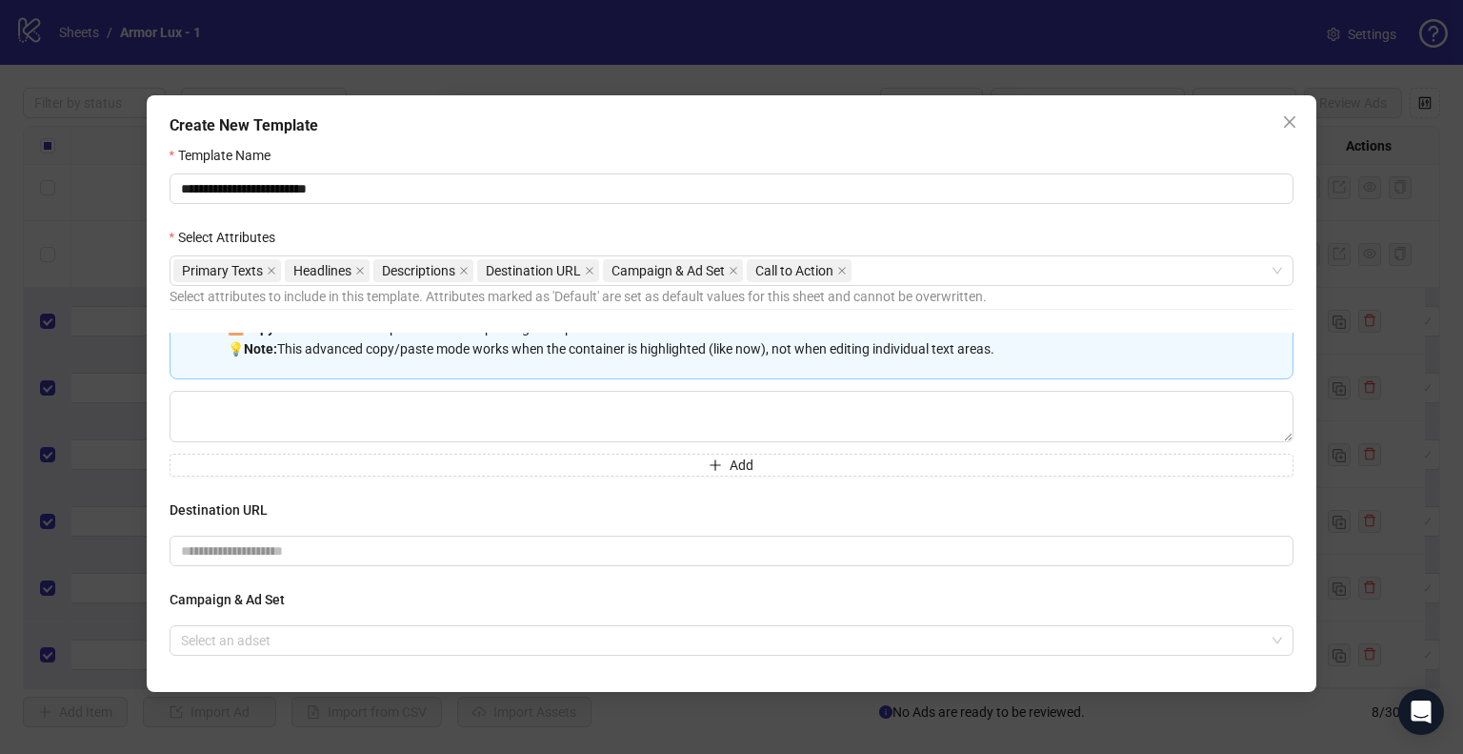
scroll to position [1152, 0]
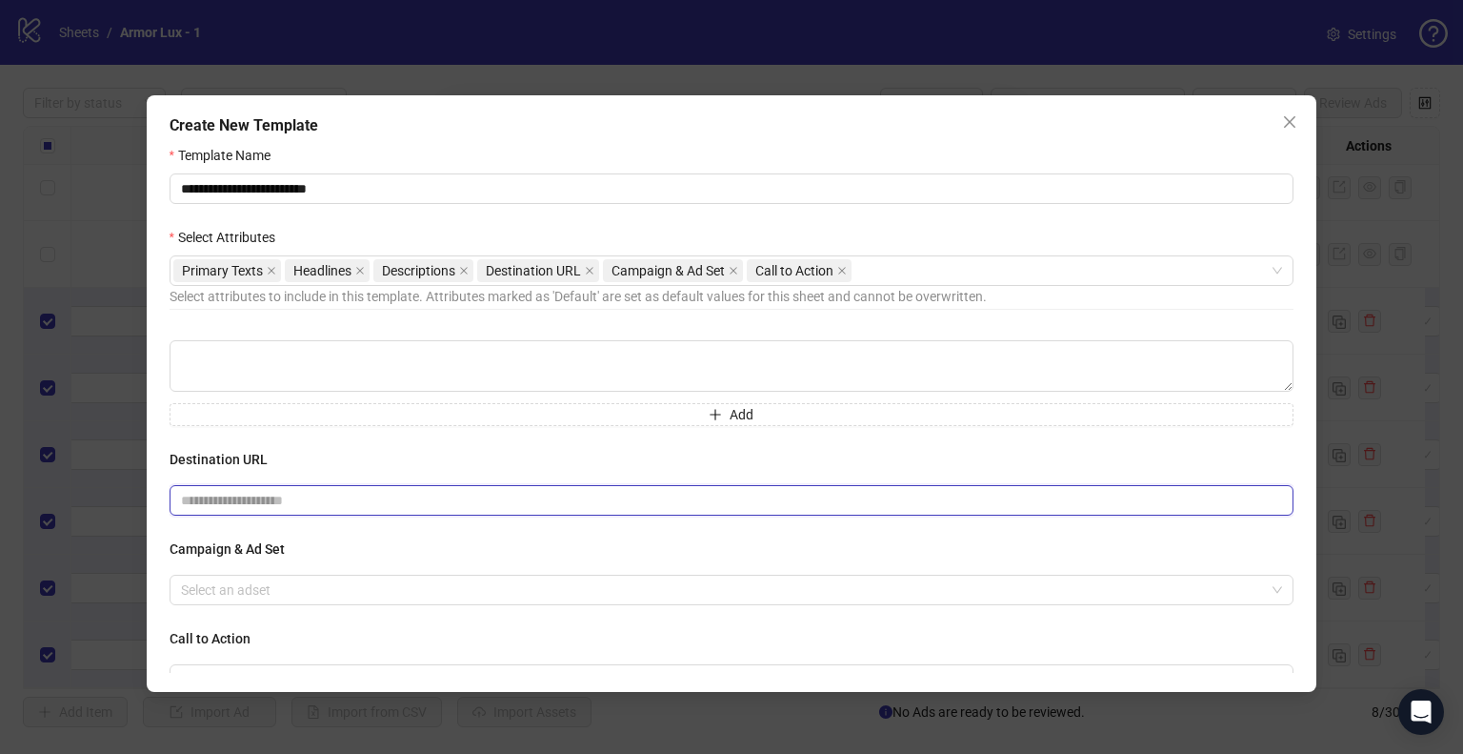
click at [301, 500] on input "text" at bounding box center [724, 500] width 1087 height 21
paste input "**********"
type input "**********"
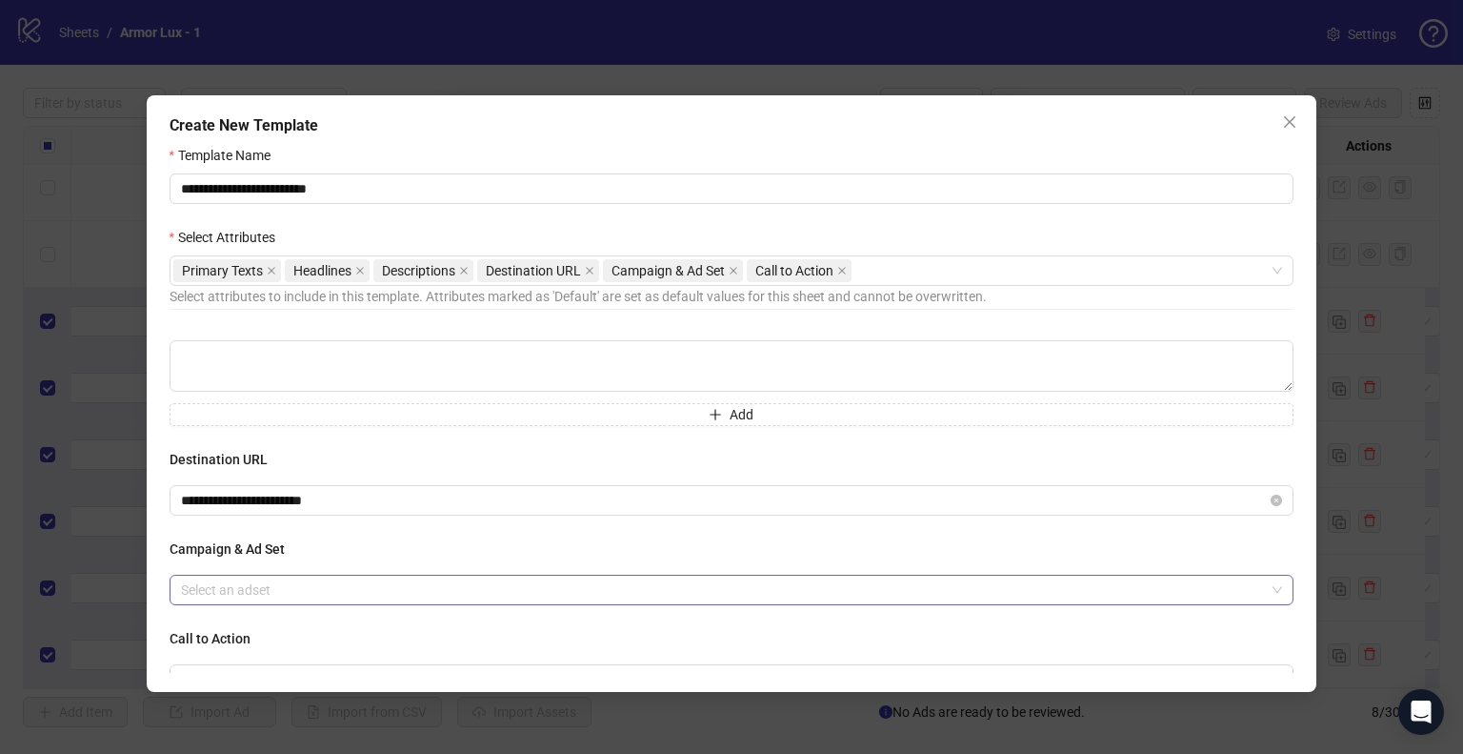
click at [251, 590] on input "search" at bounding box center [723, 589] width 1085 height 29
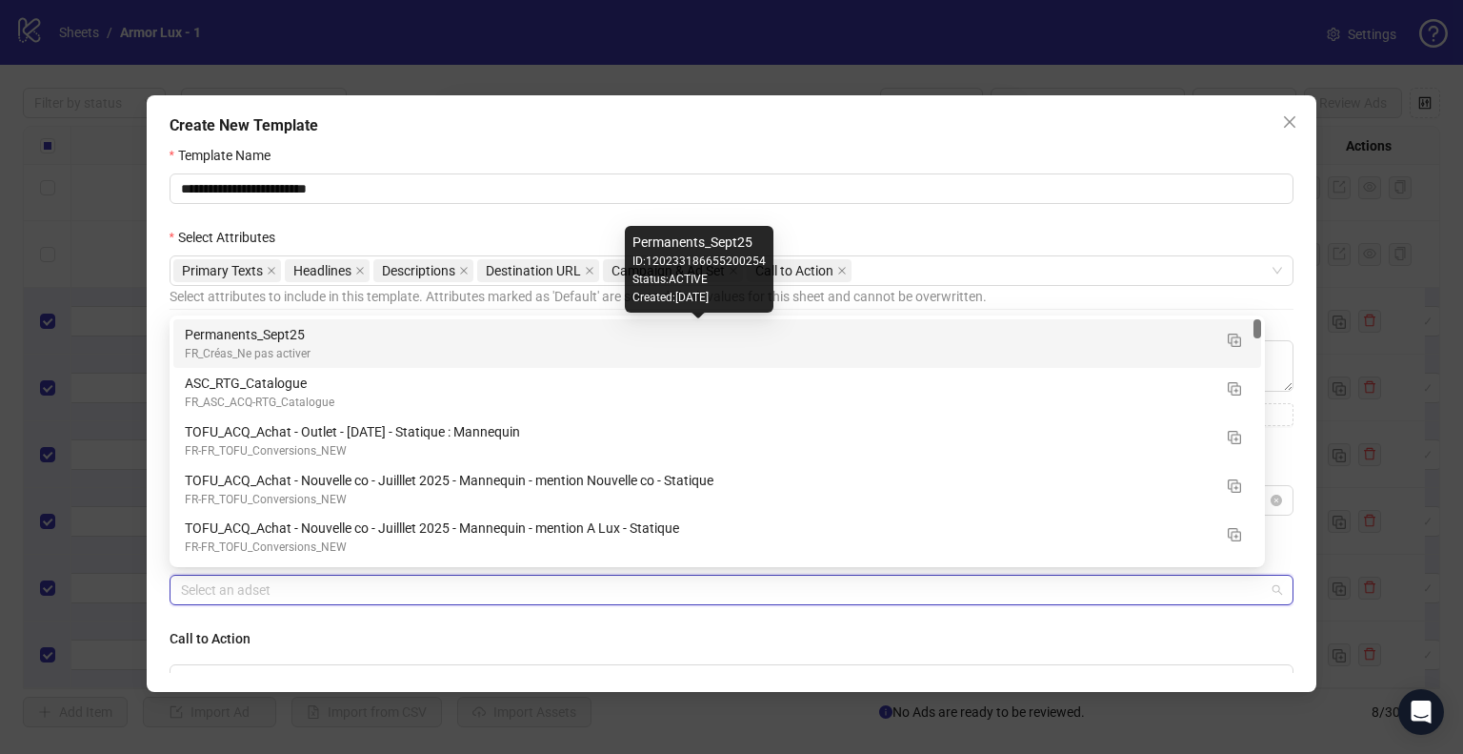
click at [301, 328] on div "Permanents_Sept25" at bounding box center [698, 334] width 1027 height 21
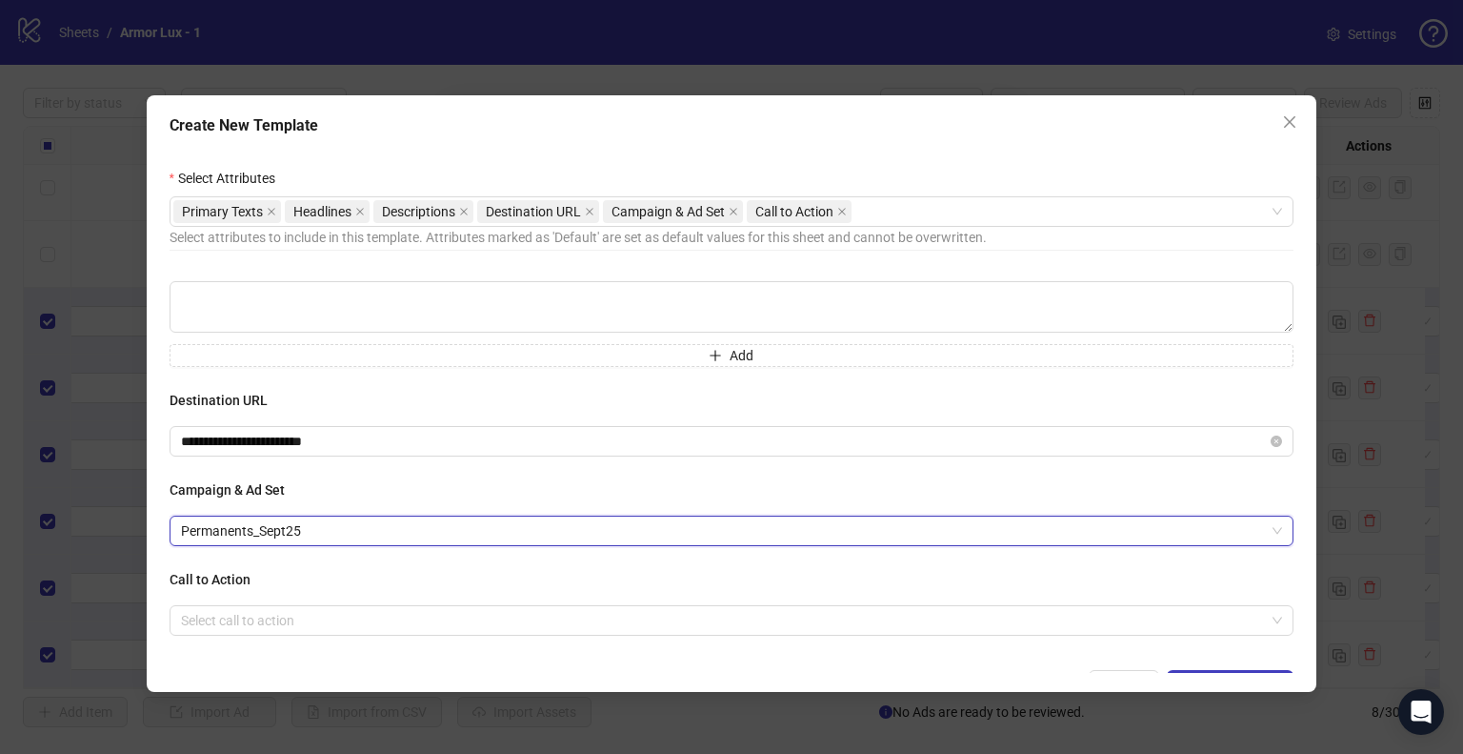
scroll to position [87, 0]
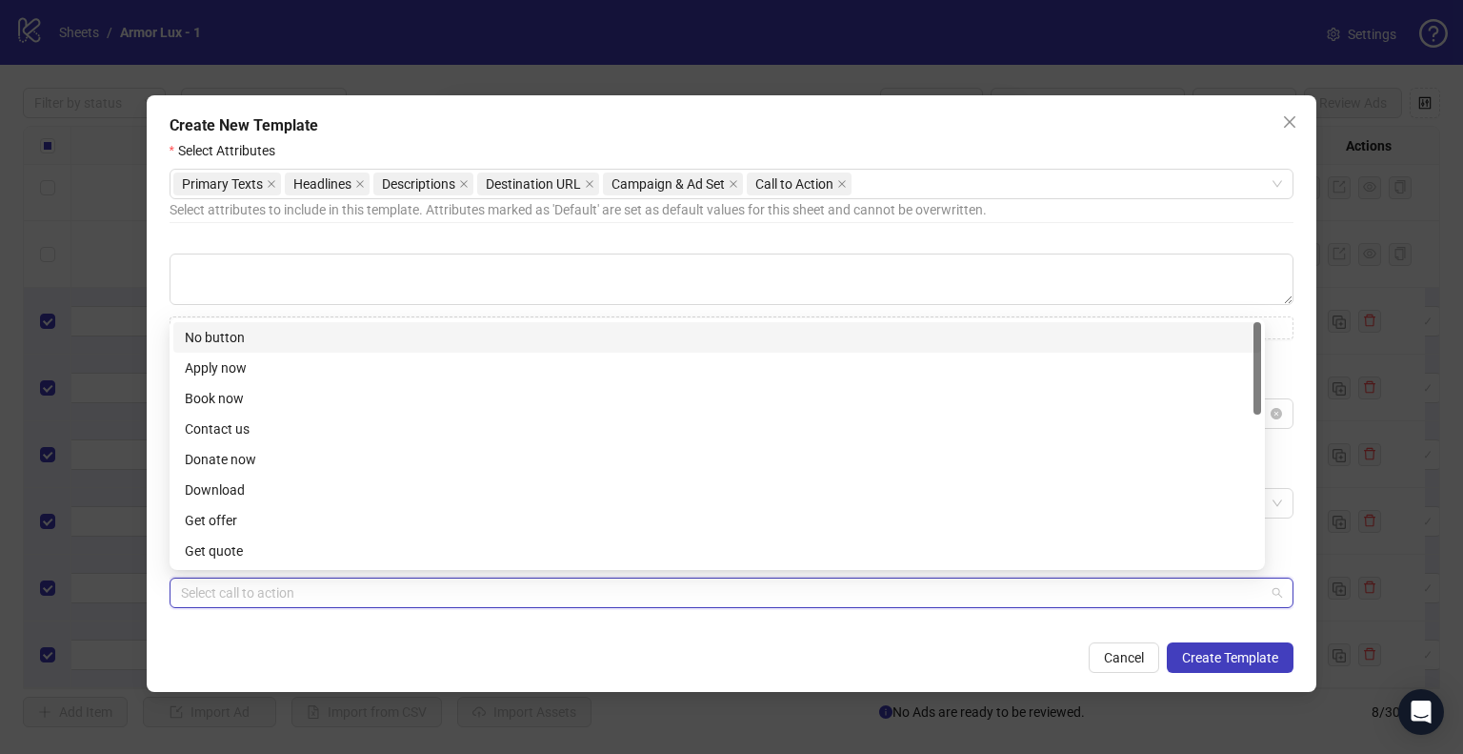
click at [323, 588] on input "search" at bounding box center [723, 592] width 1085 height 29
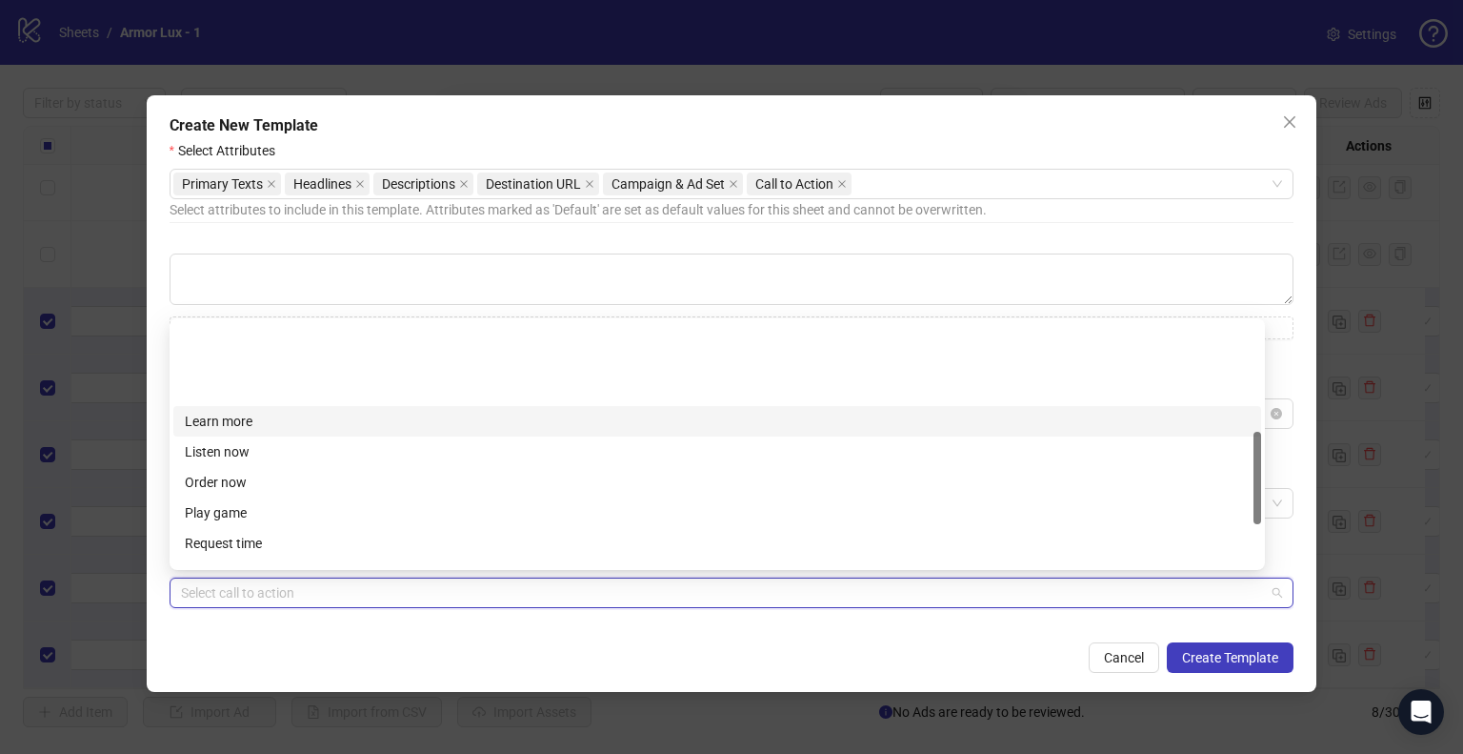
scroll to position [286, 0]
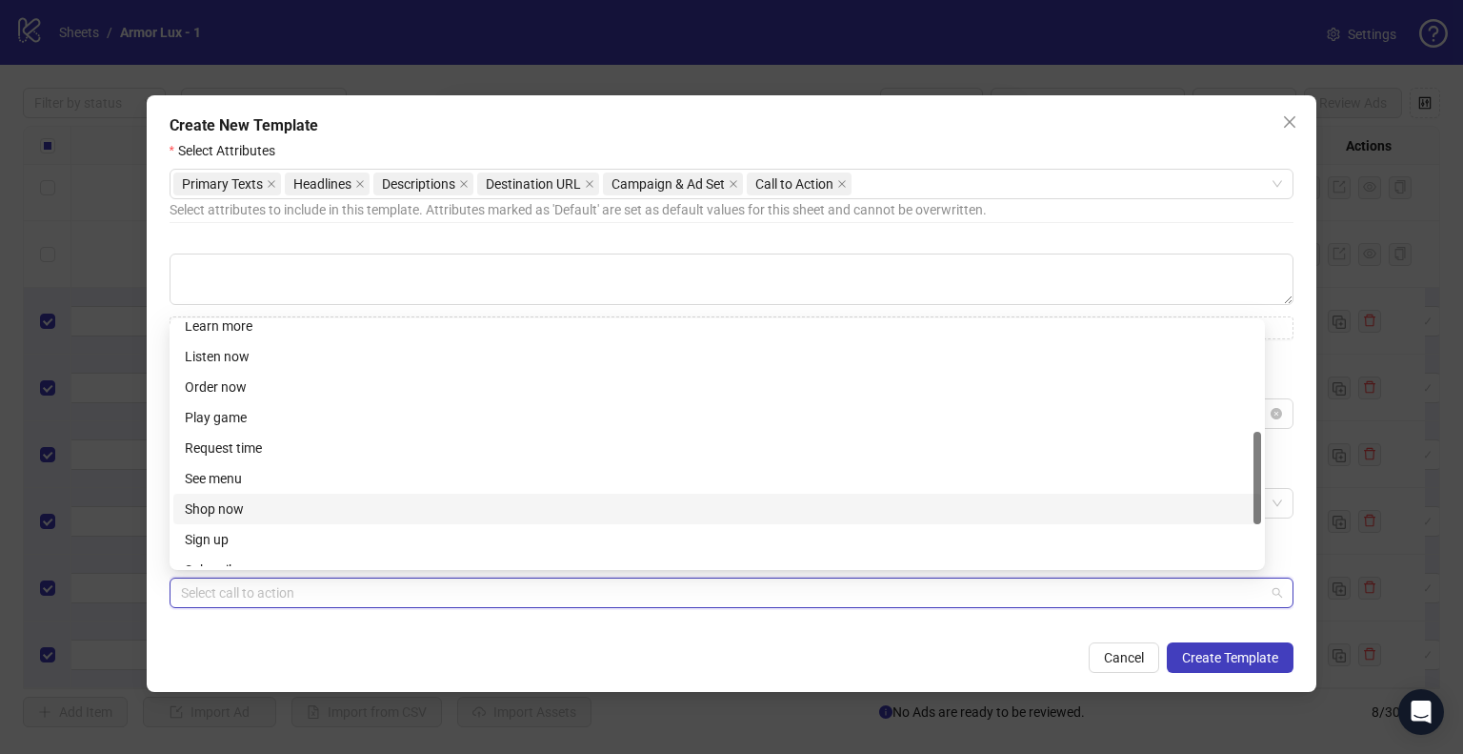
click at [236, 500] on div "Shop now" at bounding box center [717, 508] width 1065 height 21
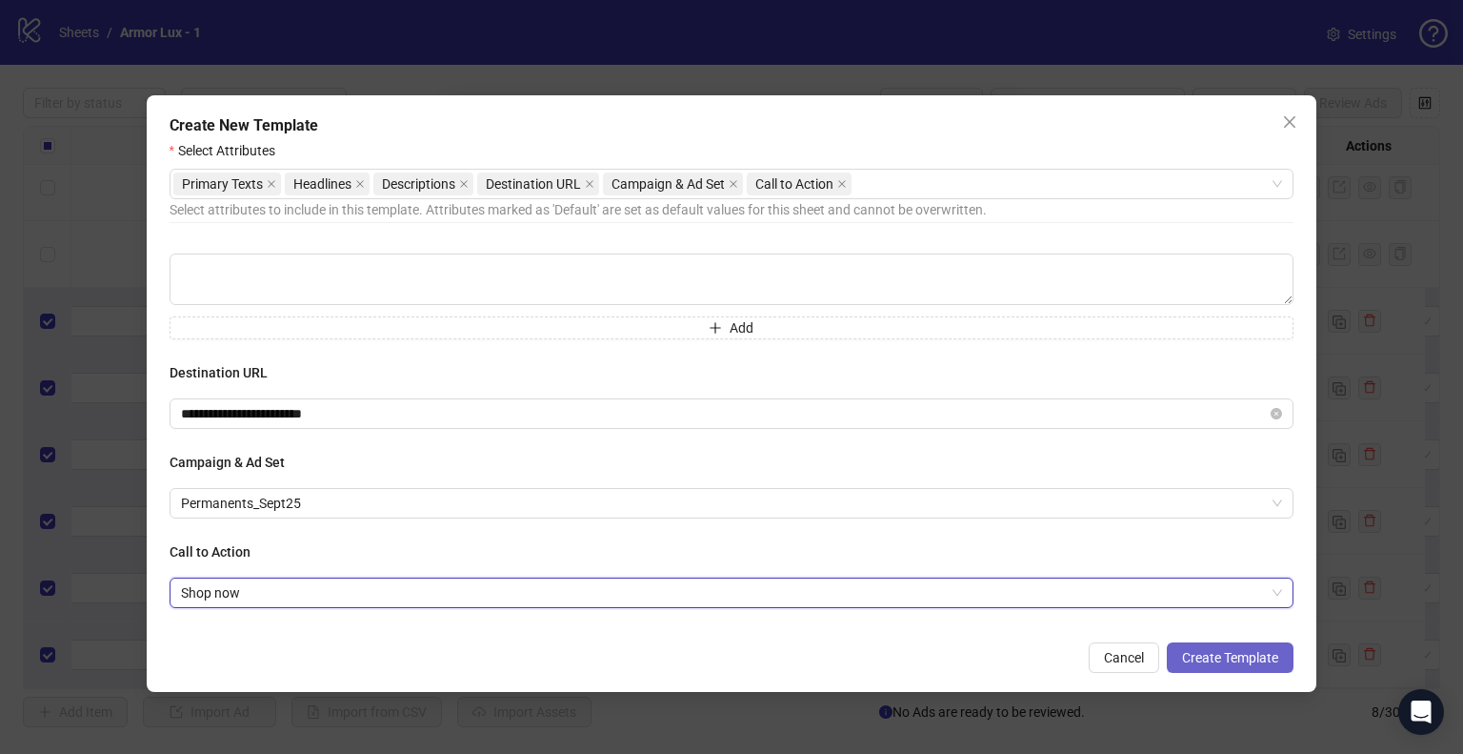
click at [1213, 660] on span "Create Template" at bounding box center [1230, 657] width 96 height 15
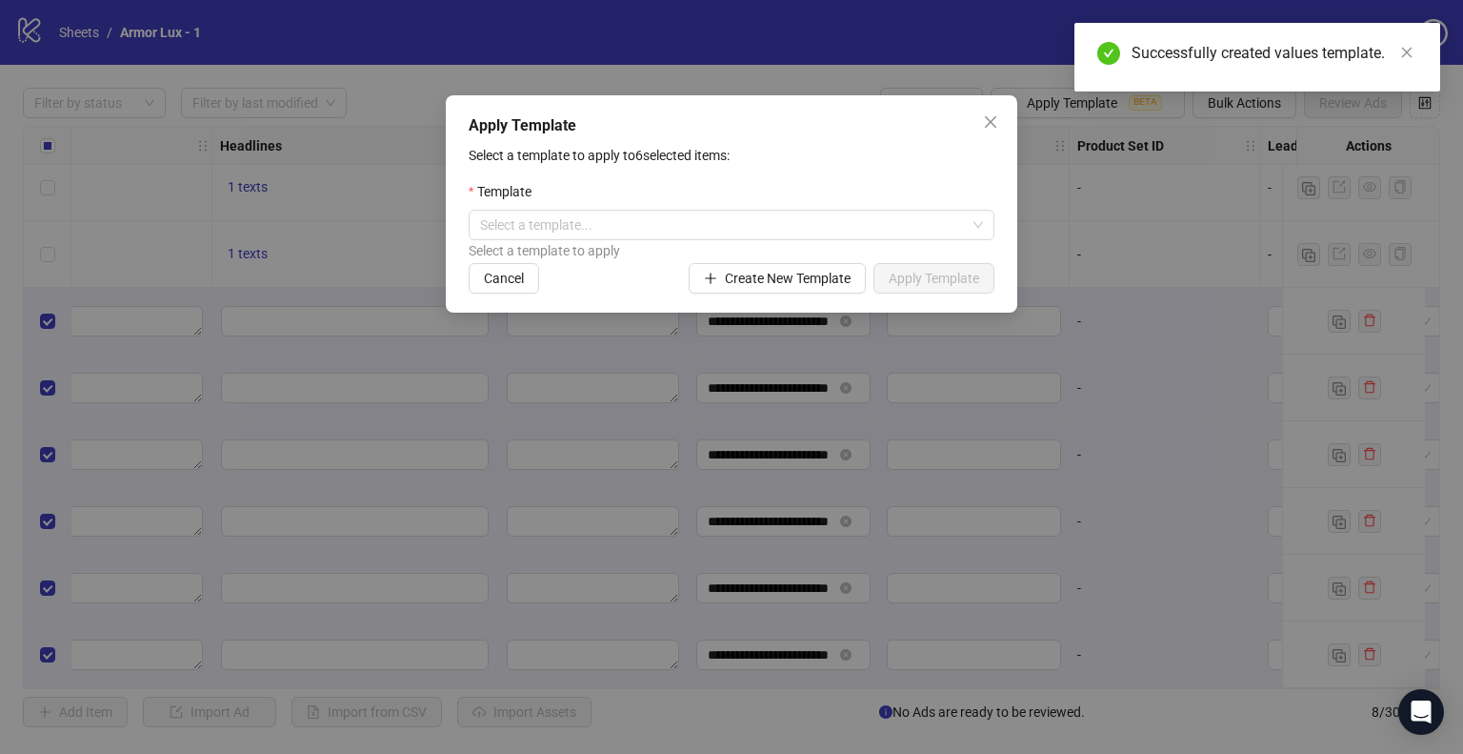
scroll to position [735, 0]
click at [640, 231] on input "search" at bounding box center [723, 225] width 486 height 29
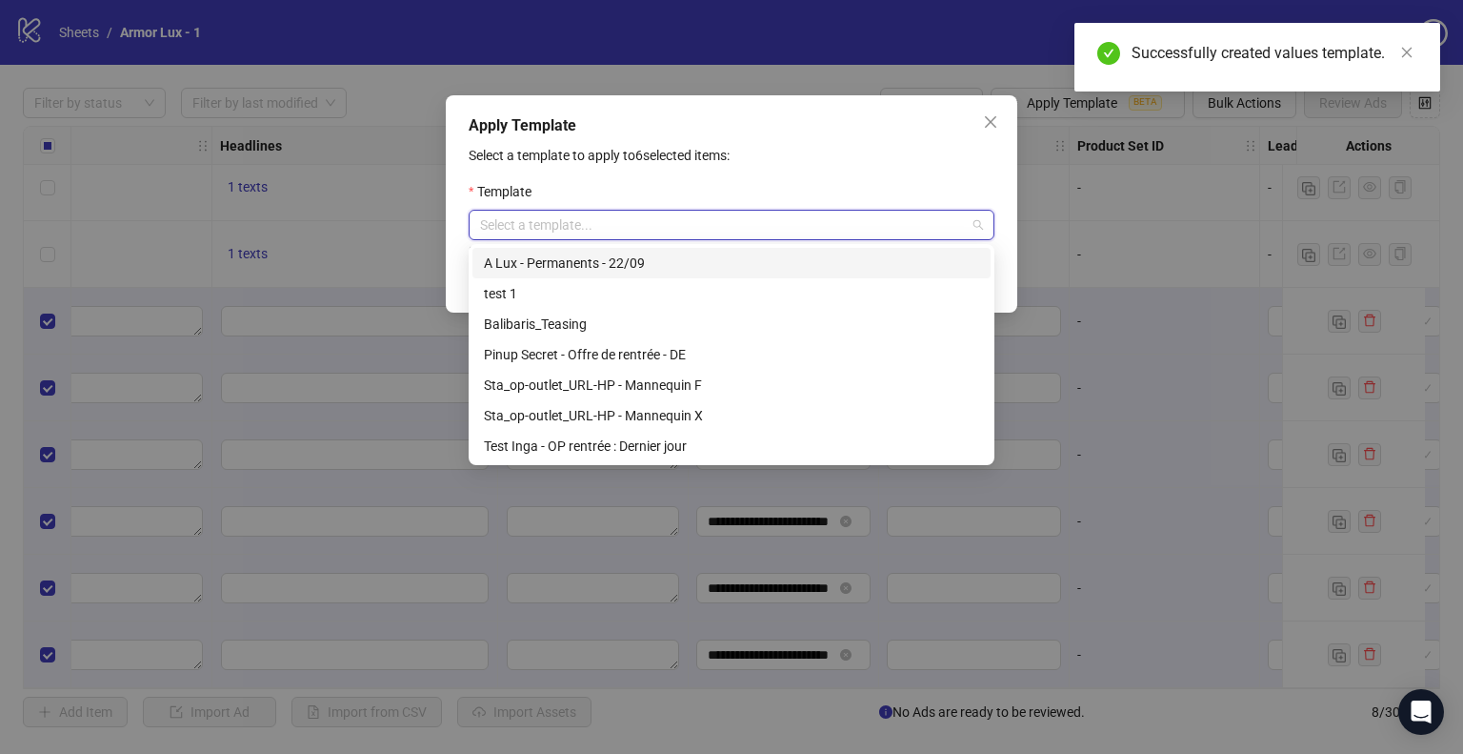
click at [621, 259] on div "A Lux - Permanents - 22/09" at bounding box center [731, 262] width 495 height 21
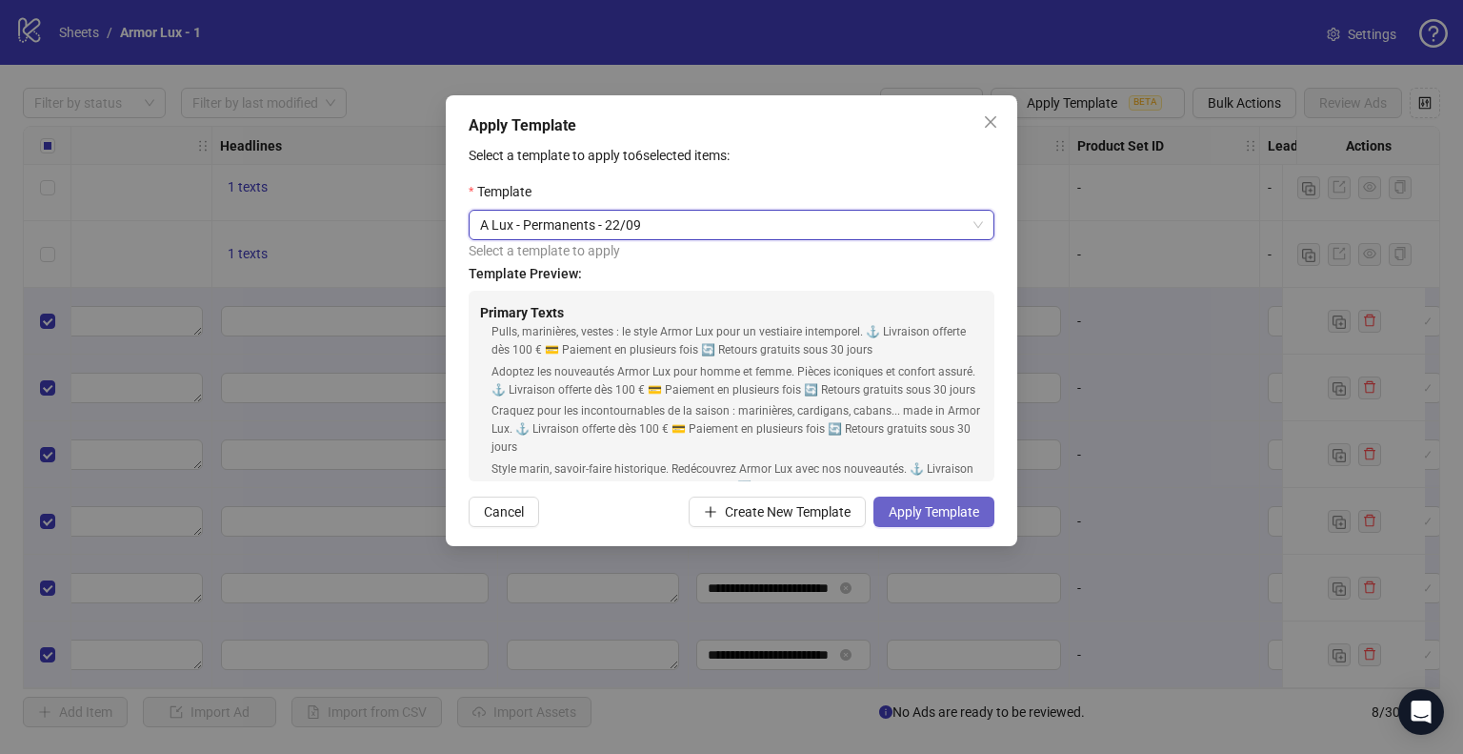
click at [895, 513] on span "Apply Template" at bounding box center [934, 511] width 91 height 15
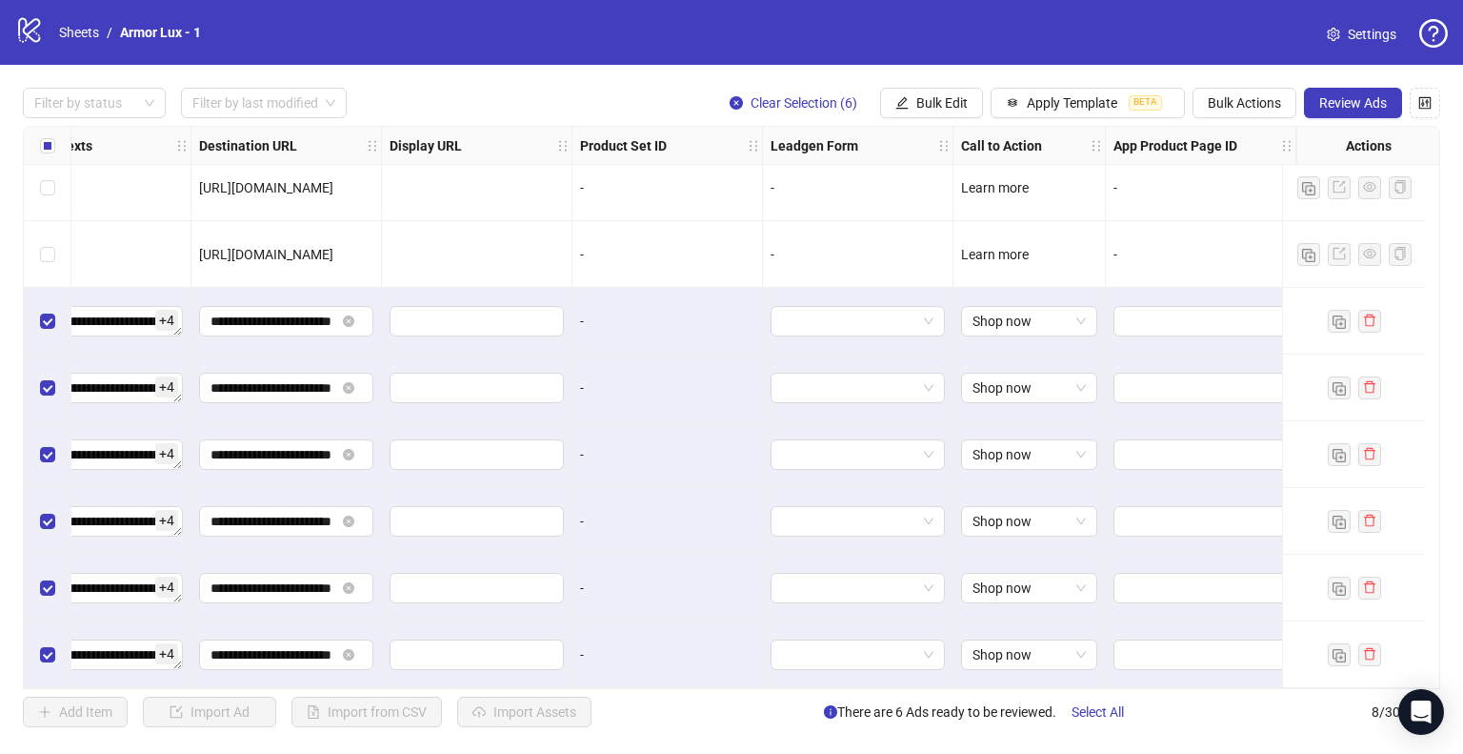
scroll to position [17, 1714]
click at [1343, 95] on span "Review Ads" at bounding box center [1353, 102] width 68 height 15
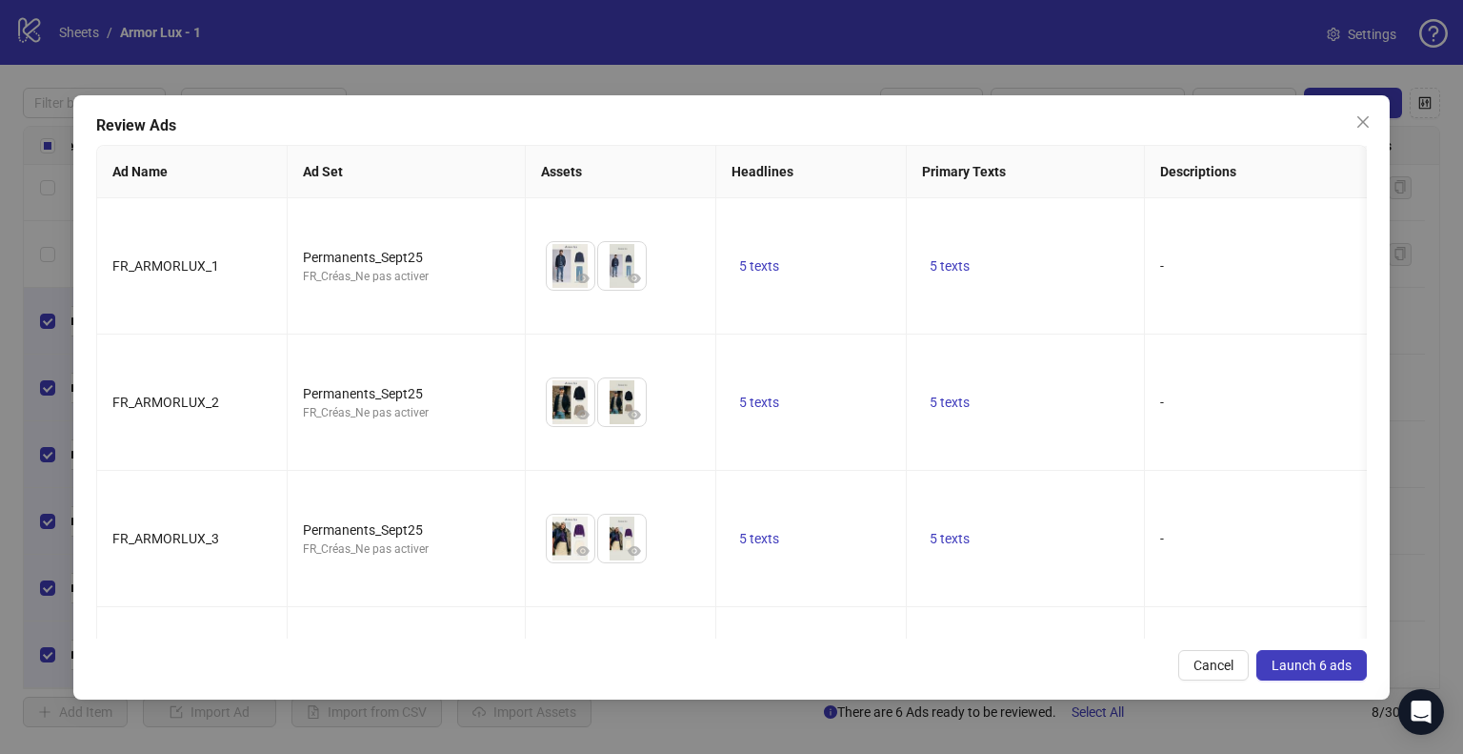
click at [1291, 666] on span "Launch 6 ads" at bounding box center [1312, 664] width 80 height 15
